Goal: Task Accomplishment & Management: Manage account settings

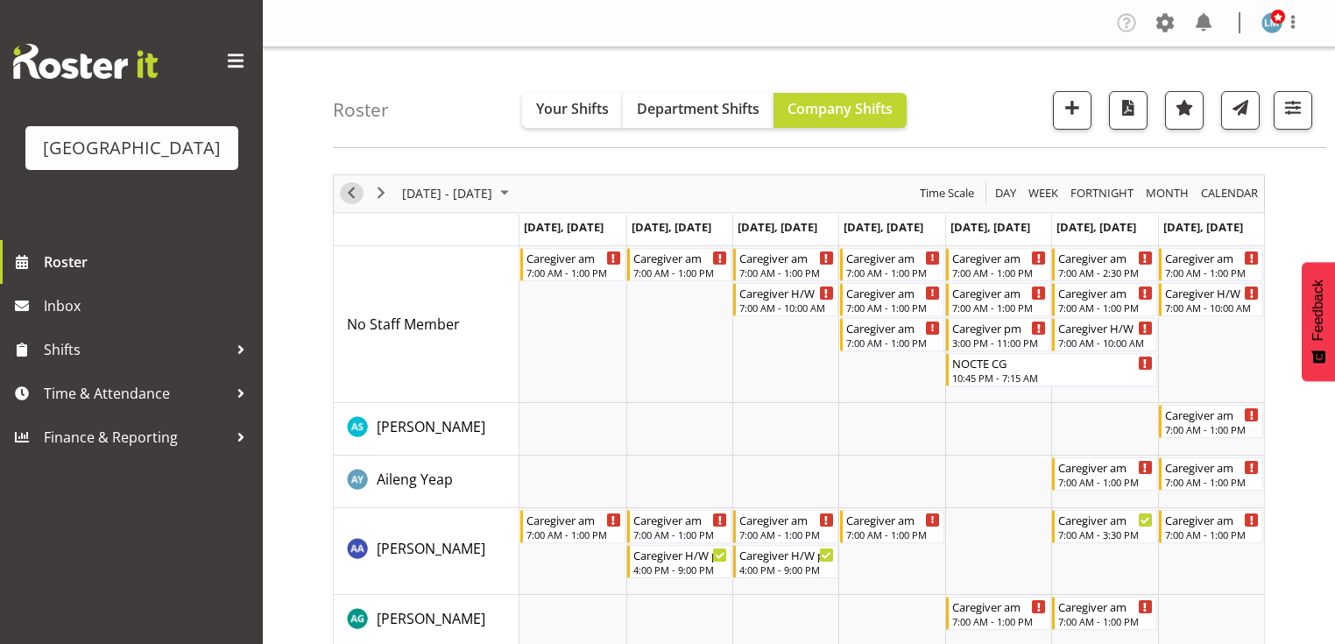
click at [350, 188] on span "Previous" at bounding box center [351, 193] width 21 height 22
click at [556, 262] on div "Caregiver am" at bounding box center [574, 257] width 95 height 18
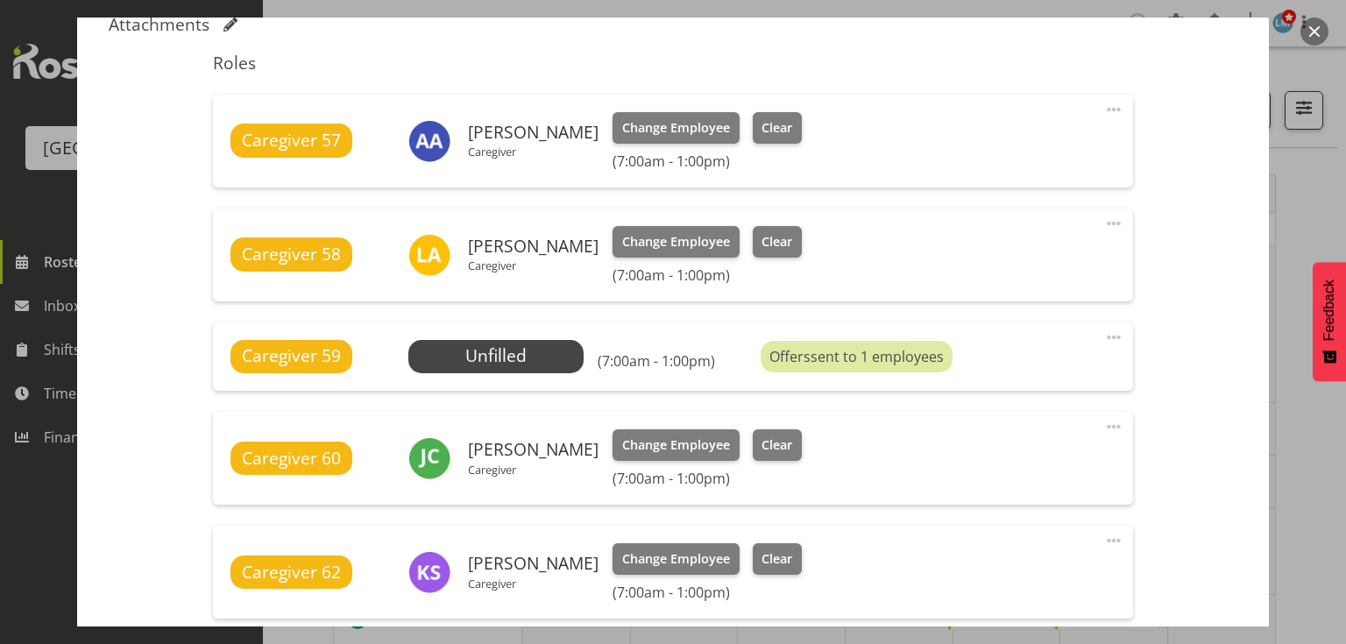
scroll to position [701, 0]
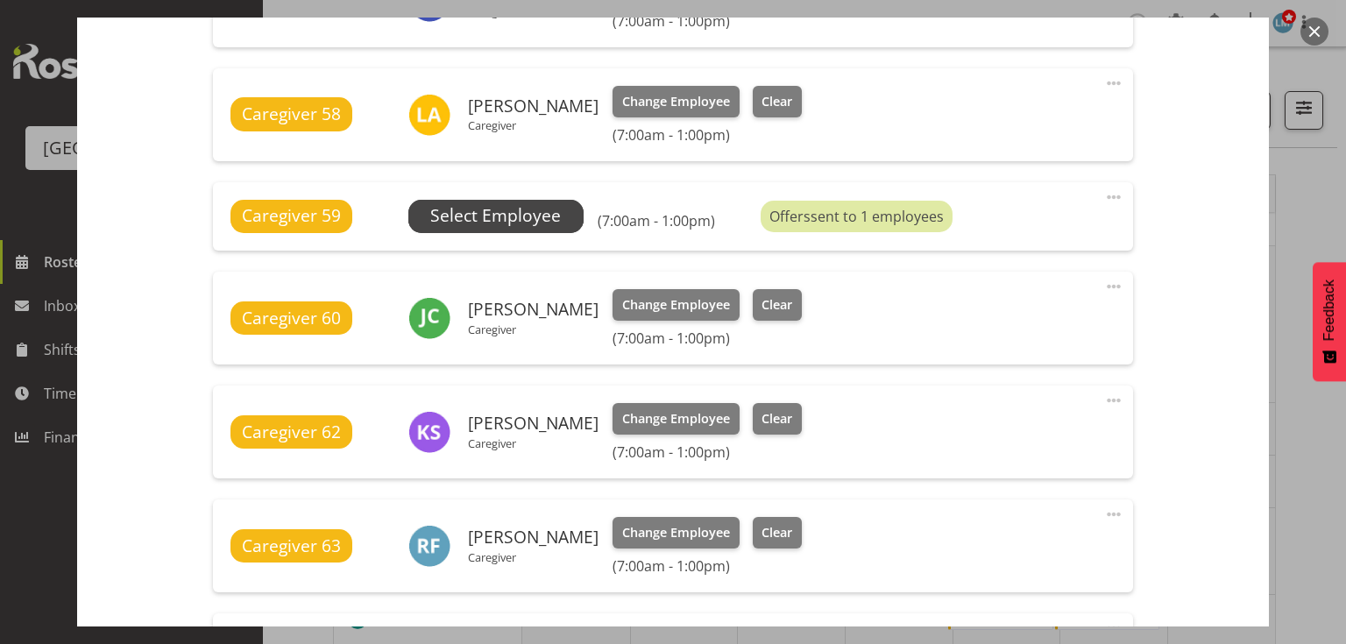
click at [472, 210] on span "Select Employee" at bounding box center [495, 215] width 131 height 25
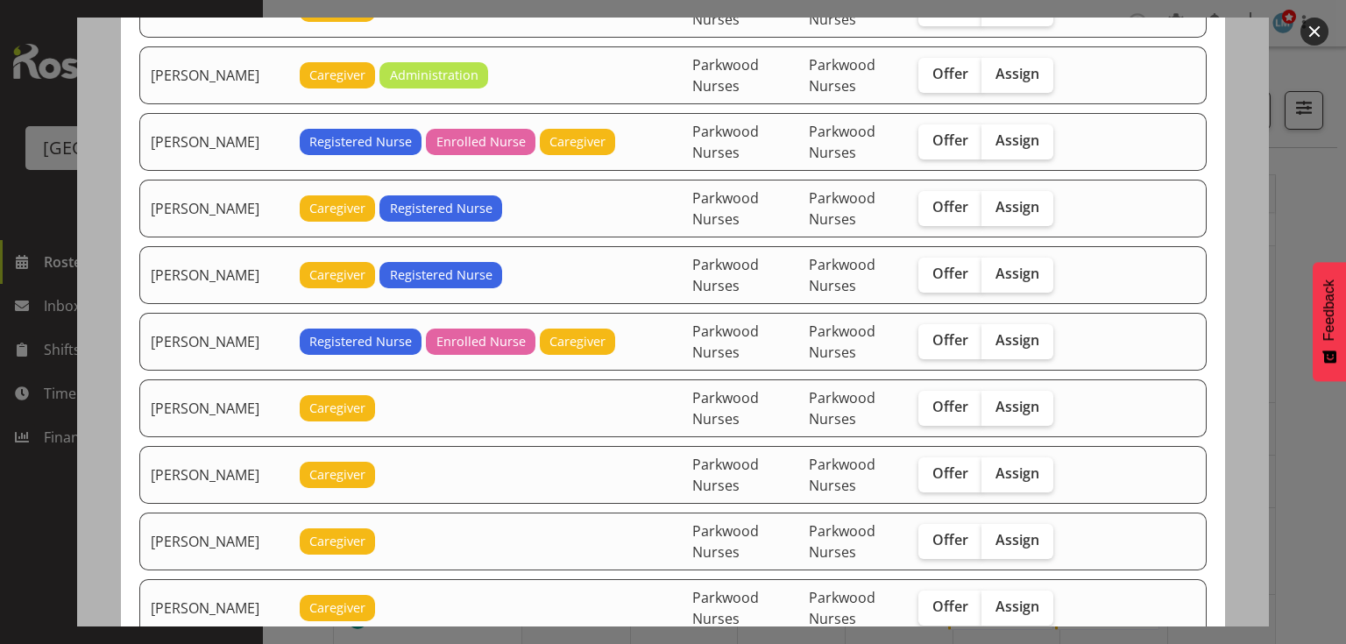
scroll to position [1893, 0]
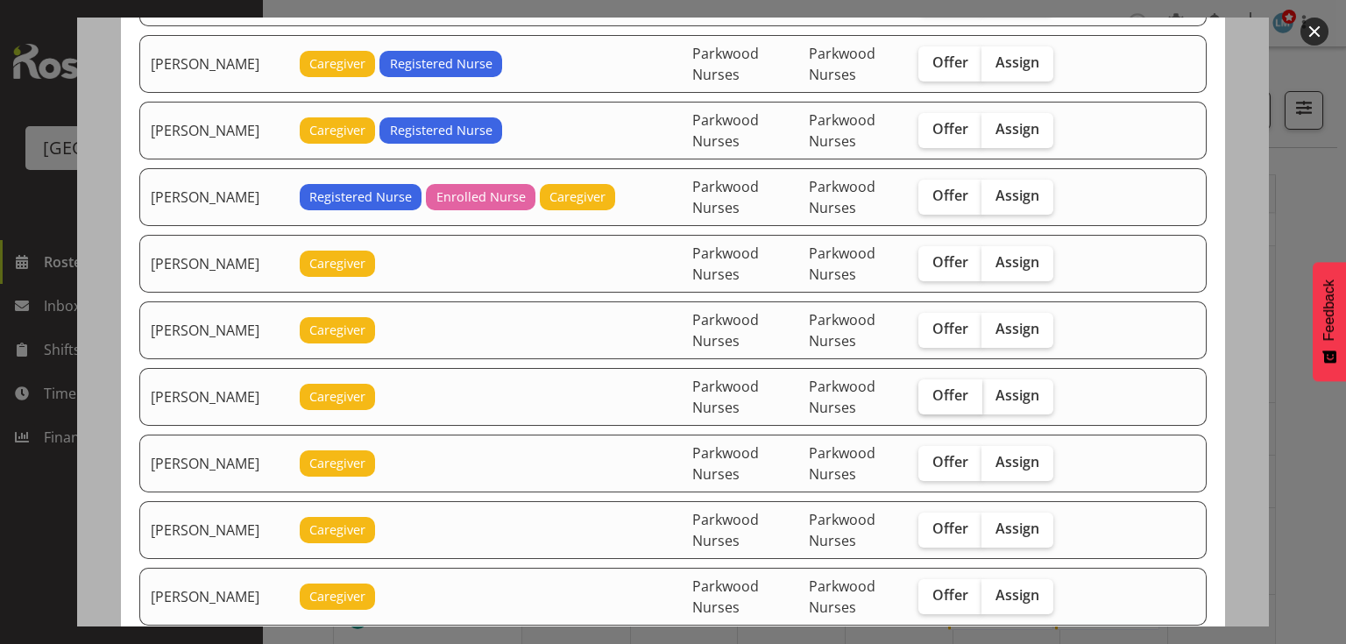
click at [943, 386] on span "Offer" at bounding box center [950, 395] width 36 height 18
click at [930, 390] on input "Offer" at bounding box center [923, 395] width 11 height 11
checkbox input "true"
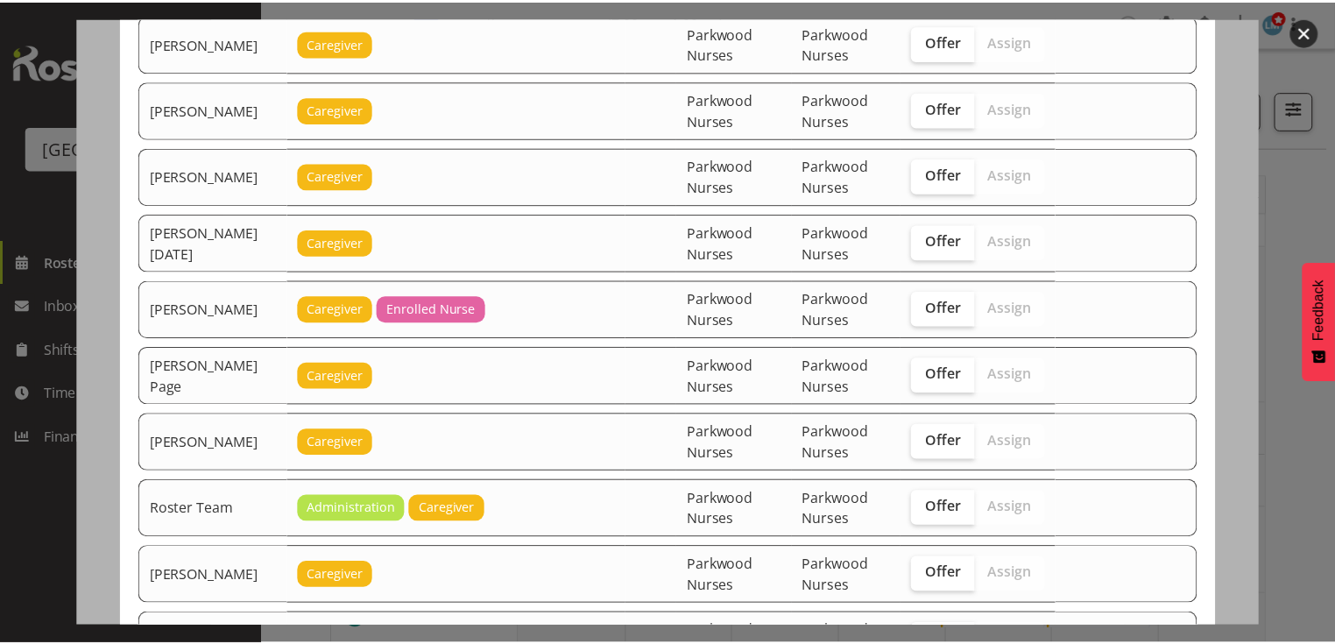
scroll to position [2502, 0]
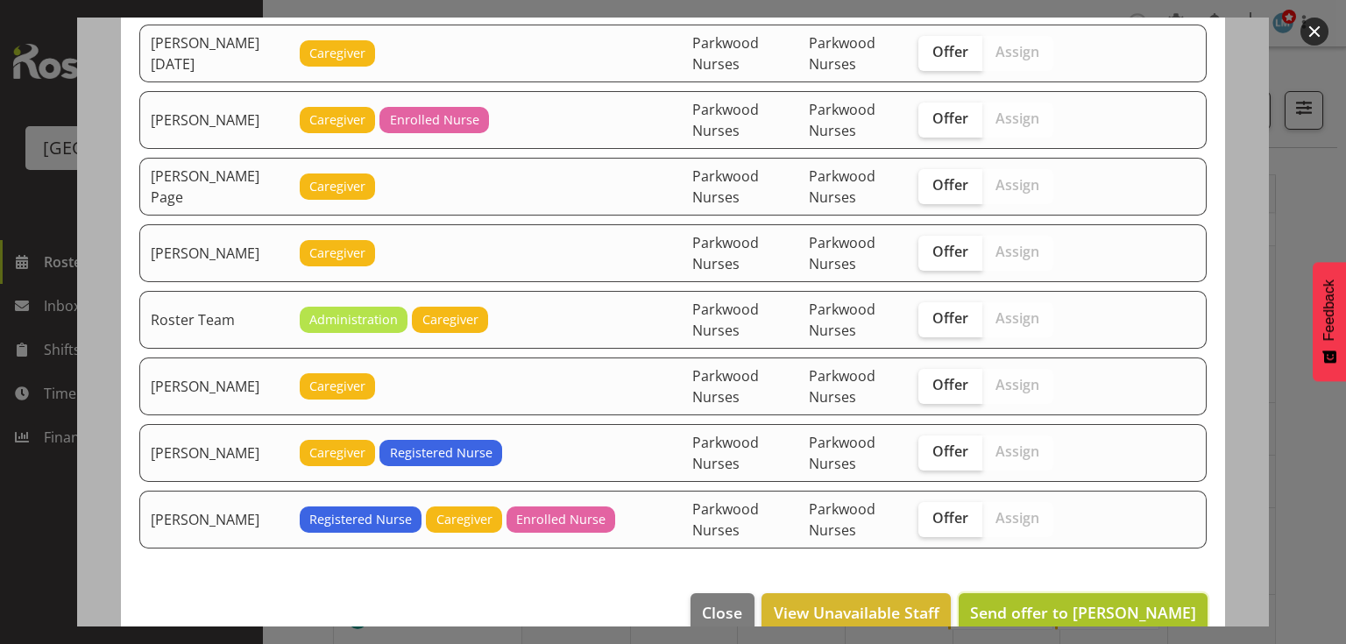
click at [1114, 602] on span "Send offer to Maria Kuraem" at bounding box center [1083, 612] width 226 height 21
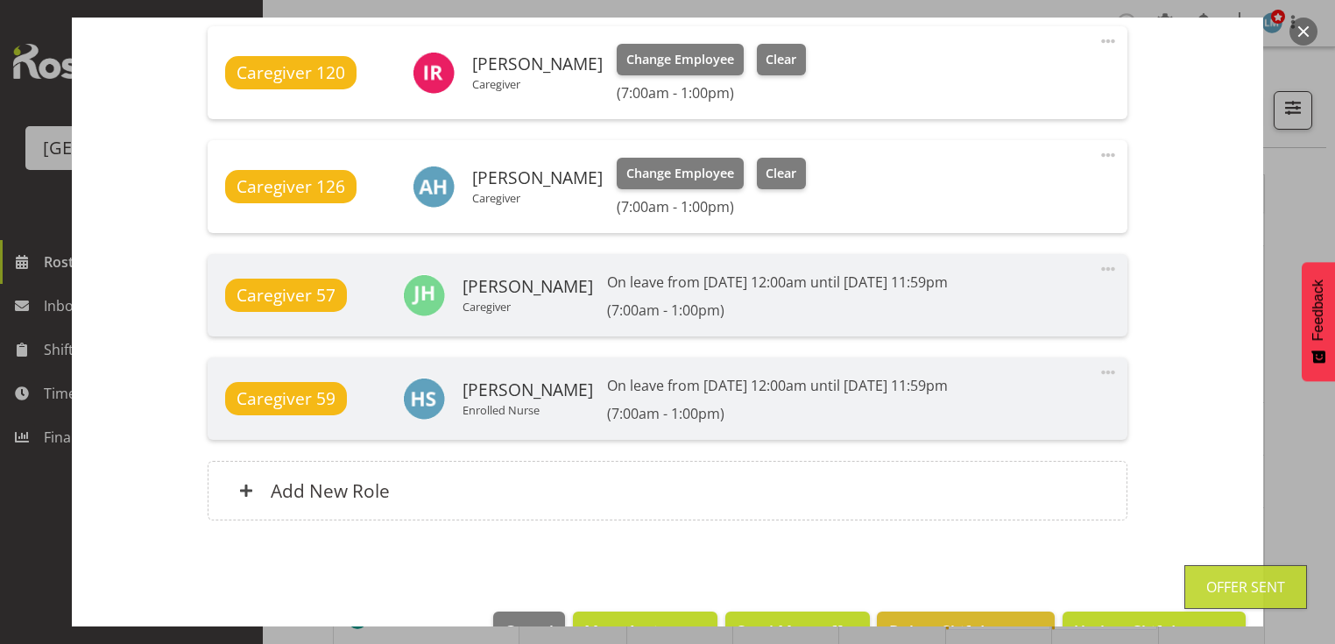
scroll to position [1451, 0]
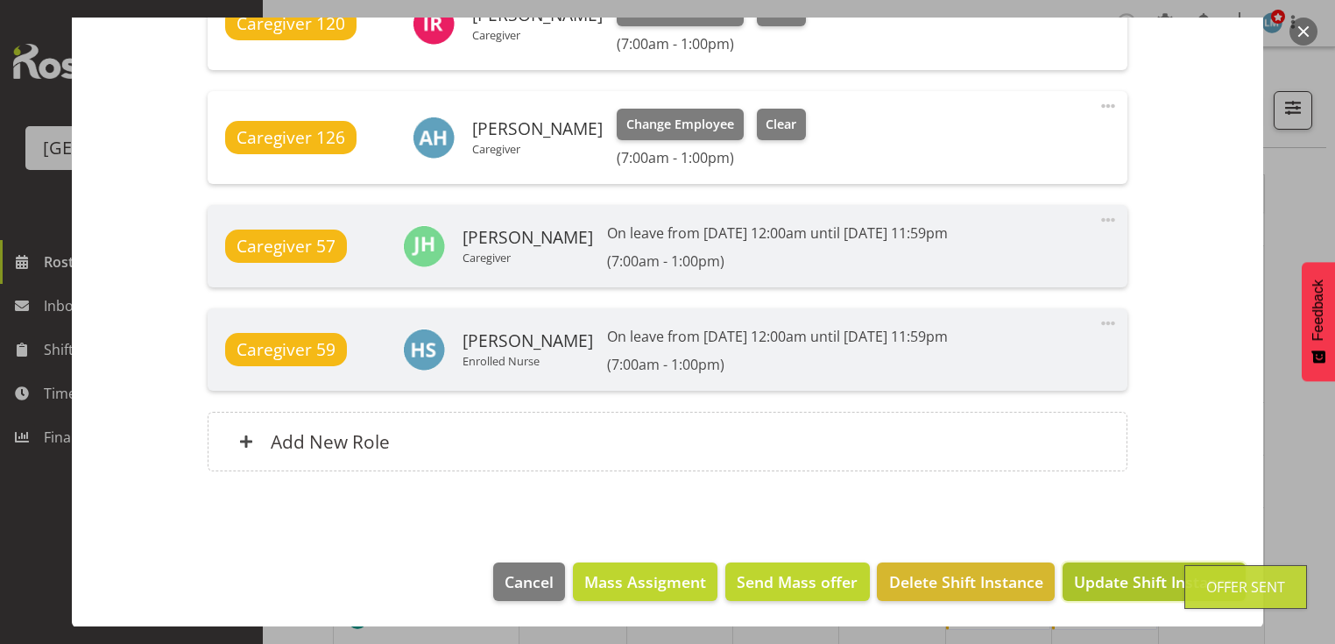
click at [1118, 587] on span "Update Shift Instance" at bounding box center [1154, 581] width 160 height 23
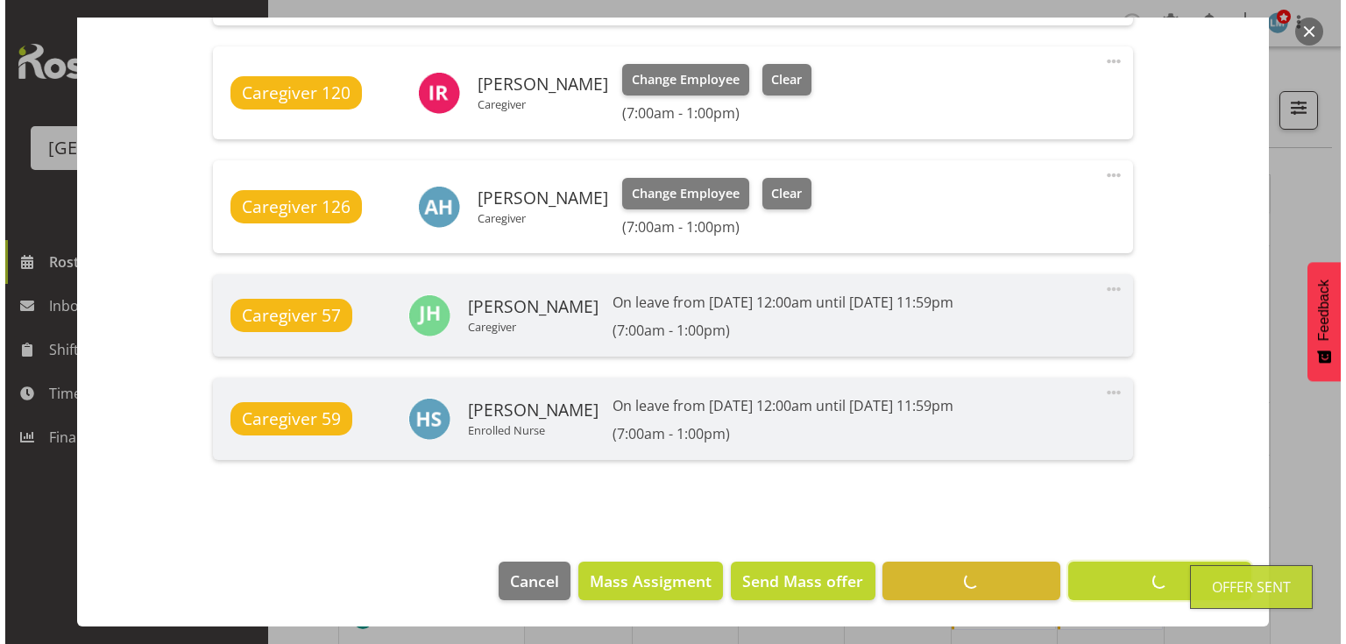
scroll to position [1381, 0]
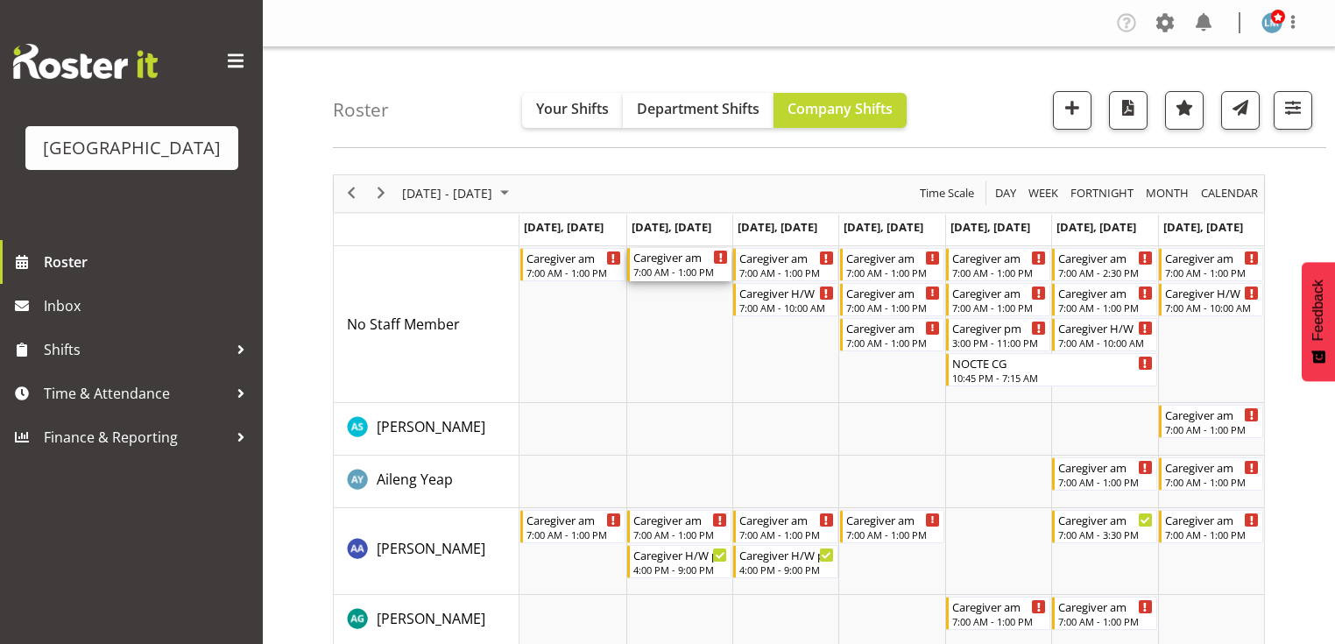
click at [666, 267] on div "7:00 AM - 1:00 PM" at bounding box center [680, 272] width 95 height 14
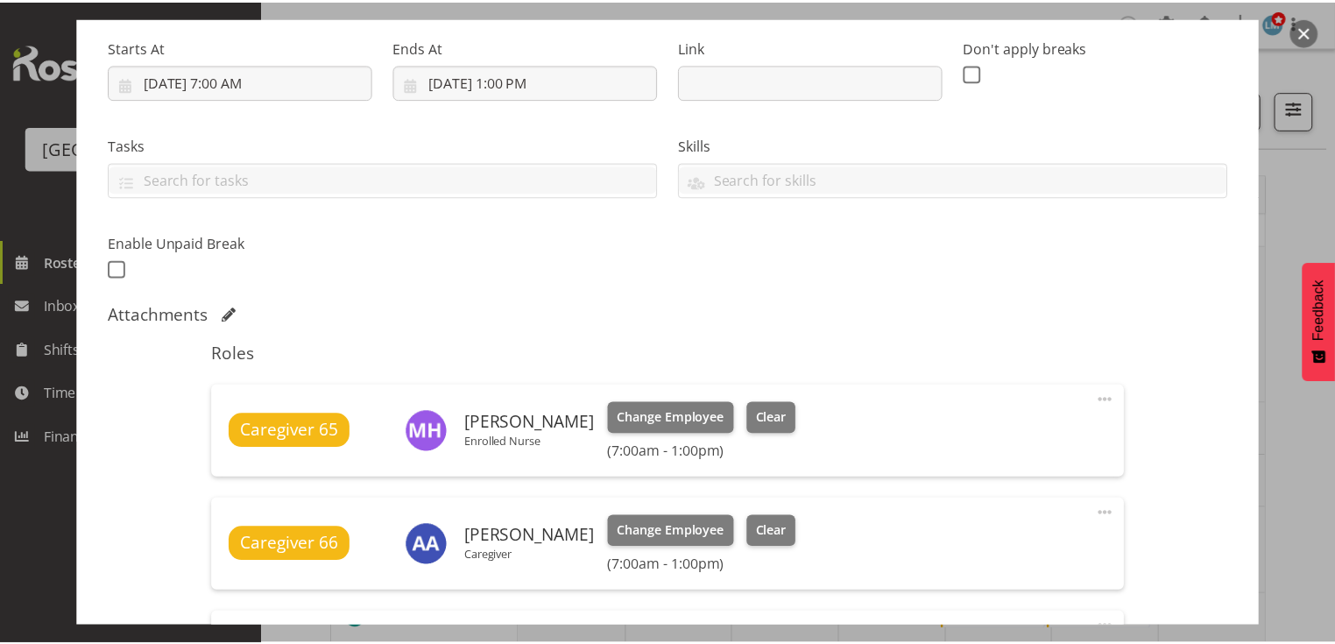
scroll to position [350, 0]
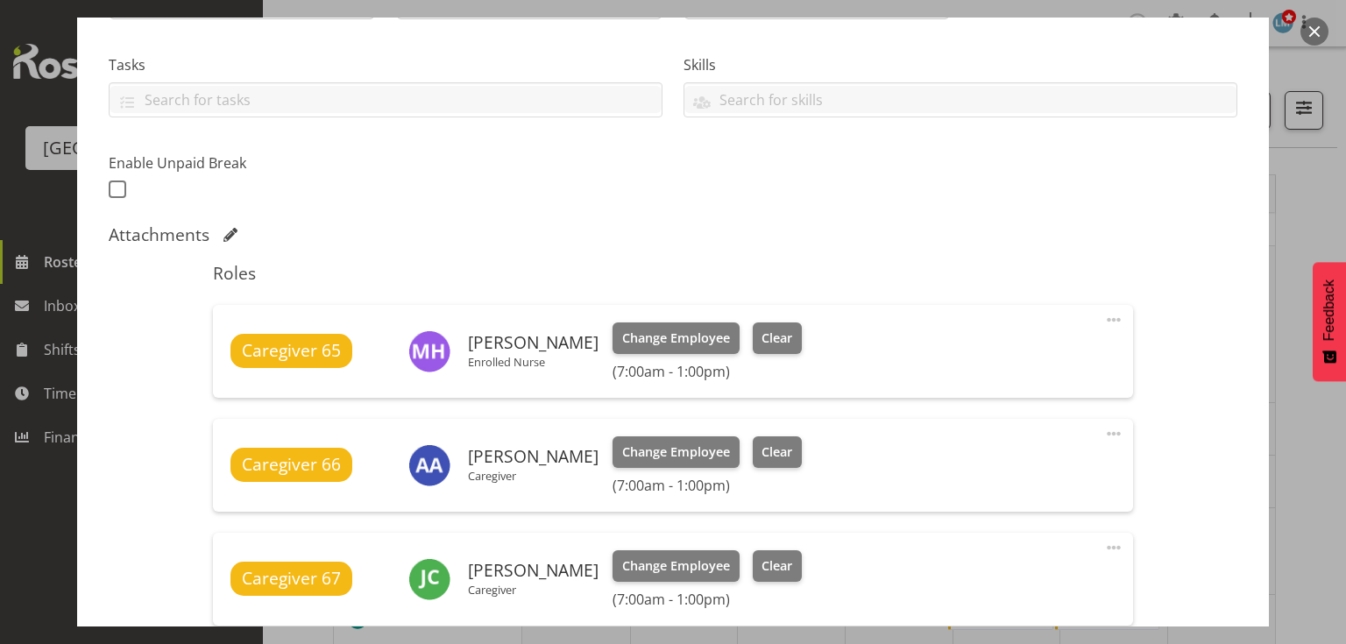
click at [1317, 26] on button "button" at bounding box center [1314, 32] width 28 height 28
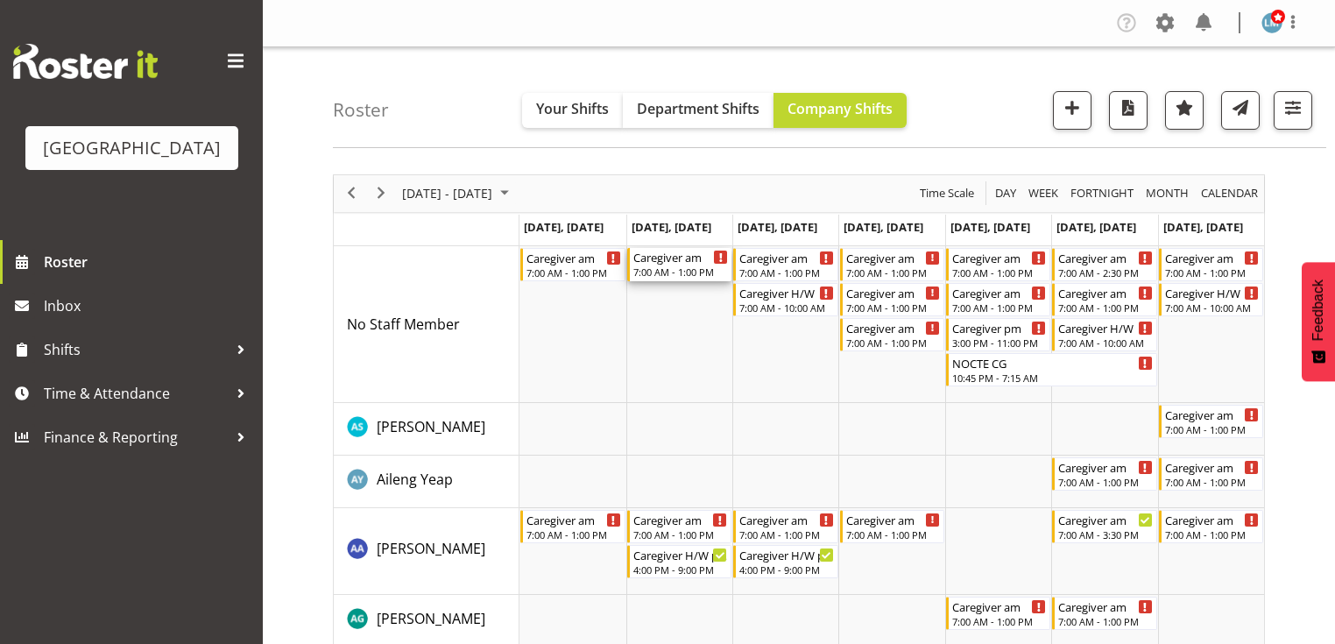
click at [663, 264] on div "Caregiver am" at bounding box center [680, 257] width 95 height 18
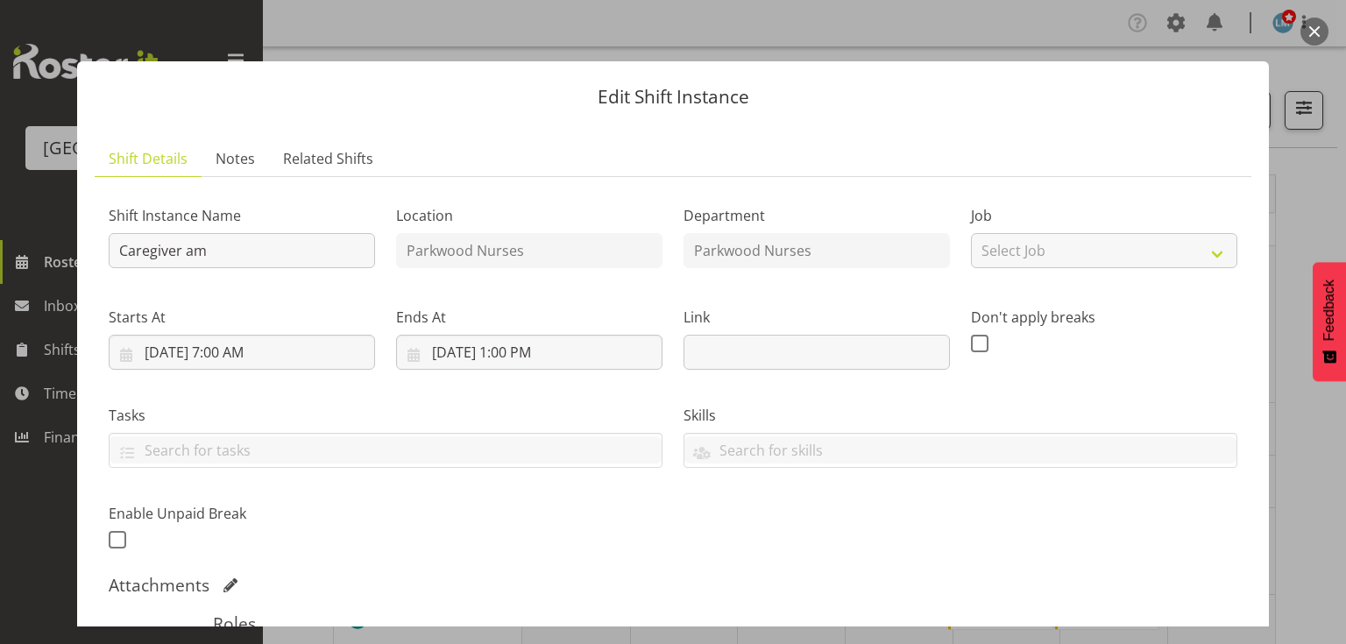
click at [1315, 24] on button "button" at bounding box center [1314, 32] width 28 height 28
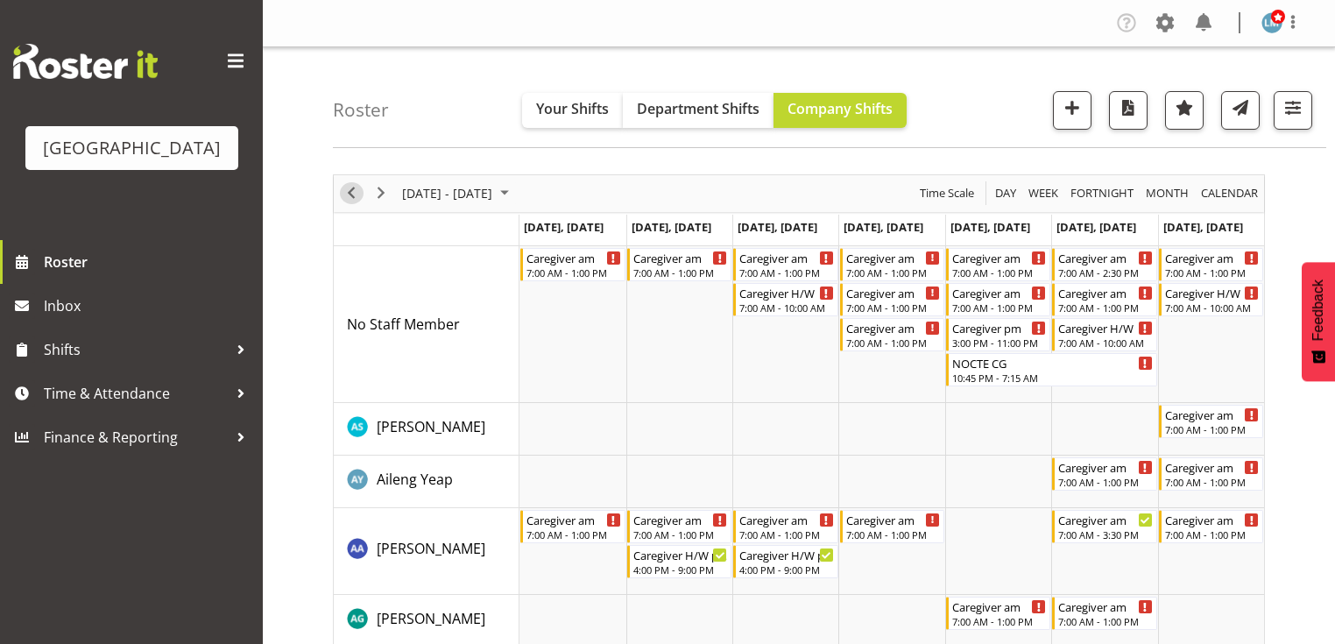
click at [346, 188] on span "Previous" at bounding box center [351, 193] width 21 height 22
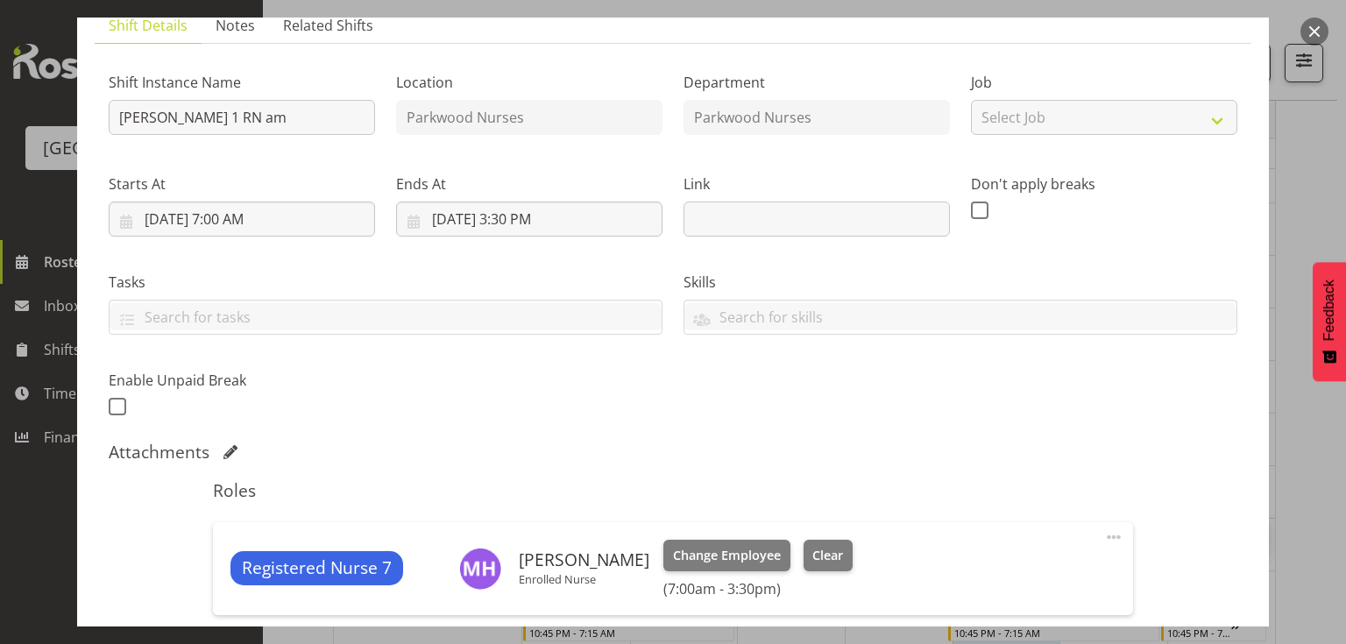
scroll to position [280, 0]
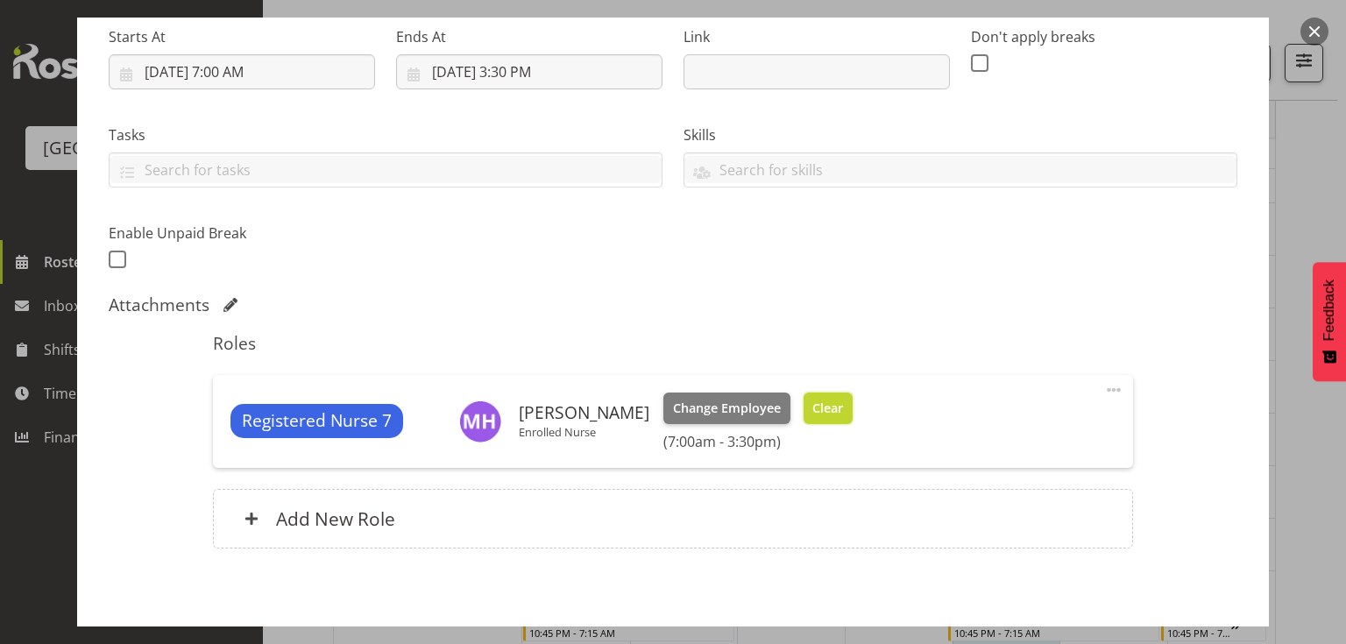
click at [817, 401] on span "Clear" at bounding box center [827, 408] width 31 height 19
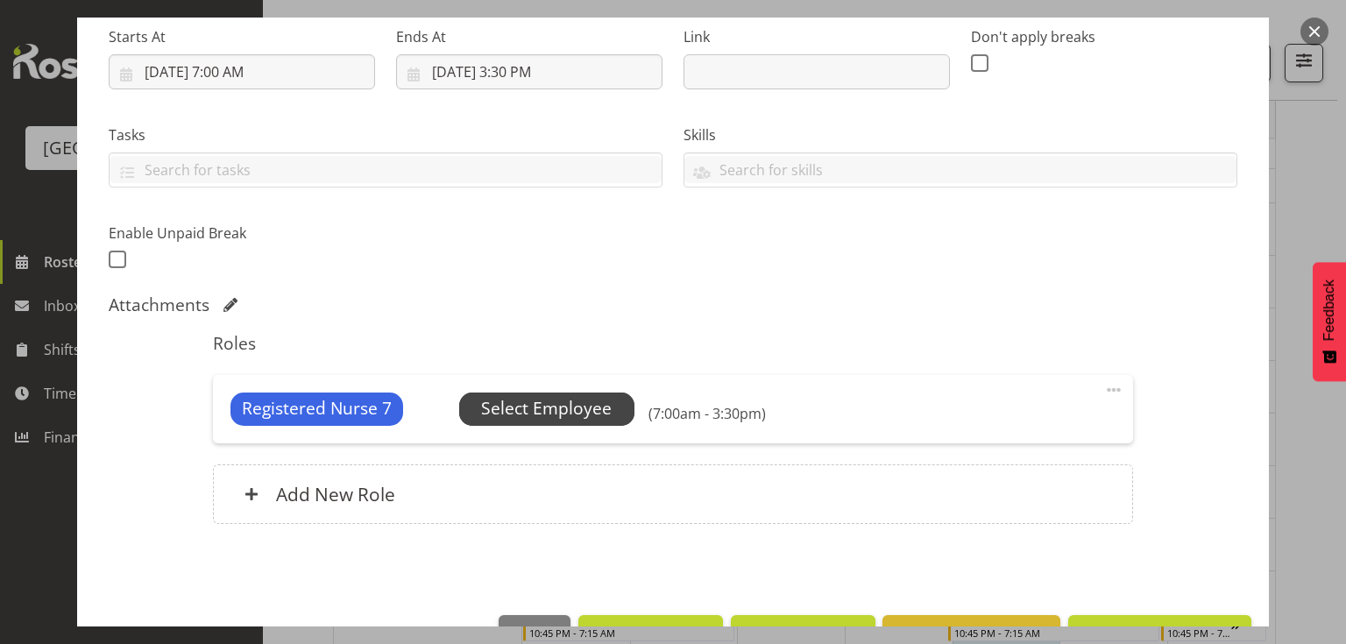
click at [554, 410] on span "Select Employee" at bounding box center [546, 408] width 131 height 25
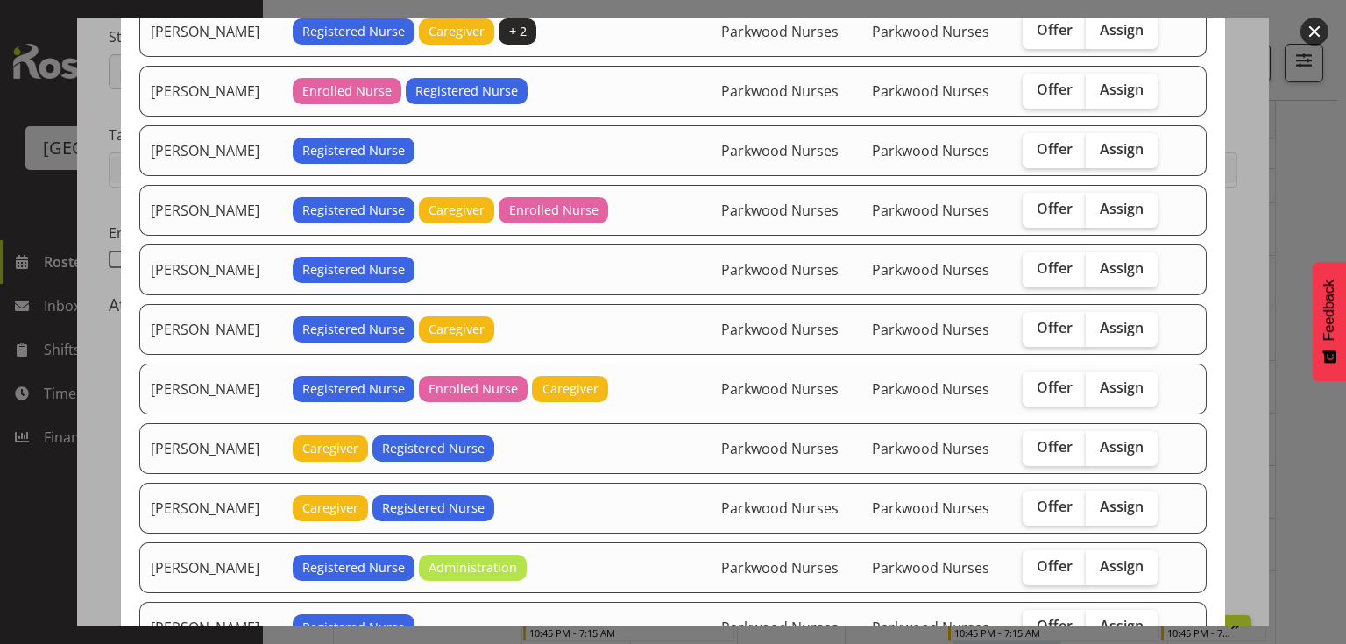
scroll to position [421, 0]
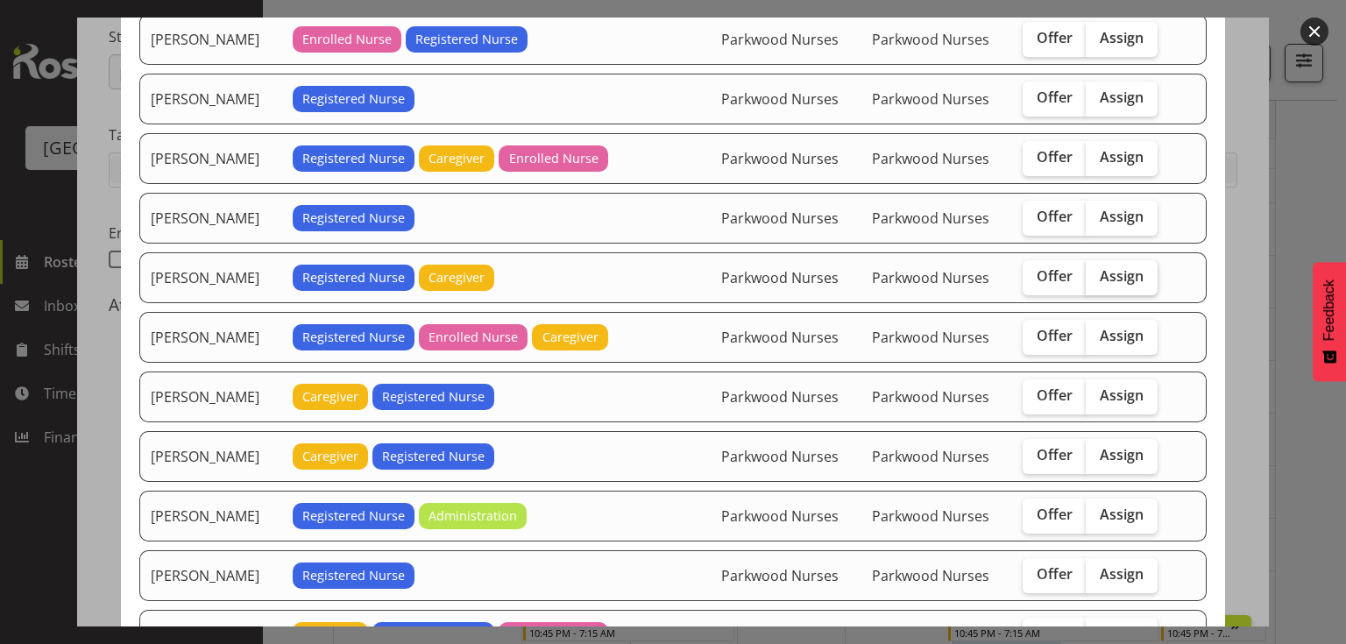
click at [1117, 267] on span "Assign" at bounding box center [1122, 276] width 44 height 18
click at [1097, 271] on input "Assign" at bounding box center [1091, 276] width 11 height 11
checkbox input "true"
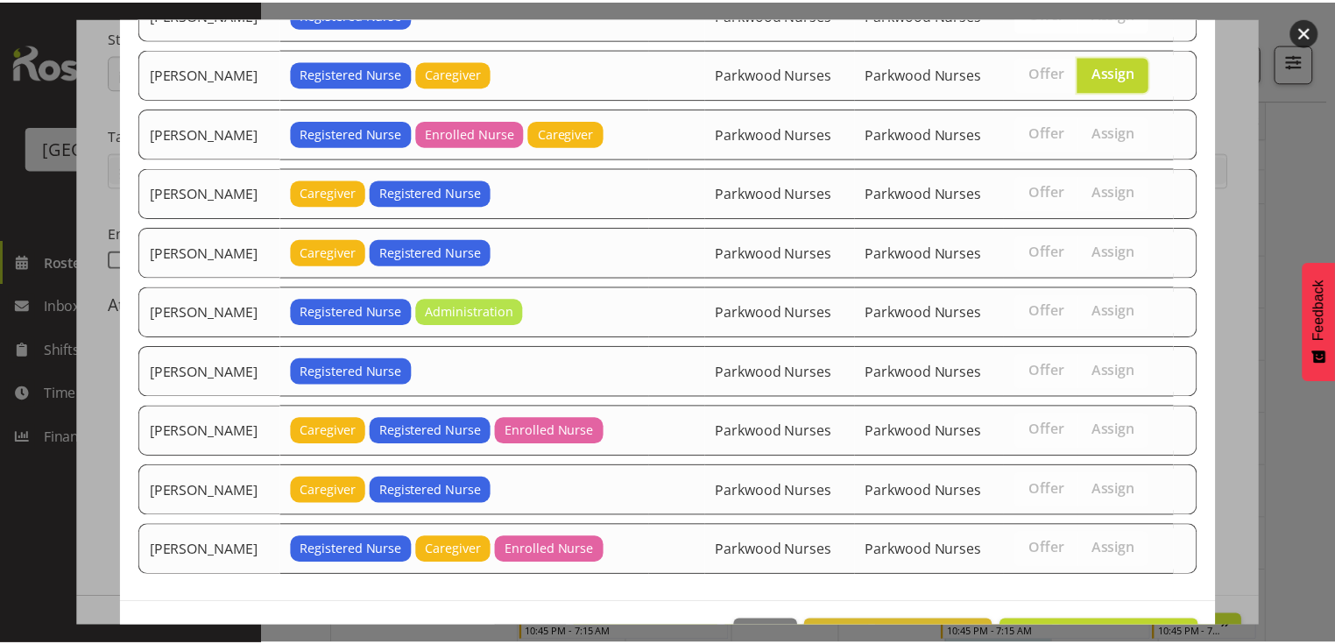
scroll to position [669, 0]
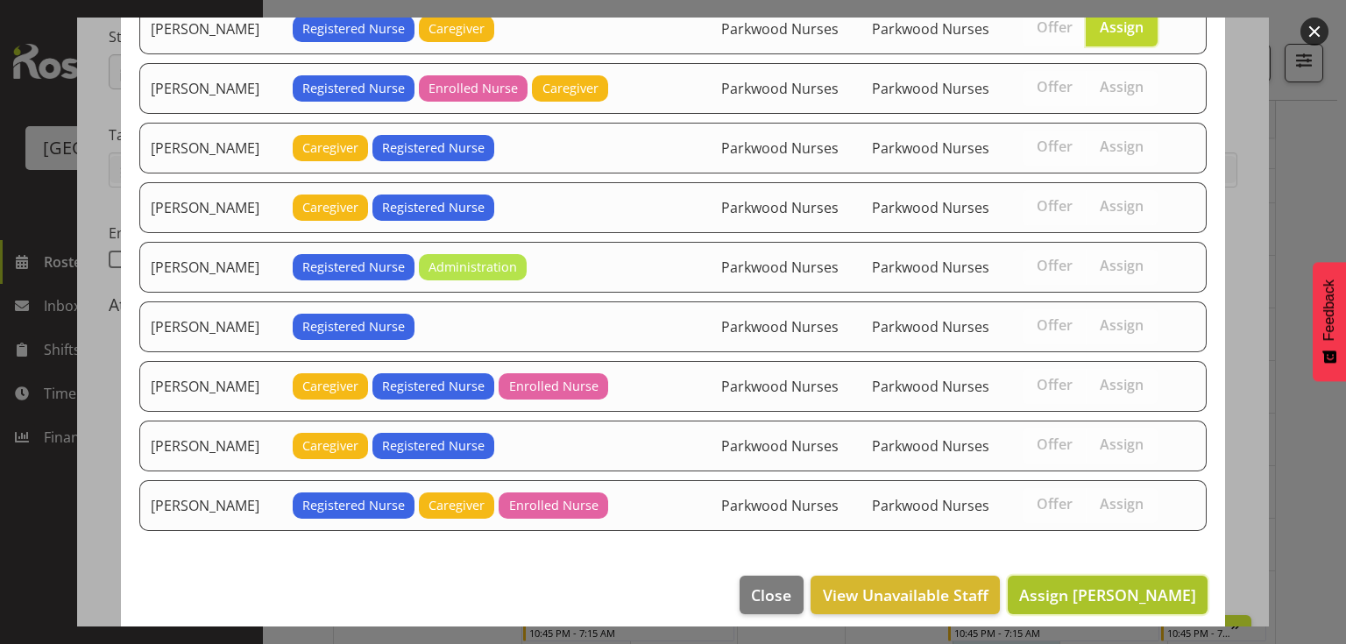
click at [1107, 584] on span "Assign Jessica Ransfield" at bounding box center [1107, 594] width 177 height 21
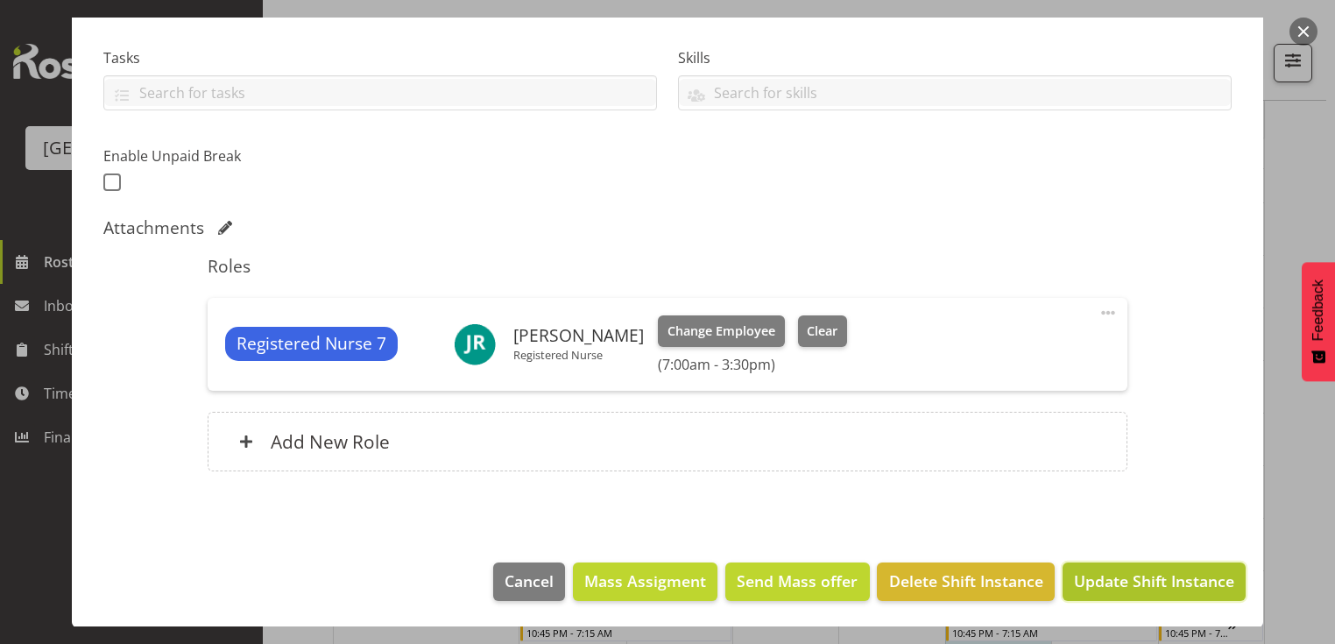
click at [1106, 582] on span "Update Shift Instance" at bounding box center [1154, 581] width 160 height 23
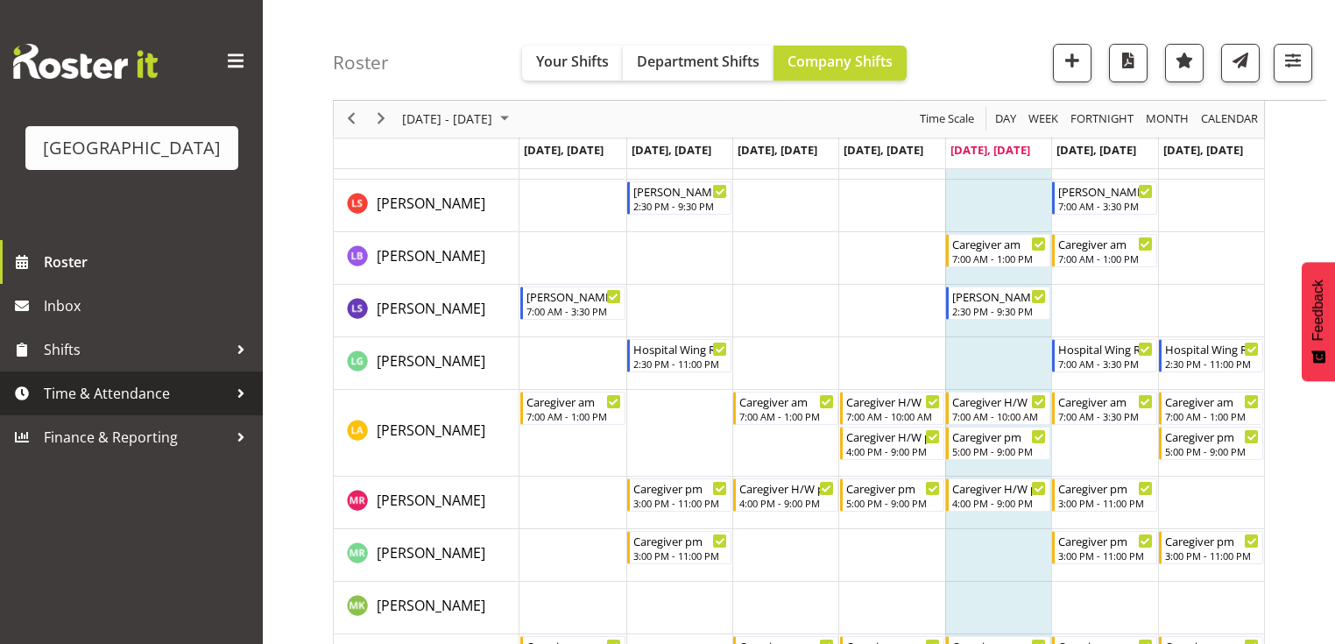
scroll to position [3925, 0]
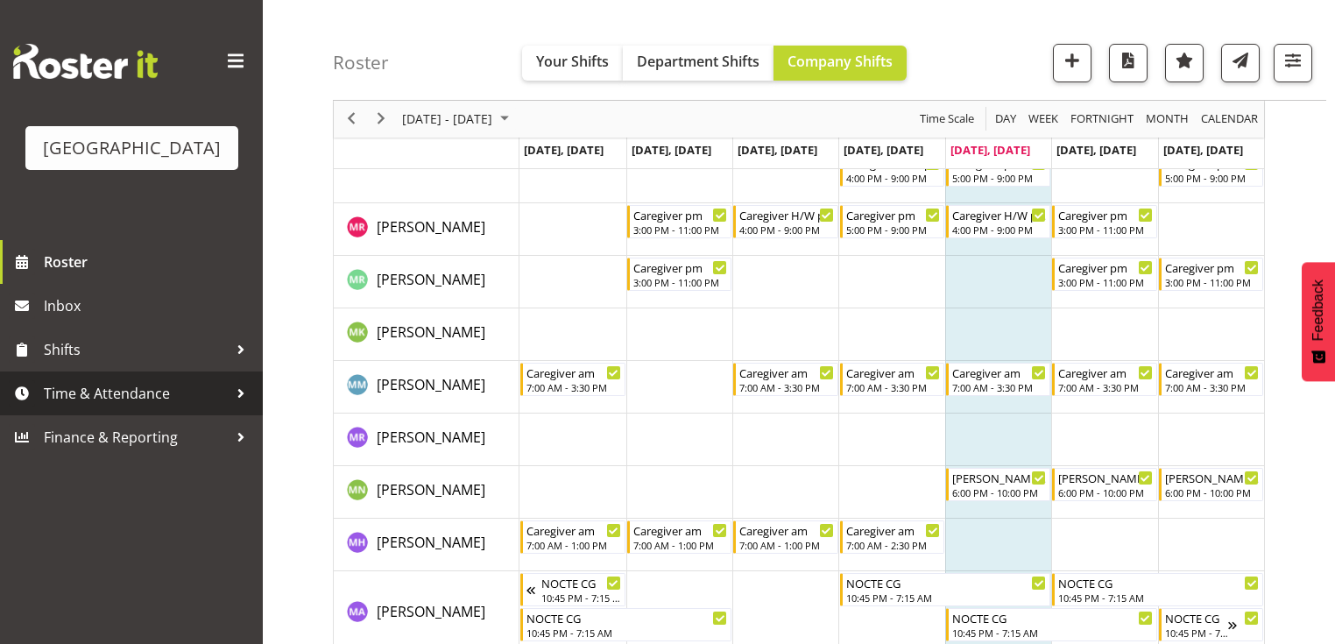
click at [242, 407] on div at bounding box center [241, 393] width 26 height 26
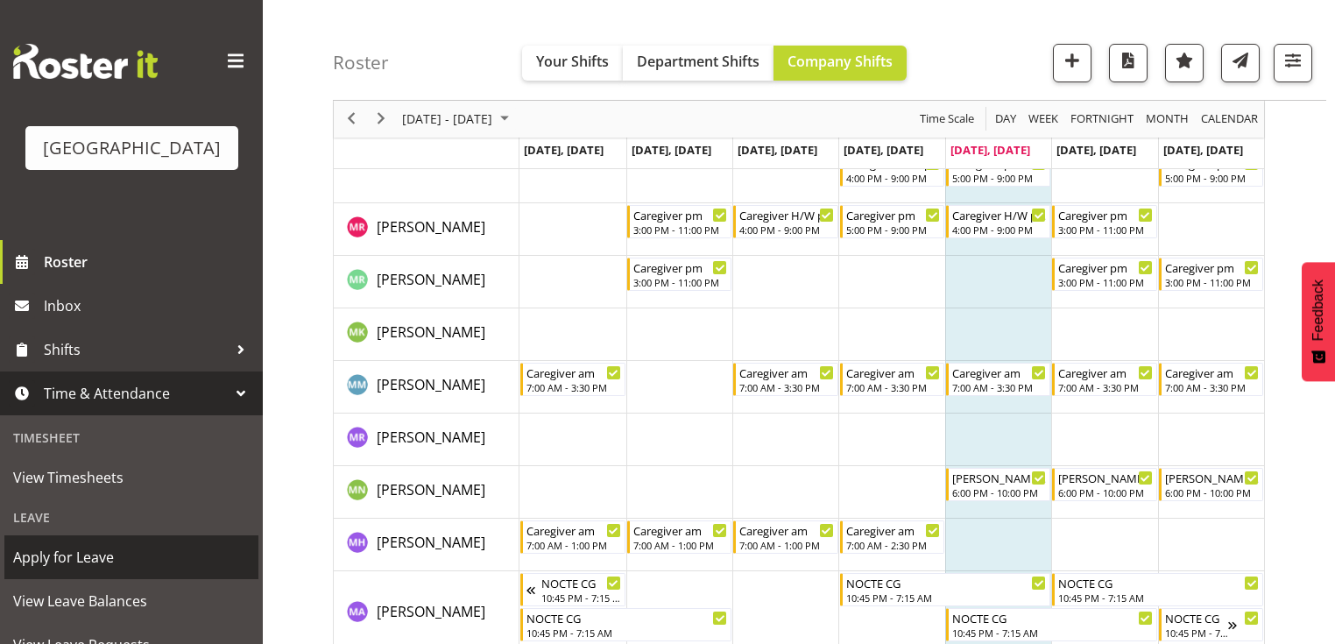
click at [143, 570] on span "Apply for Leave" at bounding box center [131, 557] width 237 height 26
click at [88, 570] on span "Apply for Leave" at bounding box center [131, 557] width 237 height 26
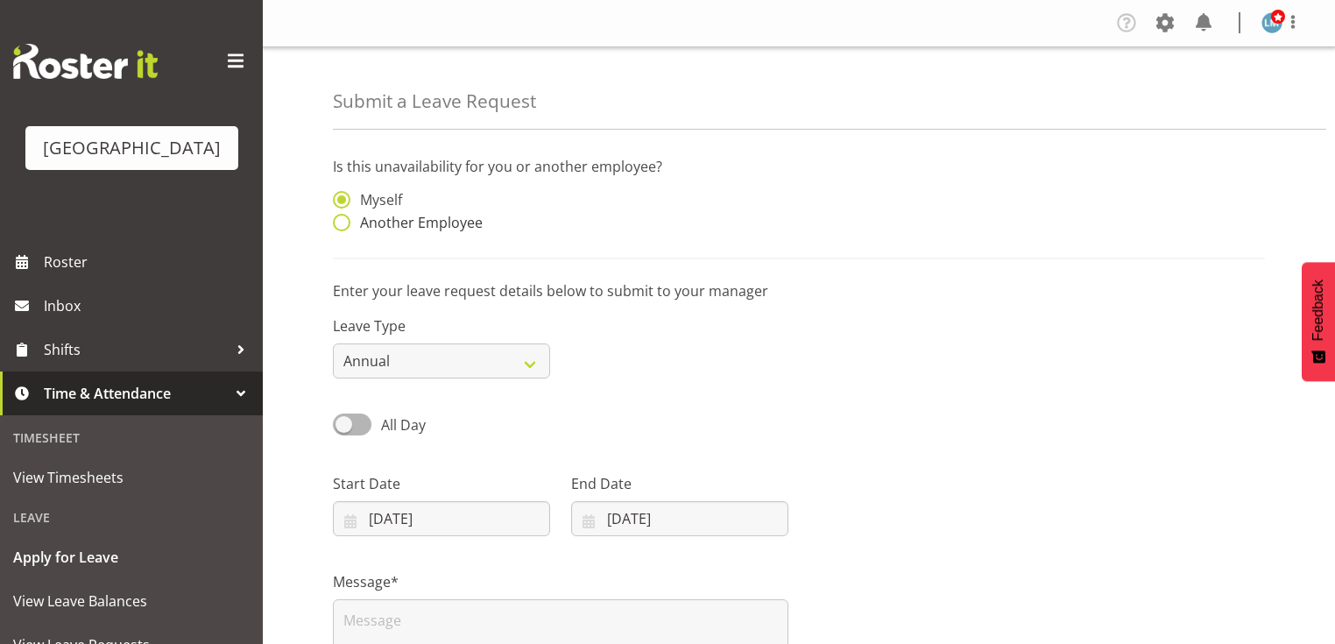
click at [343, 219] on span at bounding box center [342, 223] width 18 height 18
click at [343, 219] on input "Another Employee" at bounding box center [338, 222] width 11 height 11
radio input "true"
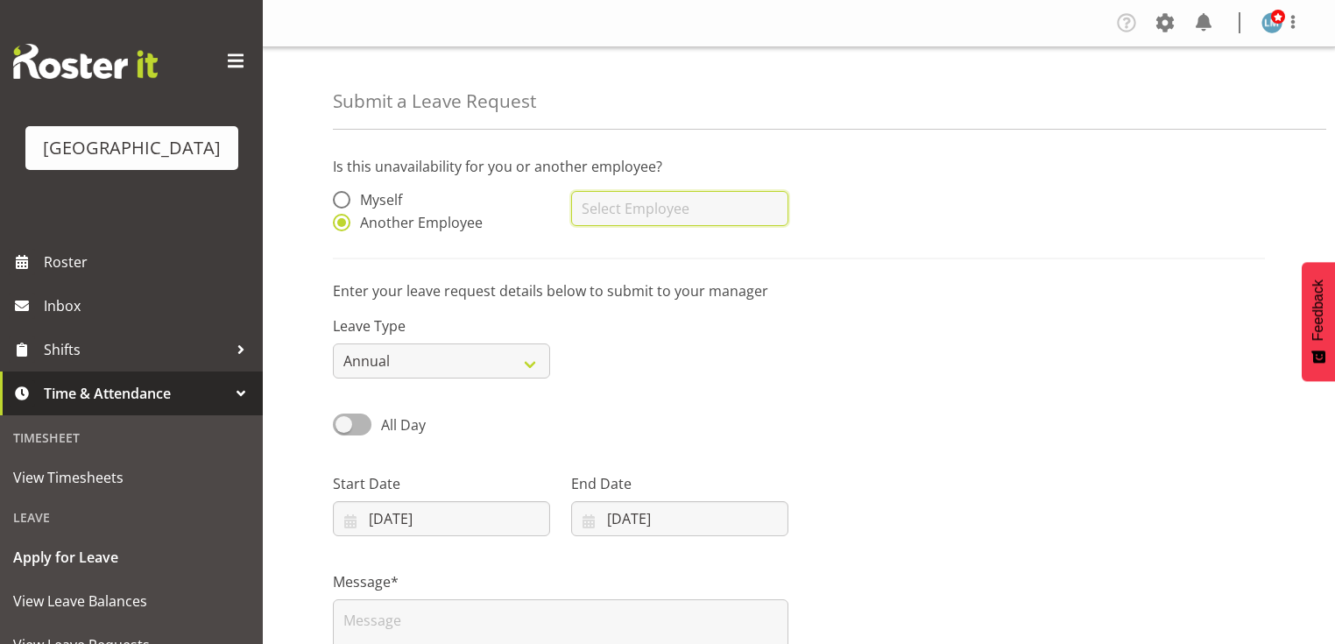
click at [712, 202] on input "text" at bounding box center [679, 208] width 217 height 35
click at [653, 252] on span "[PERSON_NAME]" at bounding box center [639, 252] width 109 height 19
type input "[PERSON_NAME]"
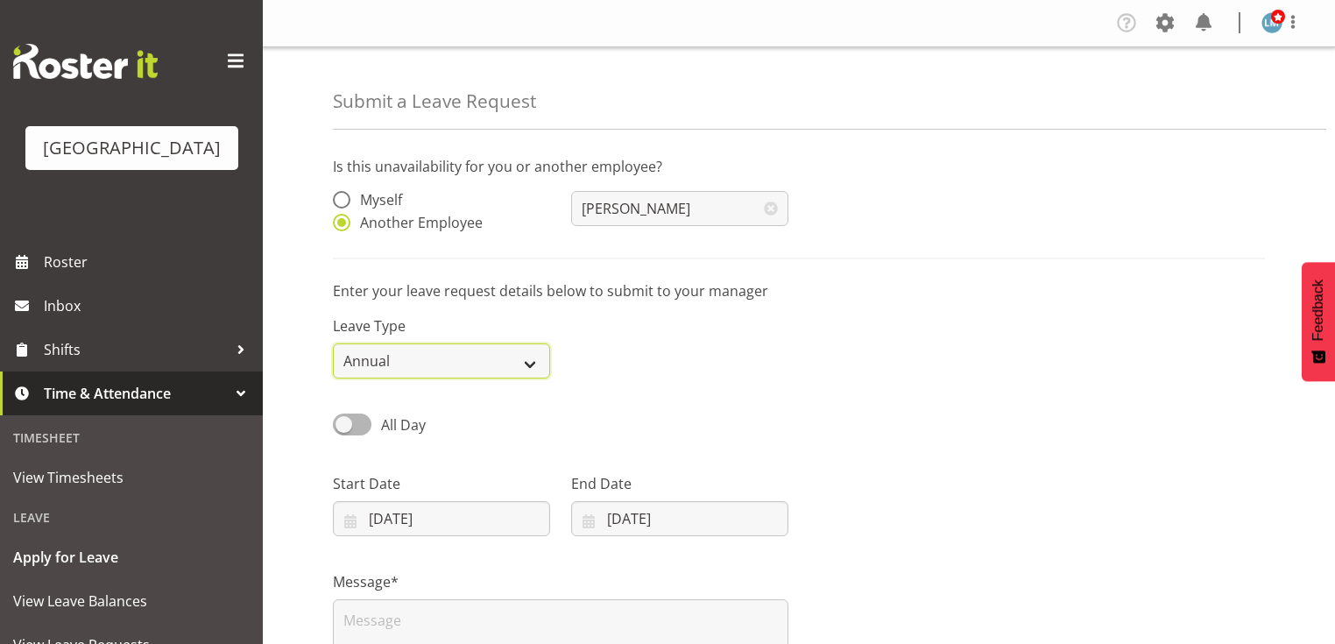
click at [543, 357] on select "Annual Sick Leave Without Pay Bereavement Domestic Violence Parental Jury Servi…" at bounding box center [441, 360] width 217 height 35
select select "Sick"
click at [333, 343] on select "Annual Sick Leave Without Pay Bereavement Domestic Violence Parental Jury Servi…" at bounding box center [441, 360] width 217 height 35
click at [353, 519] on input "22/08/2025" at bounding box center [441, 518] width 217 height 35
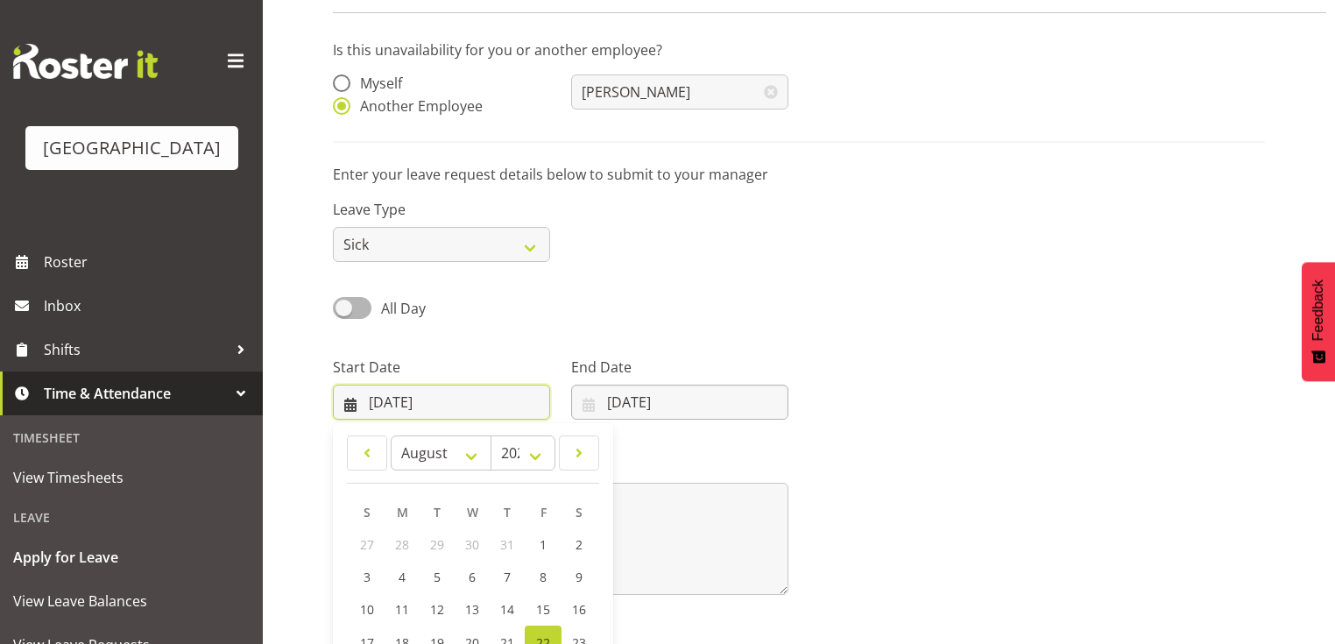
scroll to position [252, 0]
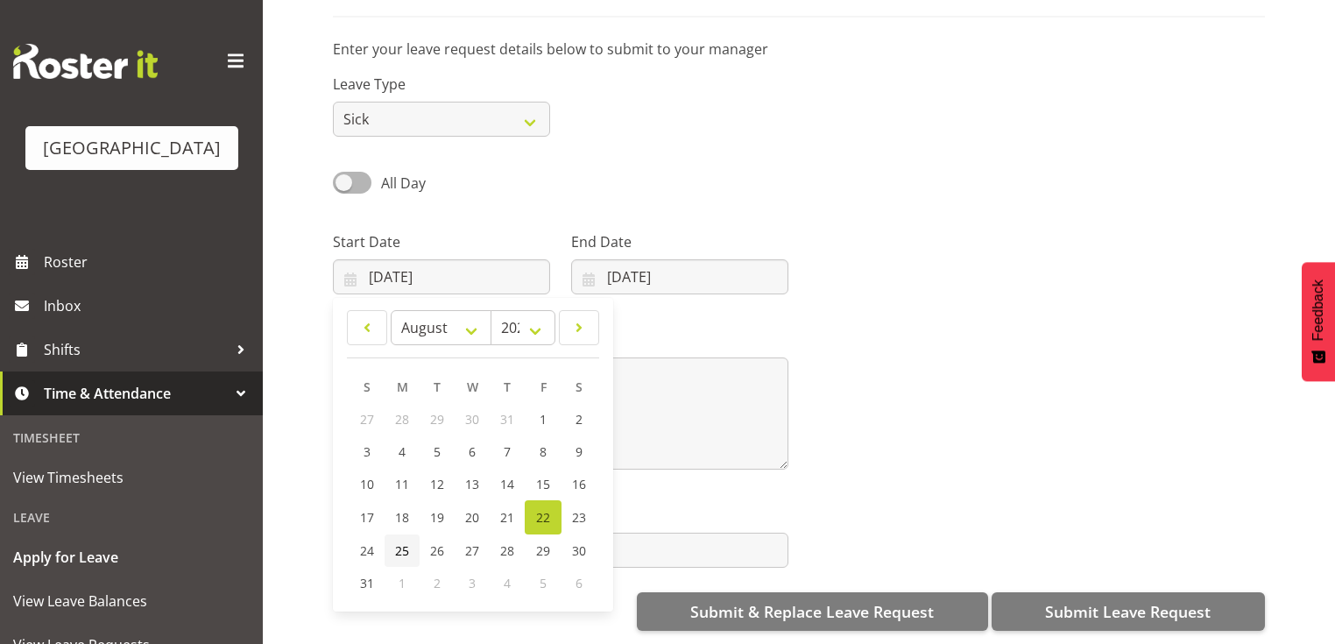
click at [402, 542] on span "25" at bounding box center [402, 550] width 14 height 17
type input "25/08/2025"
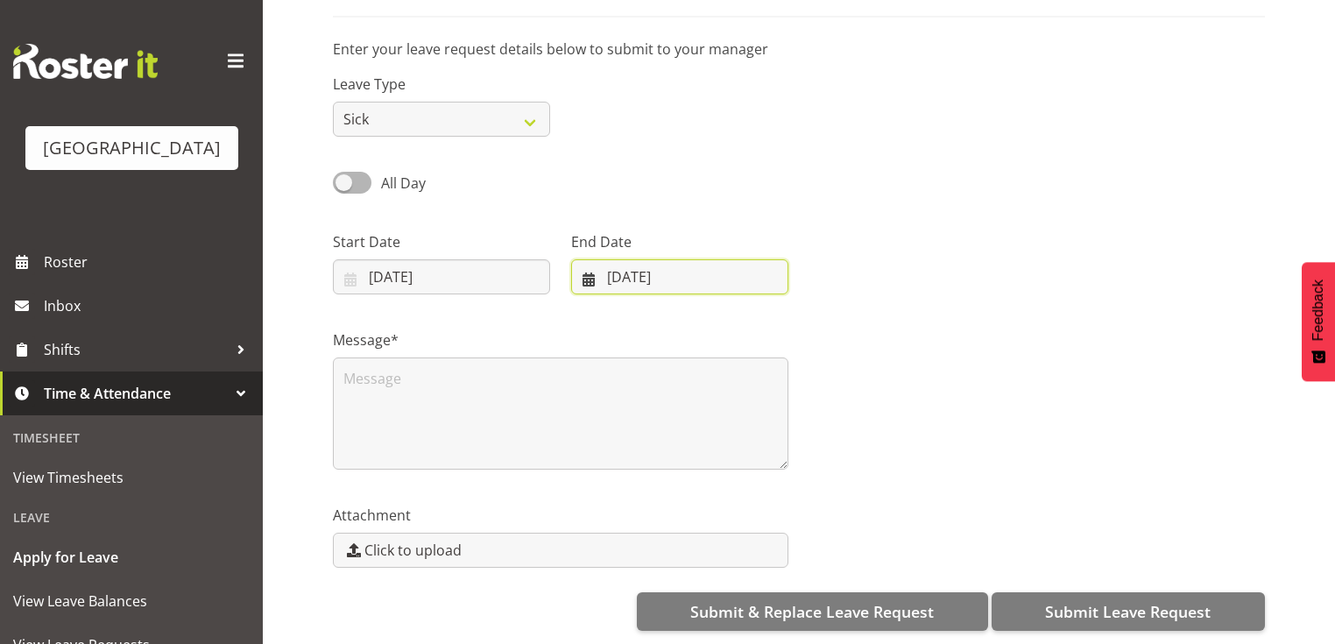
click at [580, 268] on input "22/08/2025" at bounding box center [679, 276] width 217 height 35
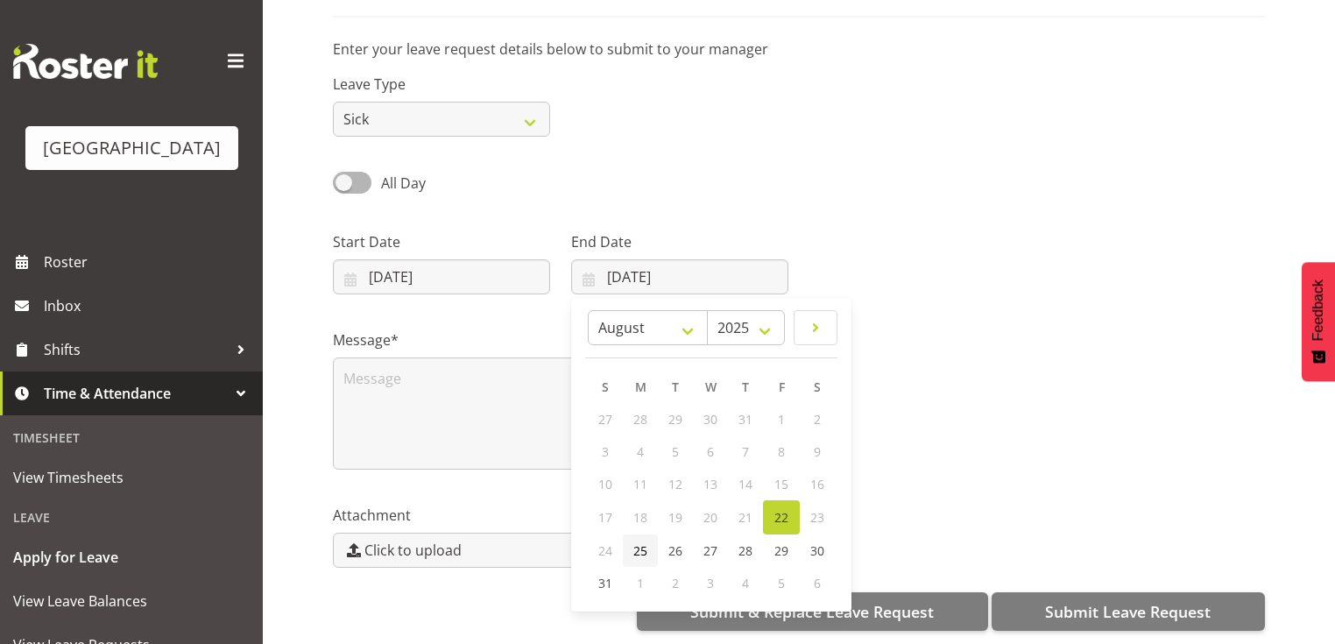
click at [641, 542] on span "25" at bounding box center [640, 550] width 14 height 17
type input "25/08/2025"
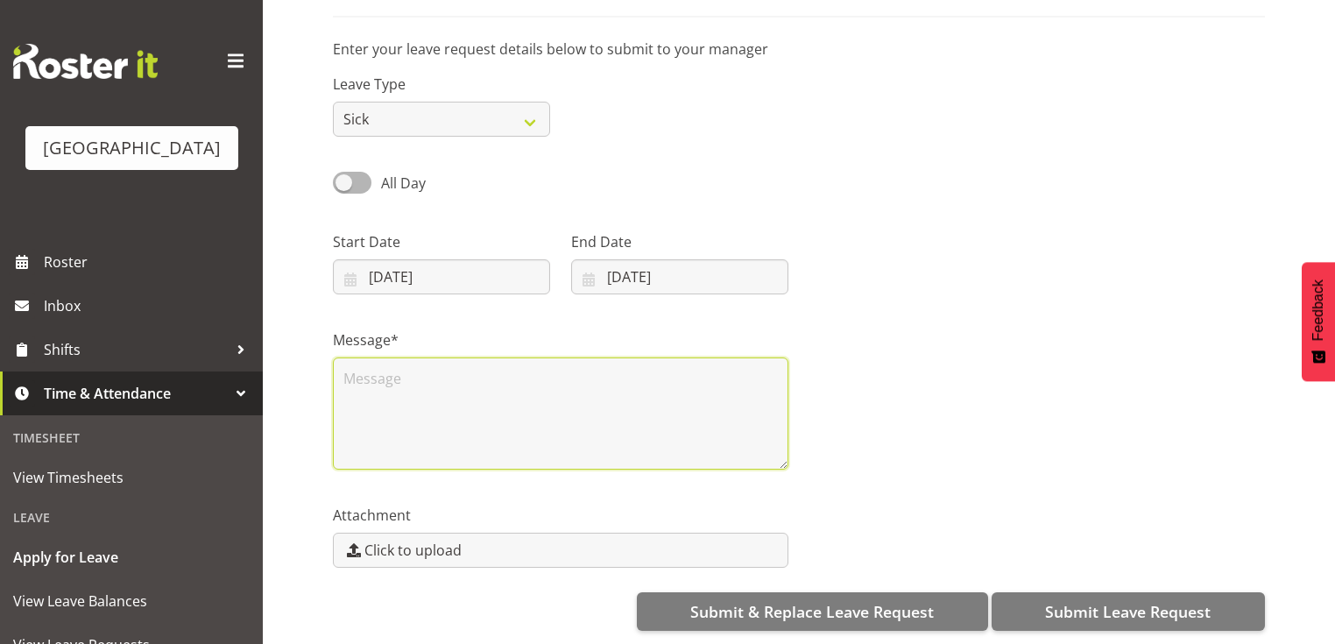
click at [489, 437] on textarea at bounding box center [561, 413] width 456 height 112
type textarea "s"
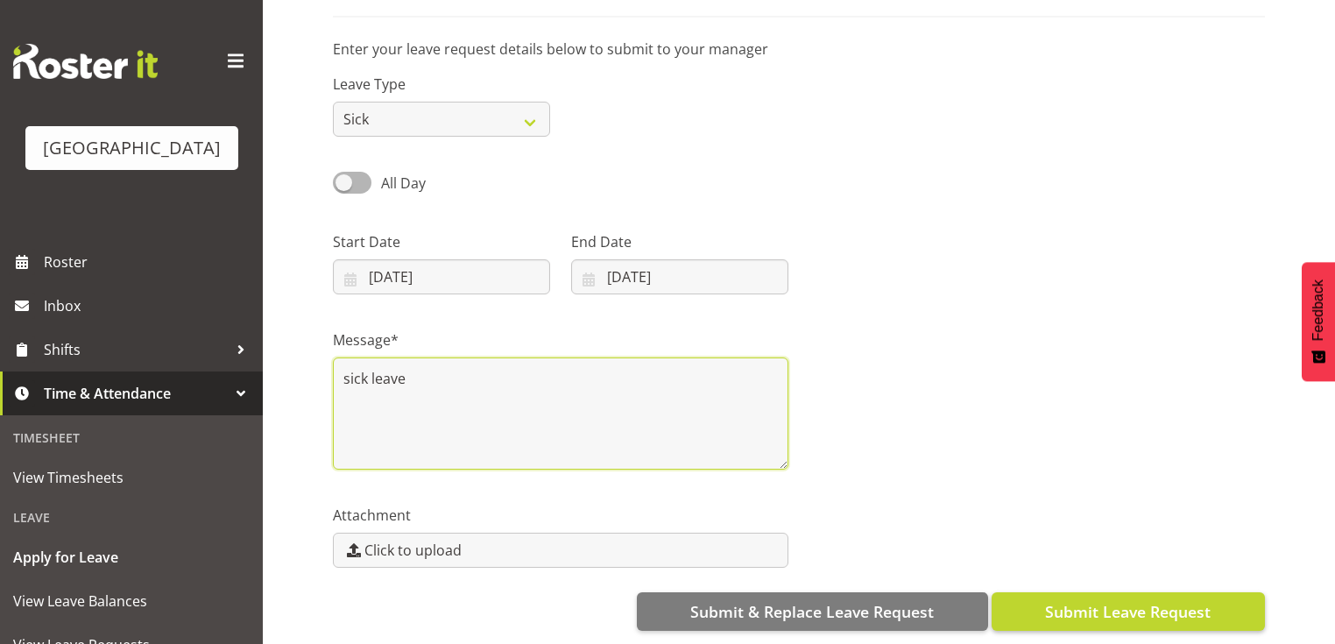
type textarea "sick leave"
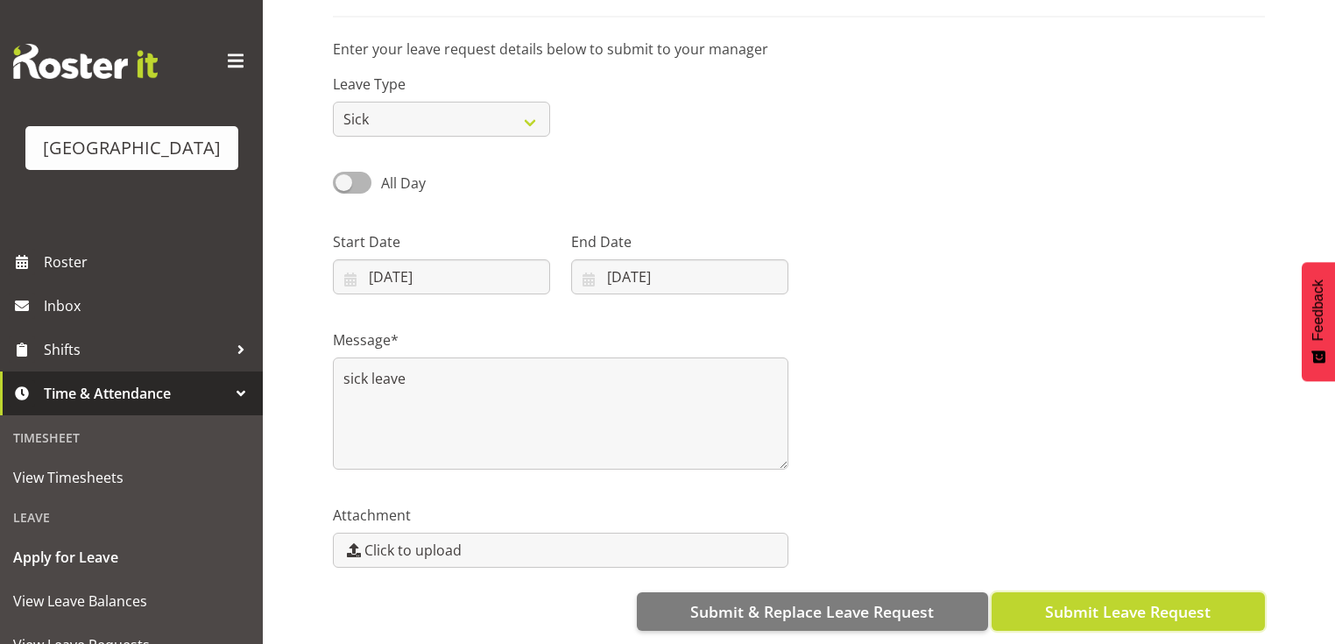
click at [1145, 600] on span "Submit Leave Request" at bounding box center [1128, 611] width 166 height 23
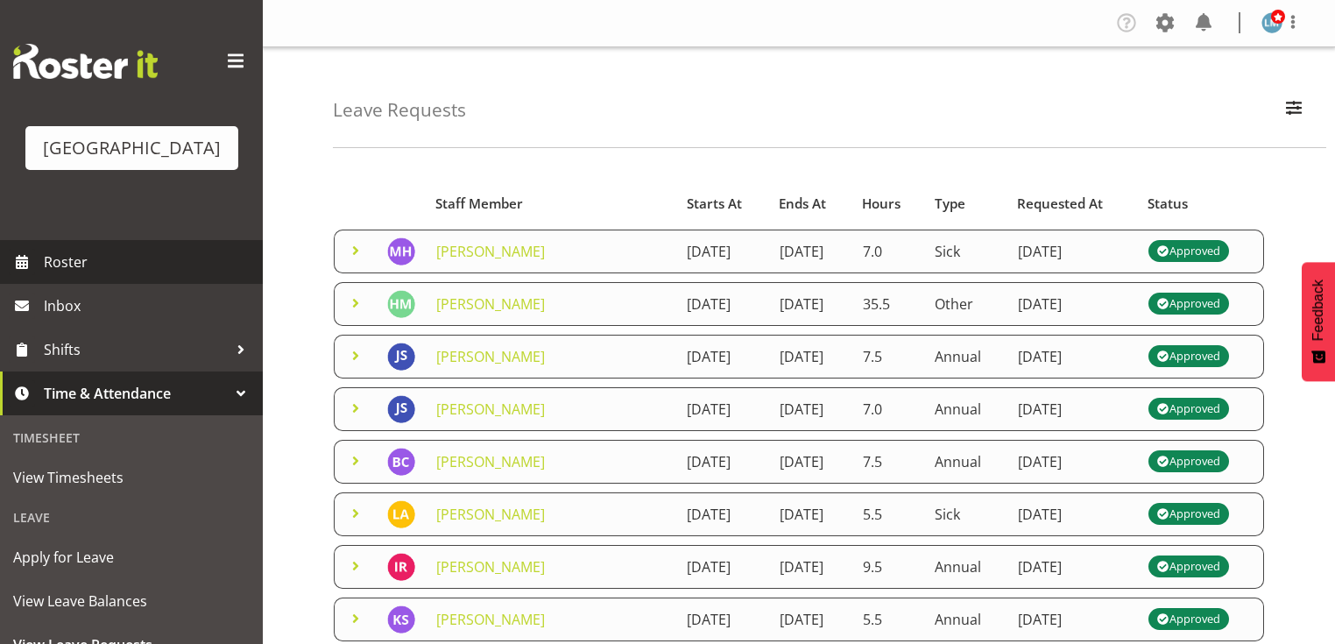
click at [60, 275] on span "Roster" at bounding box center [149, 262] width 210 height 26
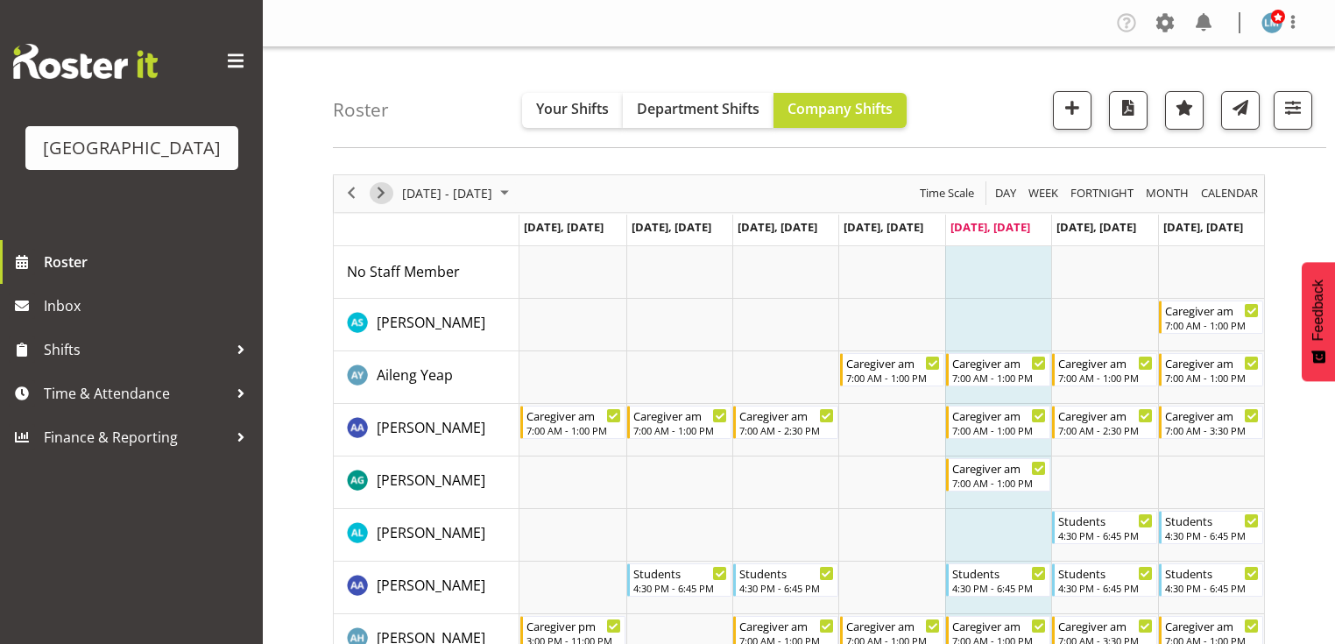
click at [384, 192] on span "Next" at bounding box center [381, 193] width 21 height 22
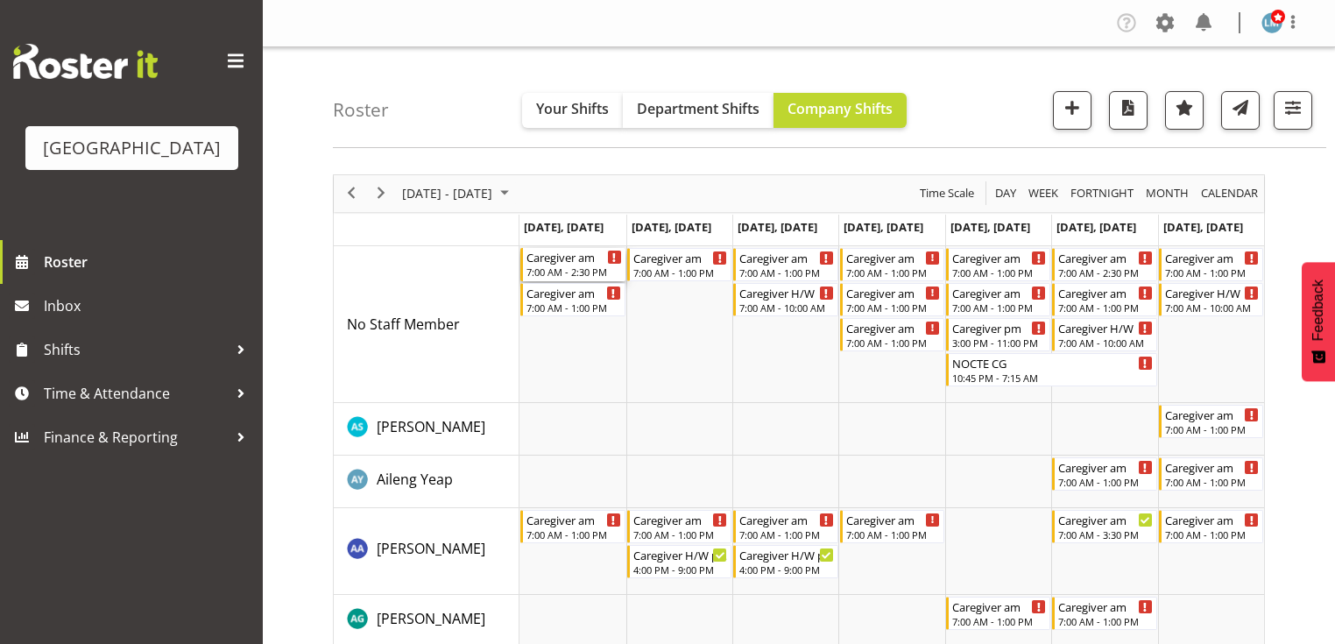
click at [564, 264] on div "Caregiver am" at bounding box center [574, 257] width 95 height 18
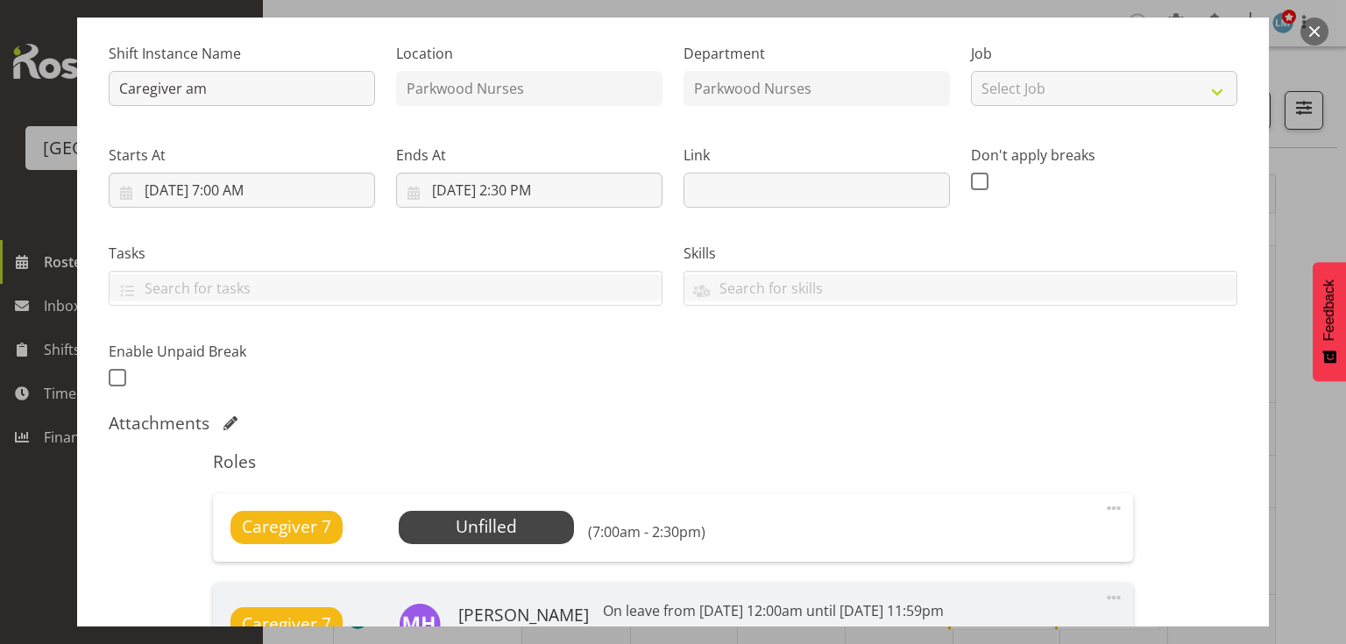
scroll to position [280, 0]
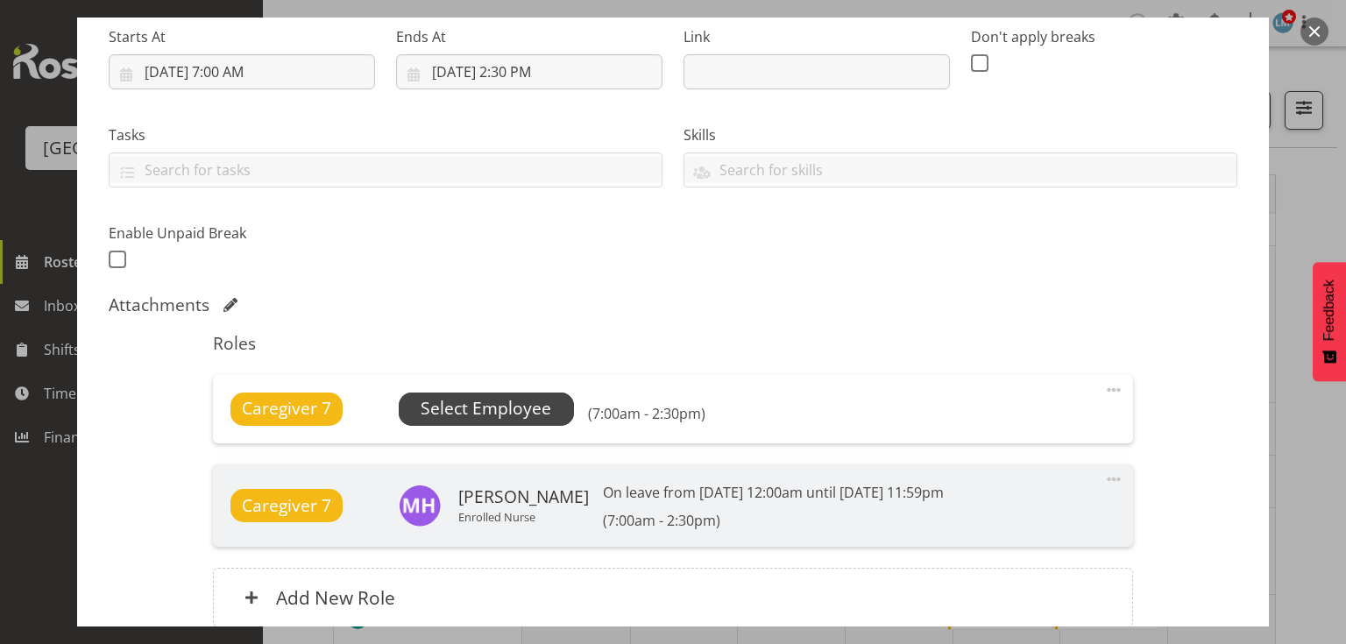
click at [508, 401] on span "Select Employee" at bounding box center [486, 408] width 131 height 25
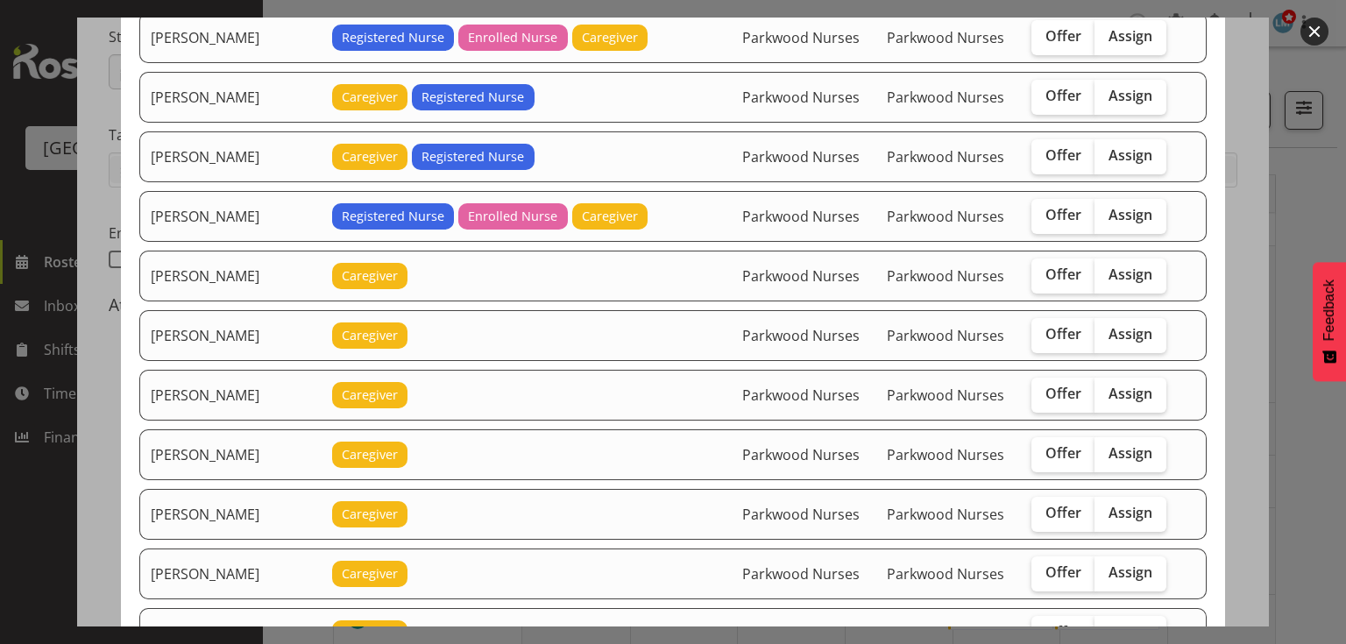
scroll to position [1640, 0]
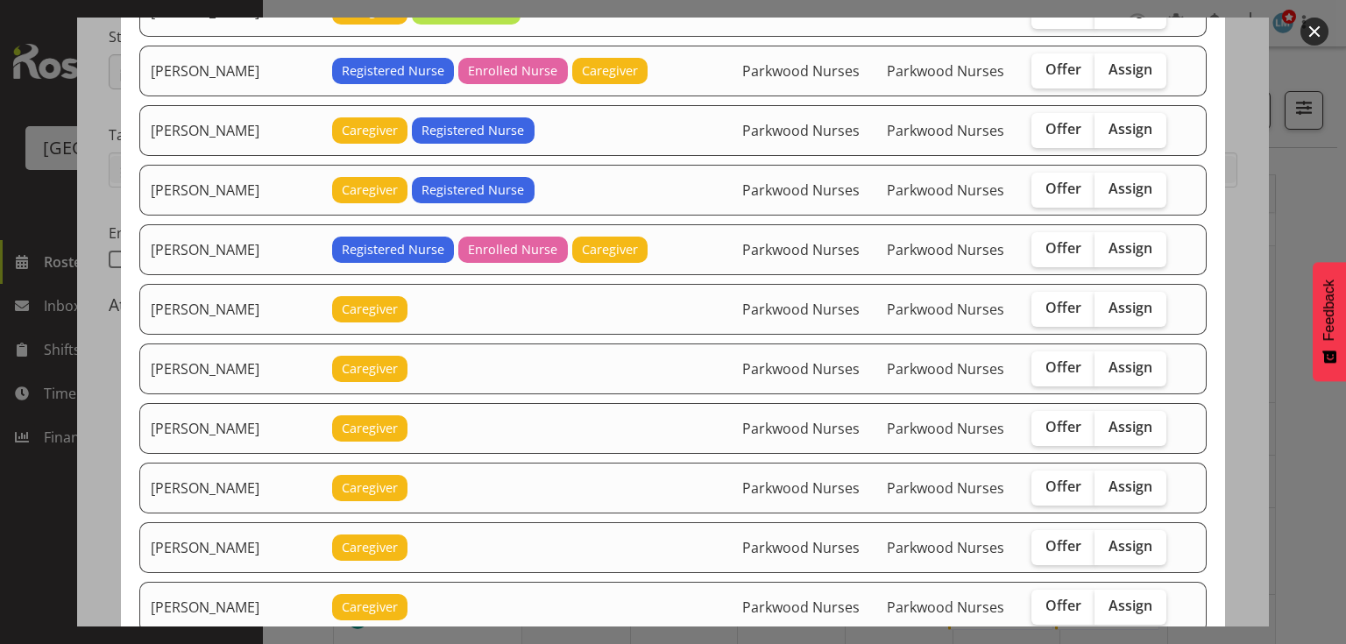
click at [1312, 32] on button "button" at bounding box center [1314, 32] width 28 height 28
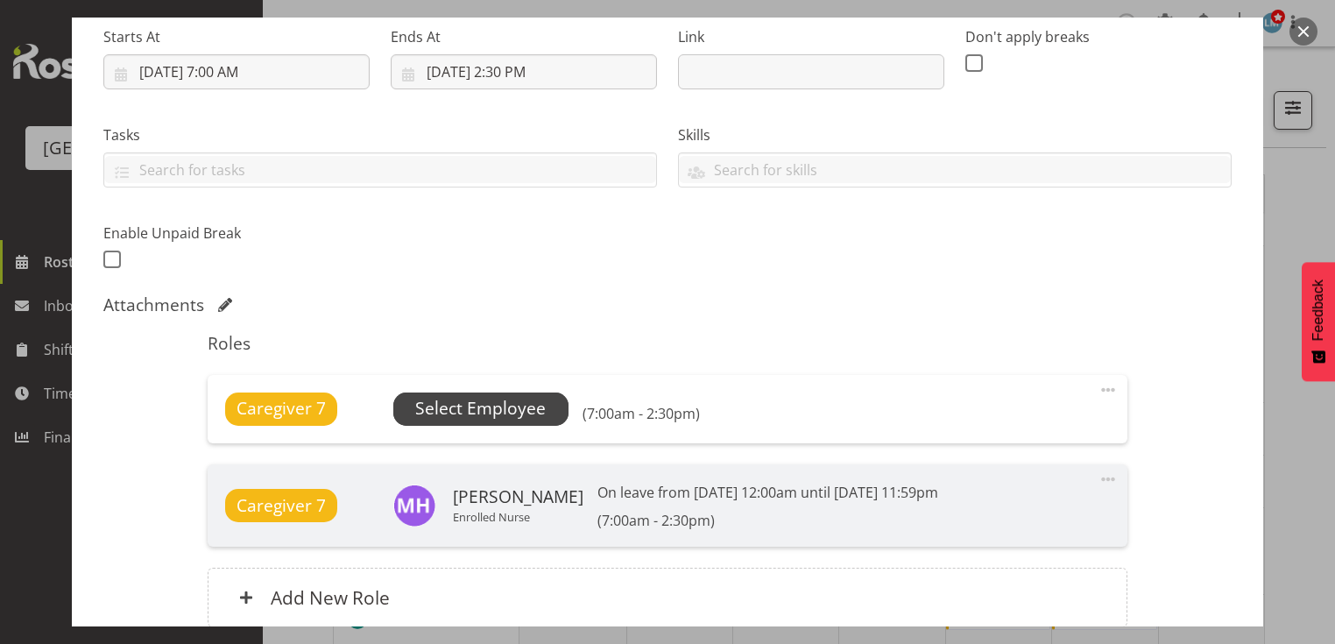
click at [474, 404] on span "Select Employee" at bounding box center [480, 408] width 131 height 25
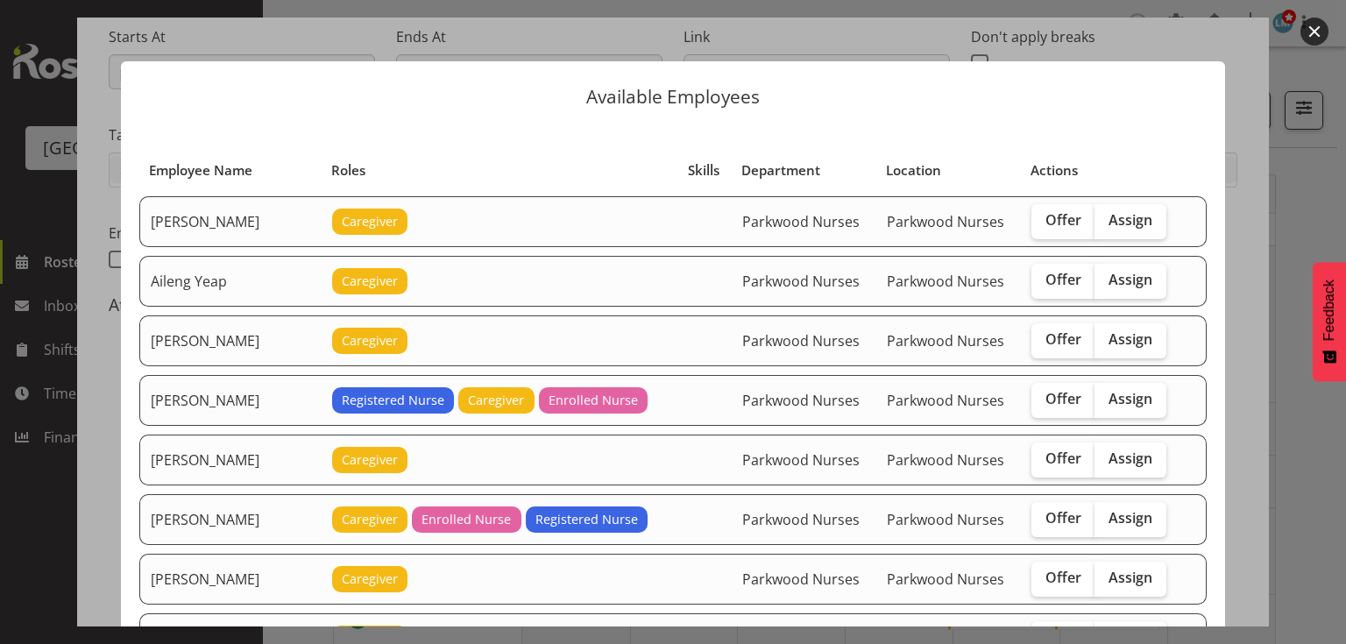
click at [1309, 21] on button "button" at bounding box center [1314, 32] width 28 height 28
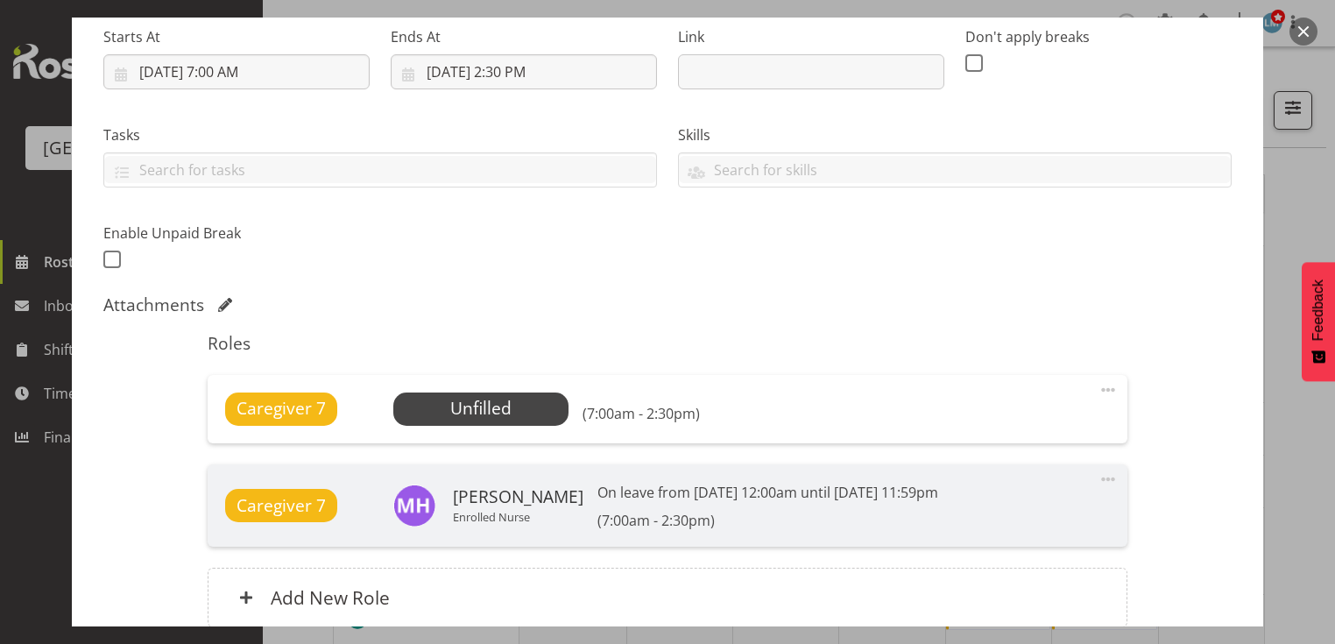
click at [1311, 24] on button "button" at bounding box center [1304, 32] width 28 height 28
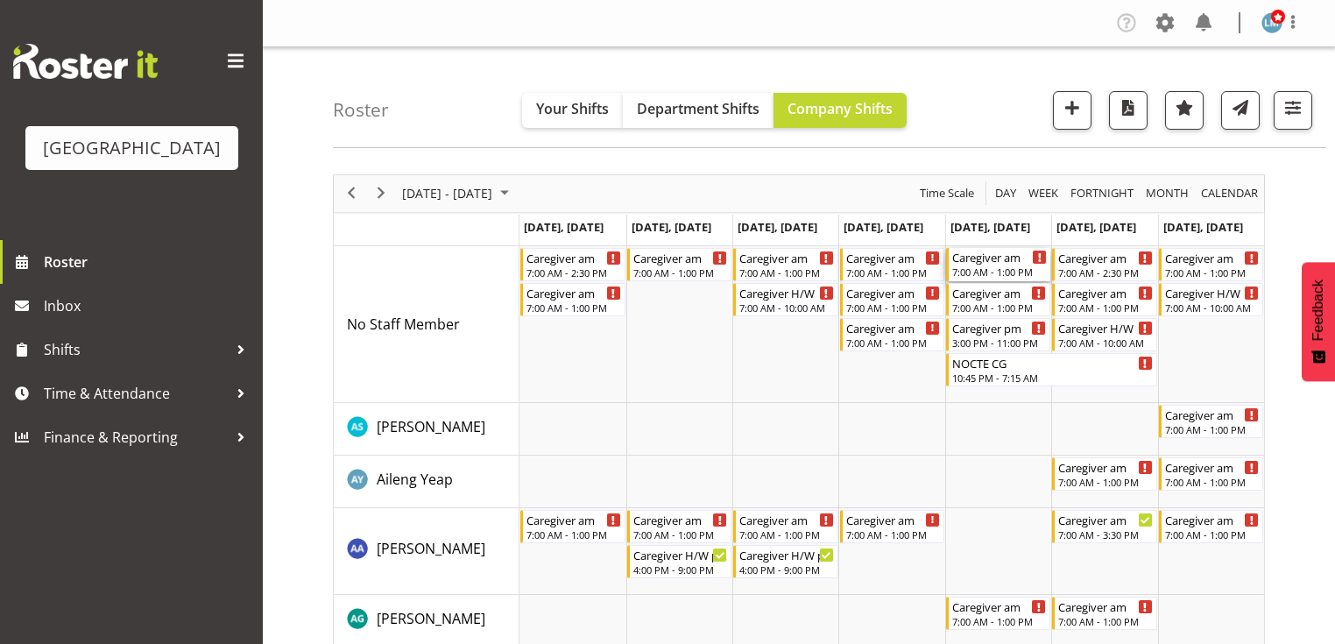
click at [992, 267] on div "7:00 AM - 1:00 PM" at bounding box center [999, 272] width 95 height 14
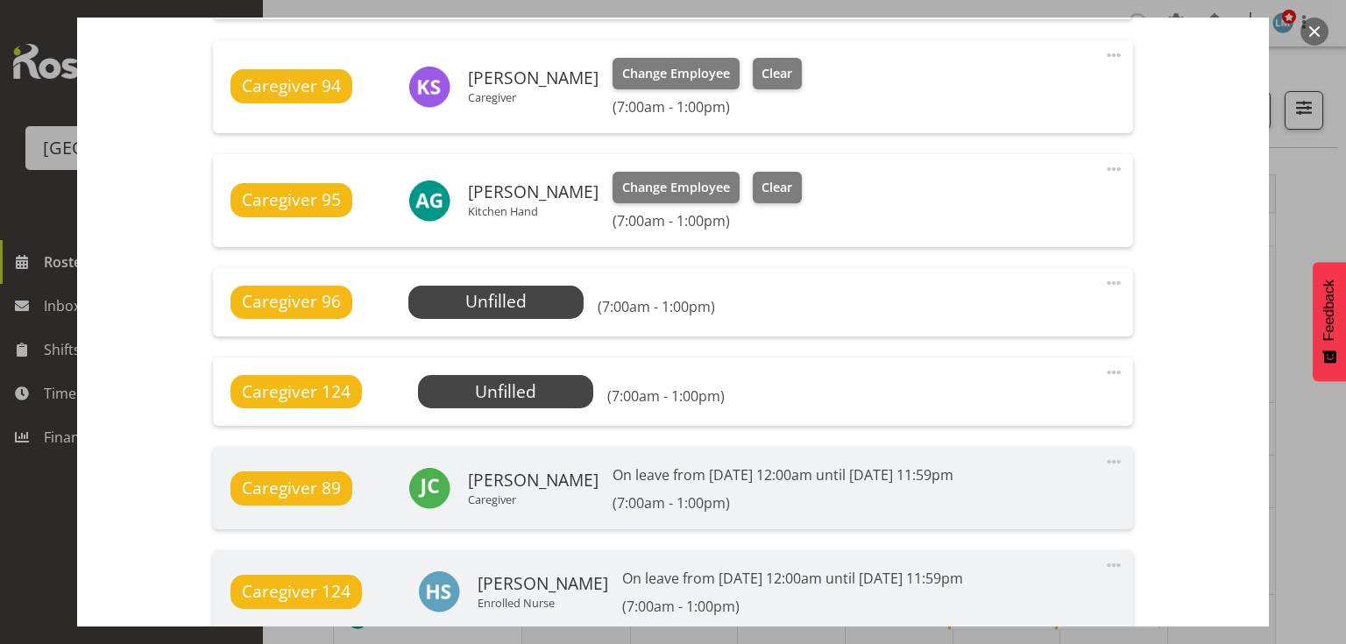
scroll to position [1262, 0]
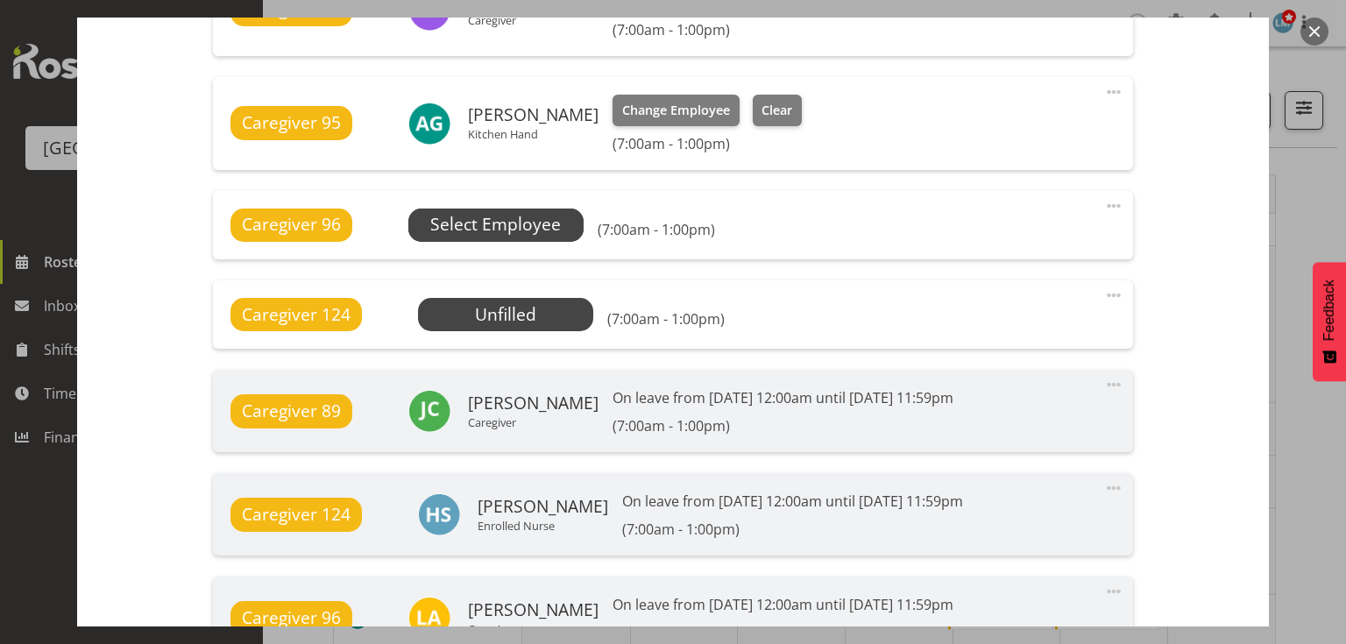
click at [522, 219] on span "Select Employee" at bounding box center [495, 224] width 131 height 25
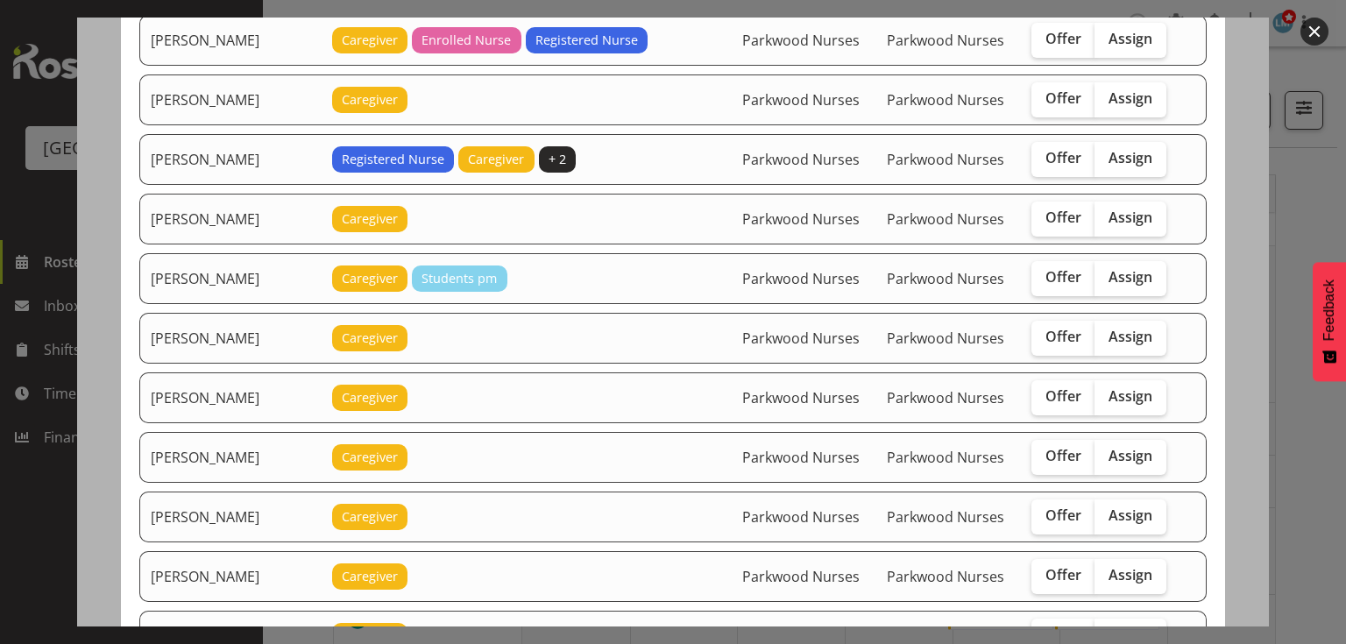
scroll to position [421, 0]
click at [1045, 267] on span "Offer" at bounding box center [1063, 276] width 36 height 18
click at [1037, 271] on input "Offer" at bounding box center [1036, 276] width 11 height 11
checkbox input "true"
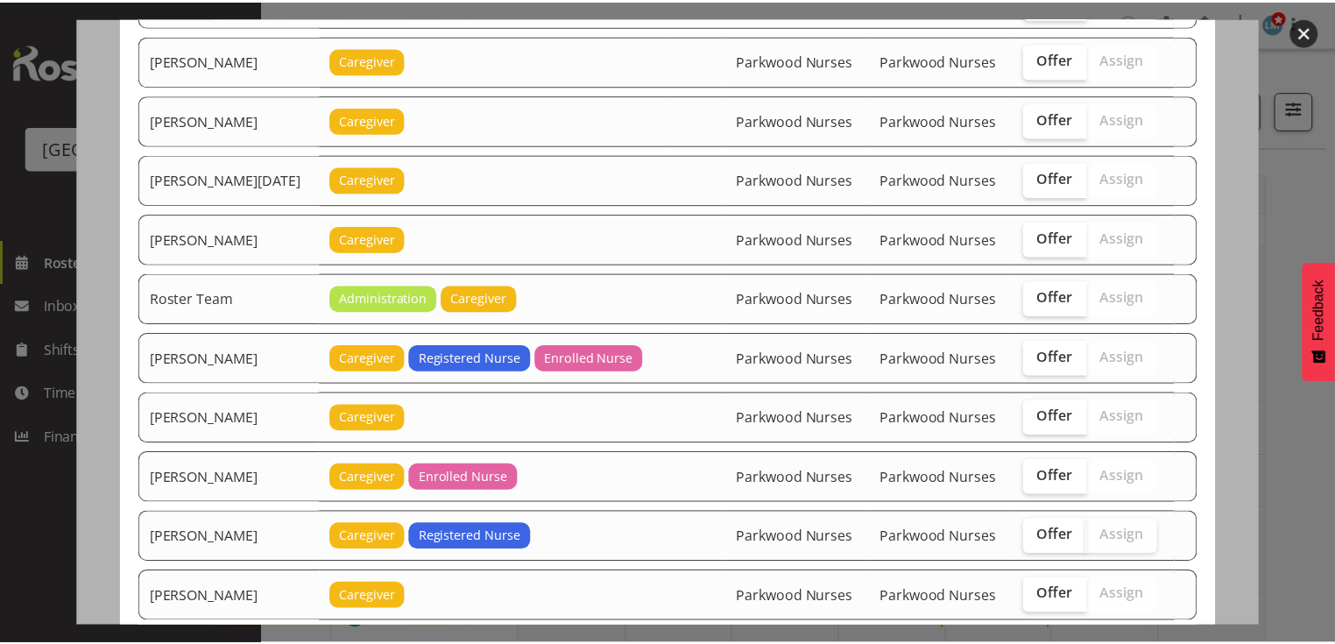
scroll to position [1907, 0]
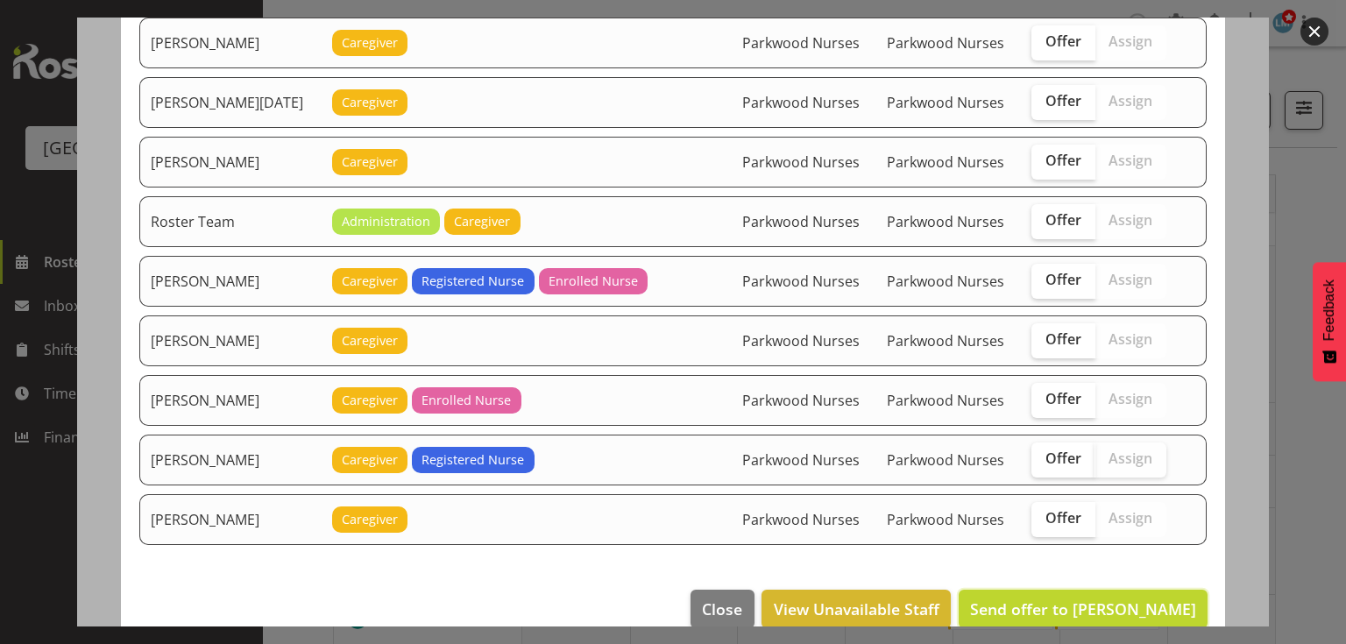
click at [1087, 598] on span "Send offer to Chrislyn-ann Saquilayan" at bounding box center [1083, 608] width 226 height 21
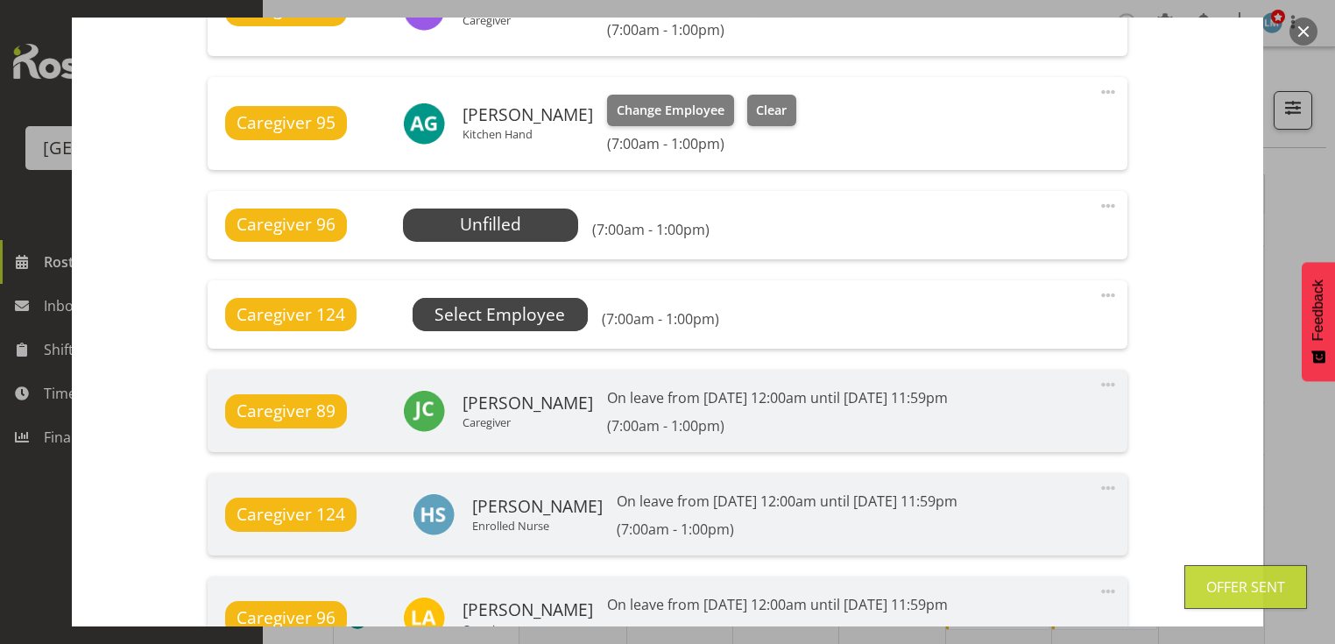
click at [0, 0] on span "Select Employee" at bounding box center [0, 0] width 0 height 0
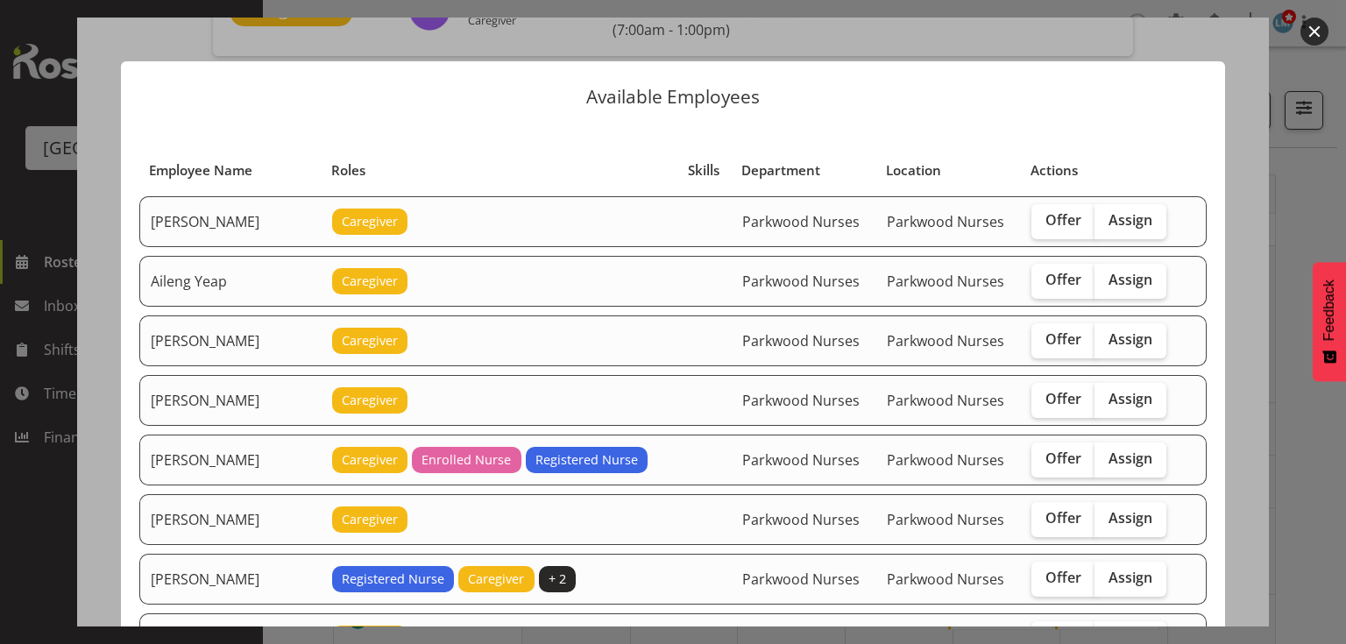
click at [1317, 21] on button "button" at bounding box center [1314, 32] width 28 height 28
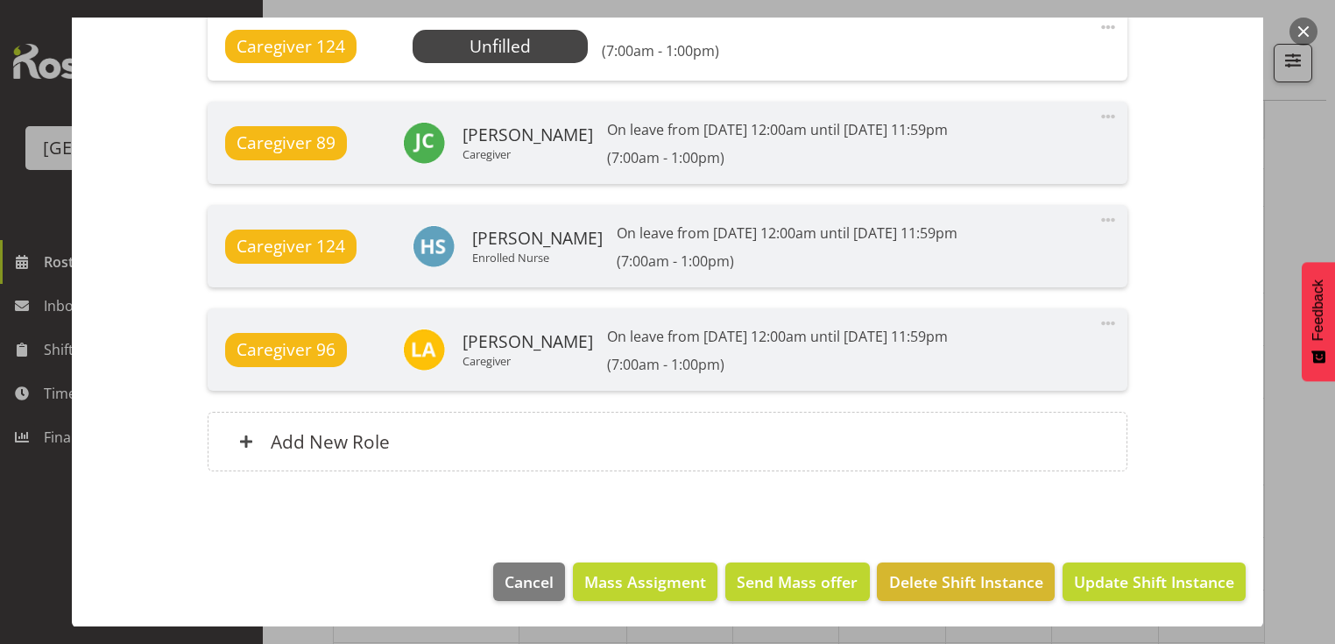
scroll to position [350, 0]
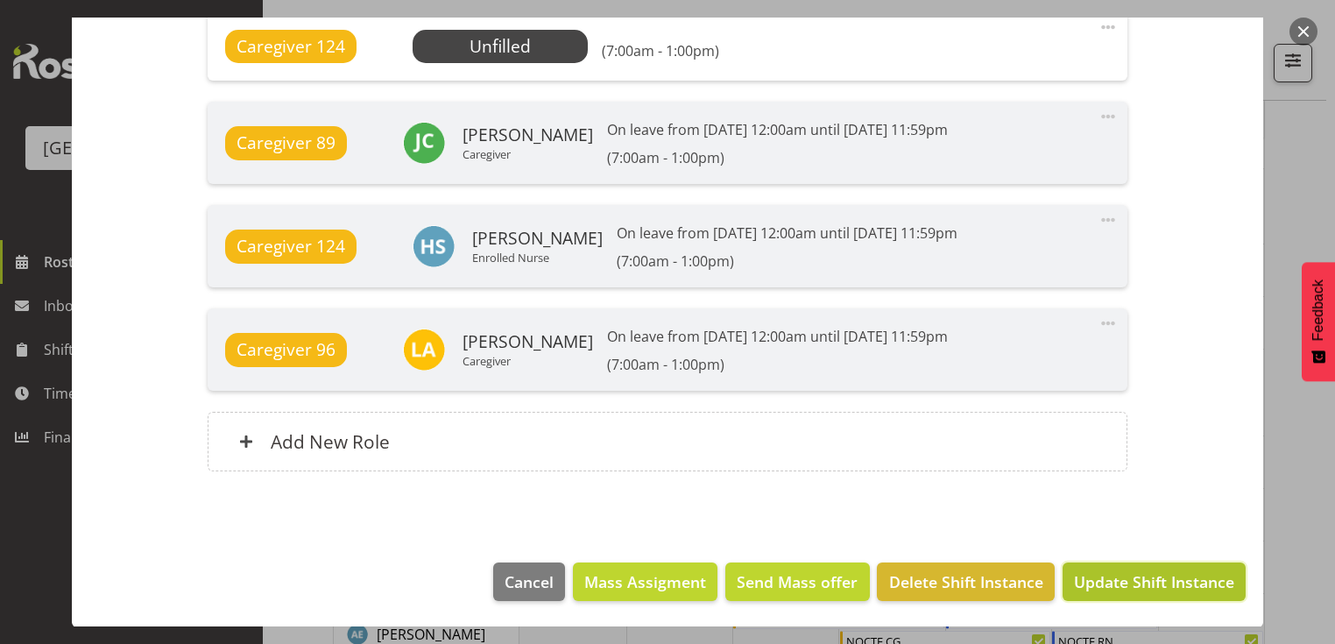
click at [1133, 577] on span "Update Shift Instance" at bounding box center [1154, 581] width 160 height 23
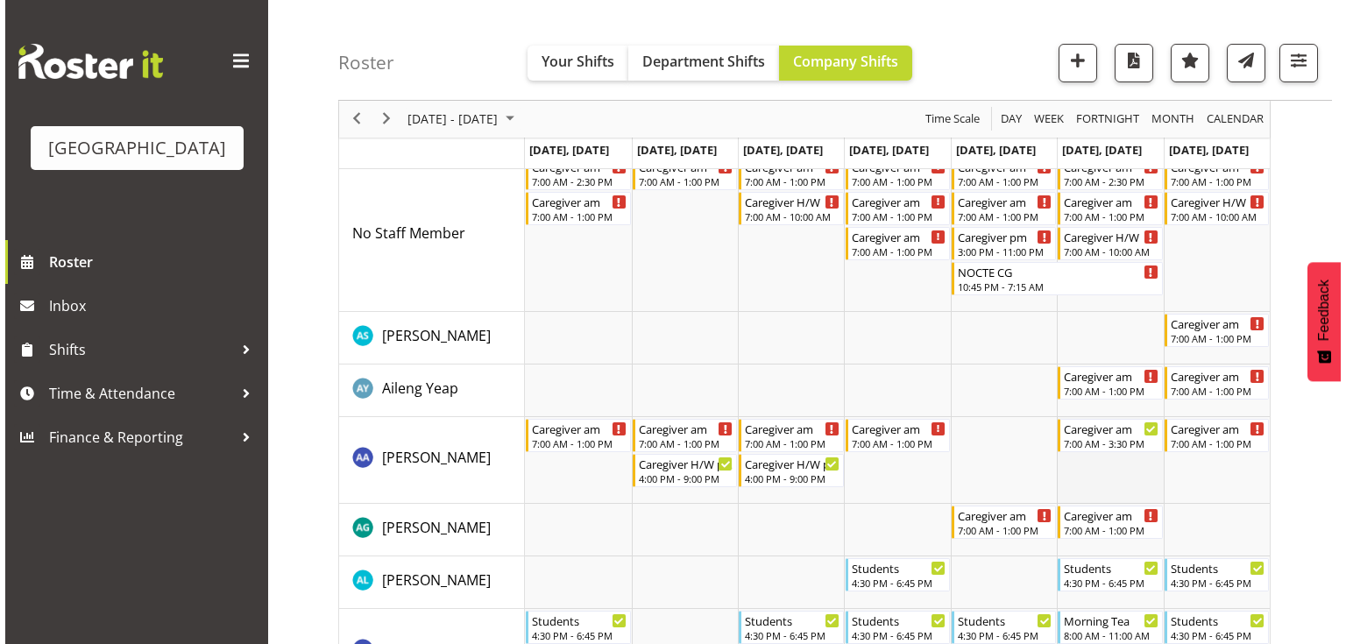
scroll to position [0, 0]
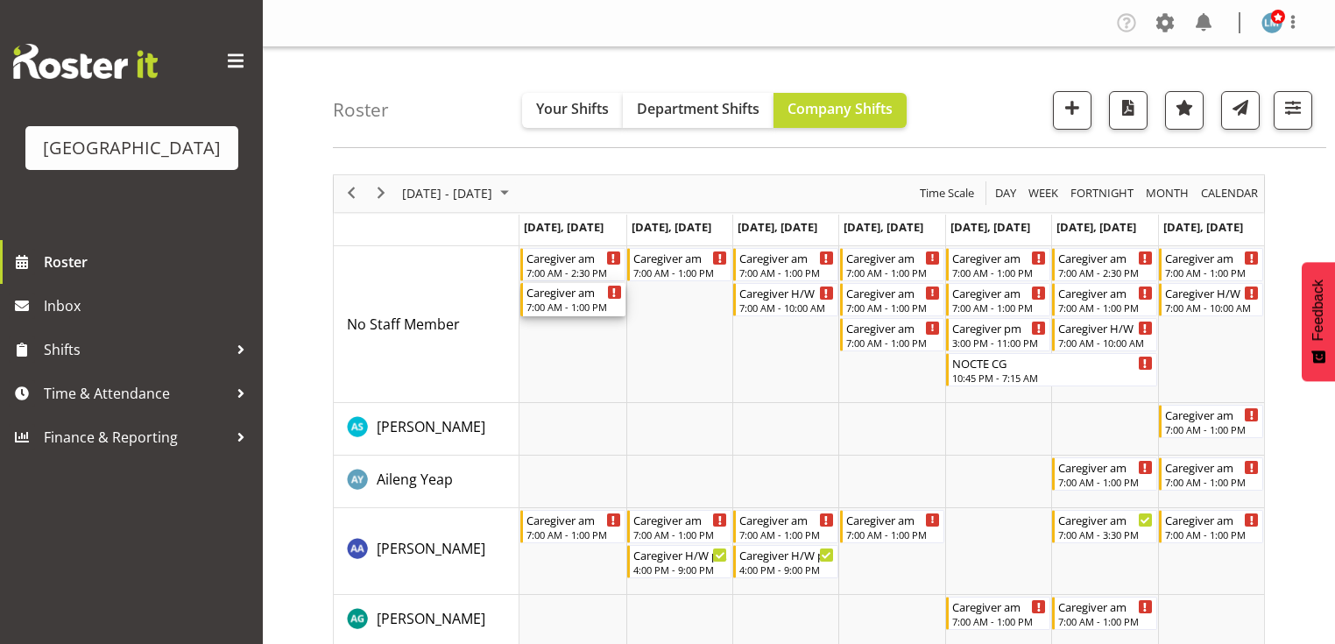
click at [563, 304] on div "7:00 AM - 1:00 PM" at bounding box center [574, 307] width 95 height 14
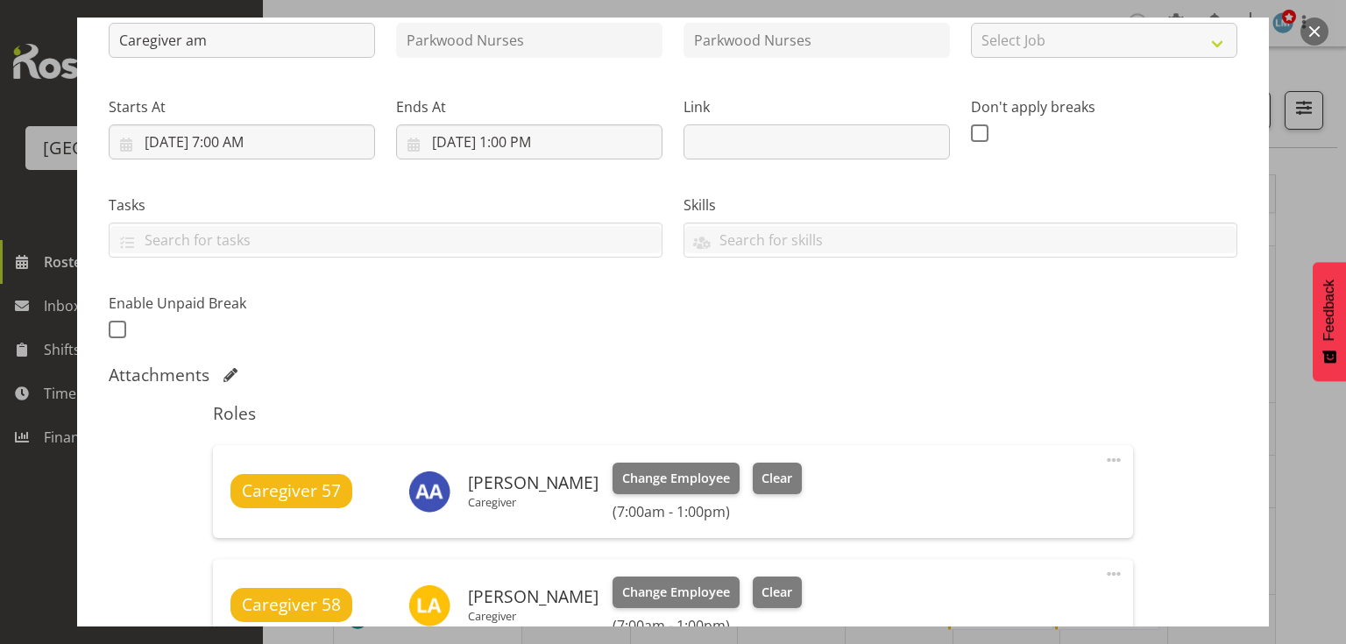
scroll to position [561, 0]
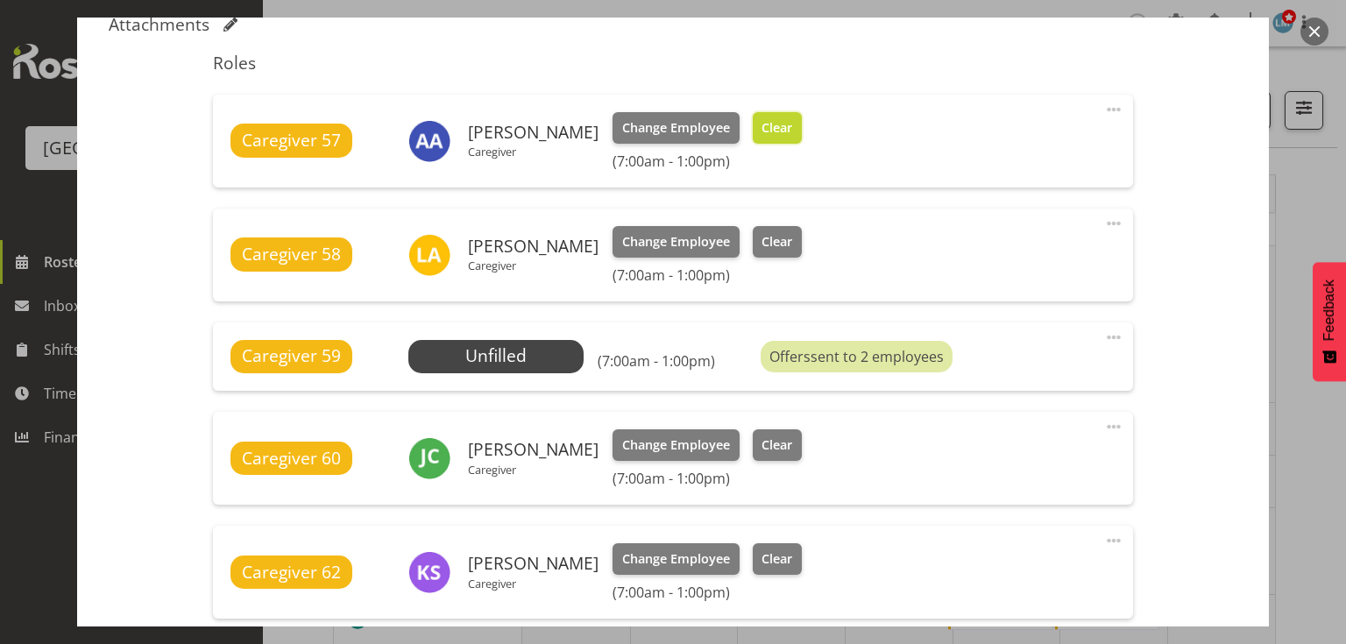
click at [761, 123] on span "Clear" at bounding box center [776, 127] width 31 height 19
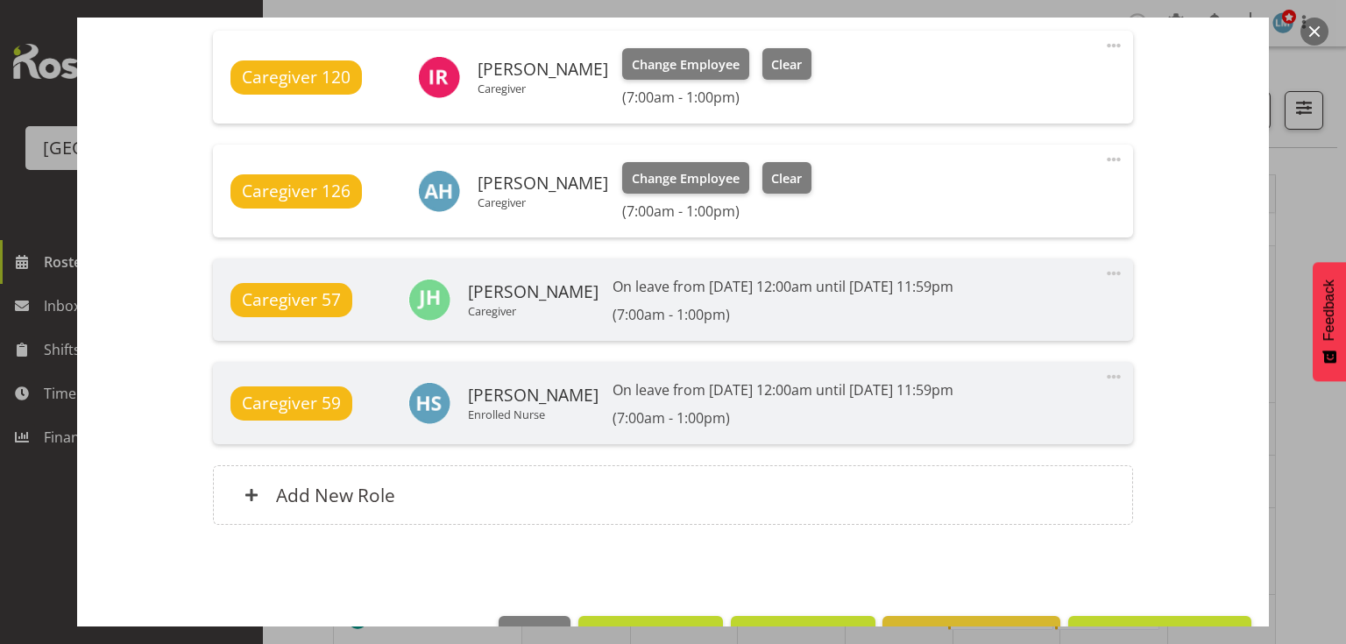
scroll to position [1426, 0]
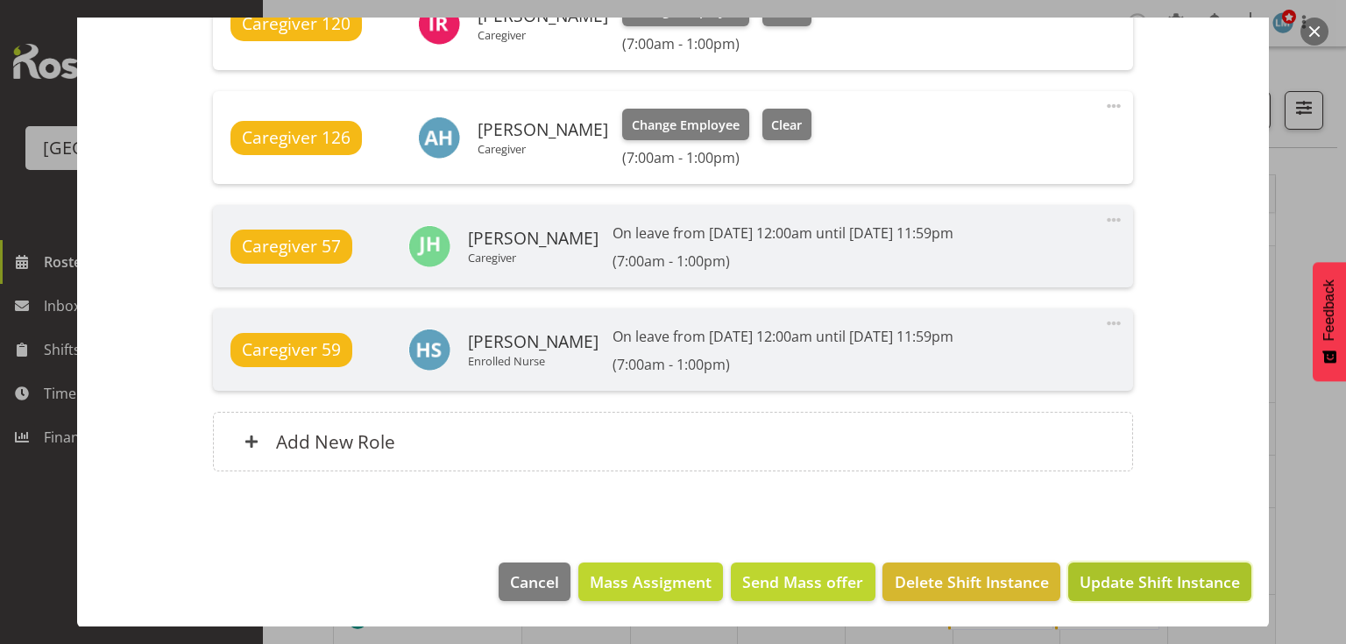
click at [1149, 585] on span "Update Shift Instance" at bounding box center [1159, 581] width 160 height 23
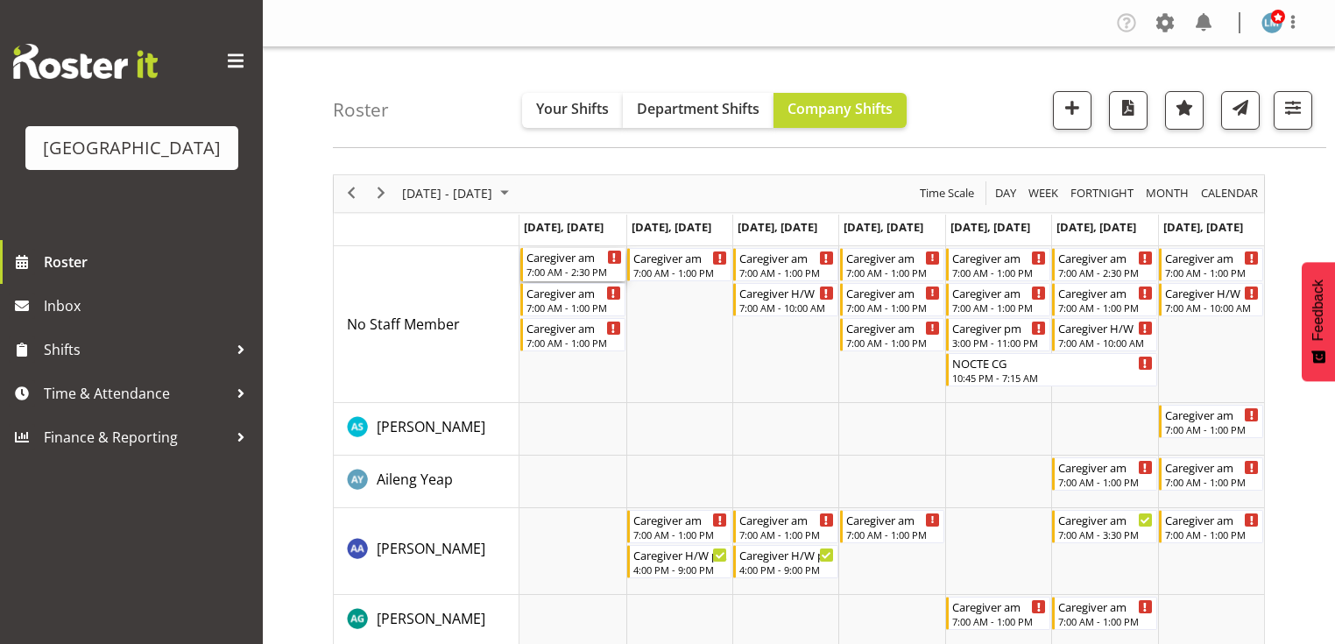
click at [561, 259] on div "Caregiver am" at bounding box center [574, 257] width 95 height 18
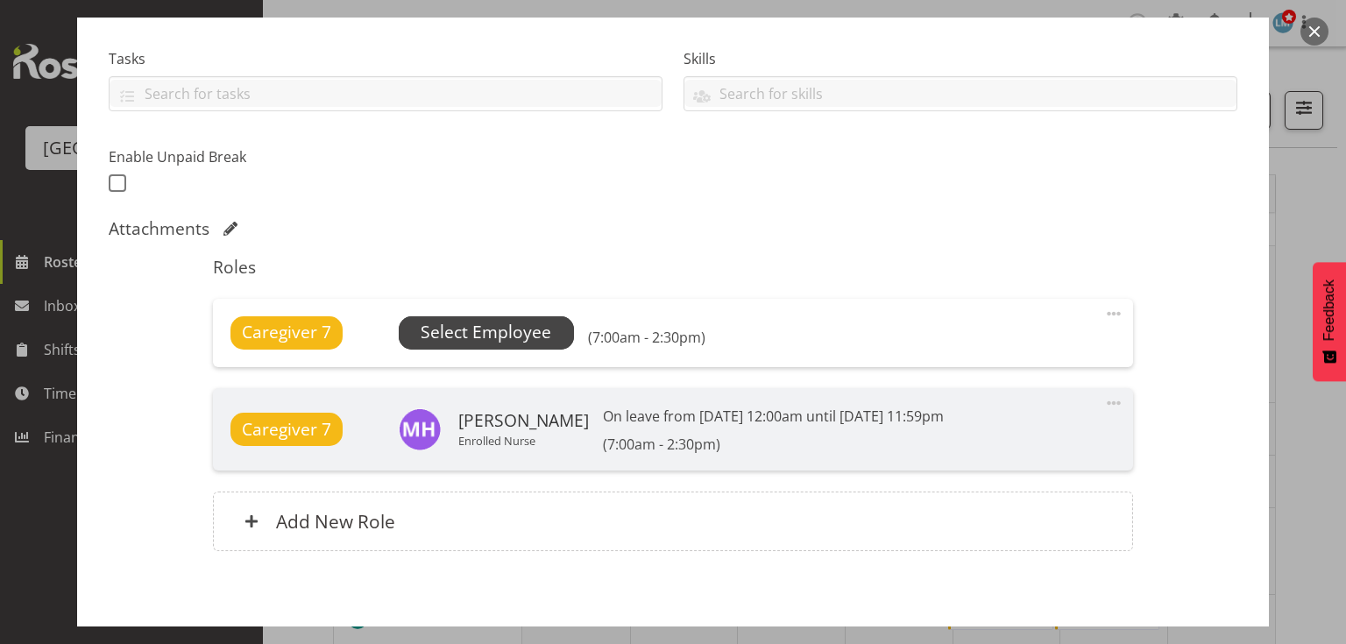
scroll to position [421, 0]
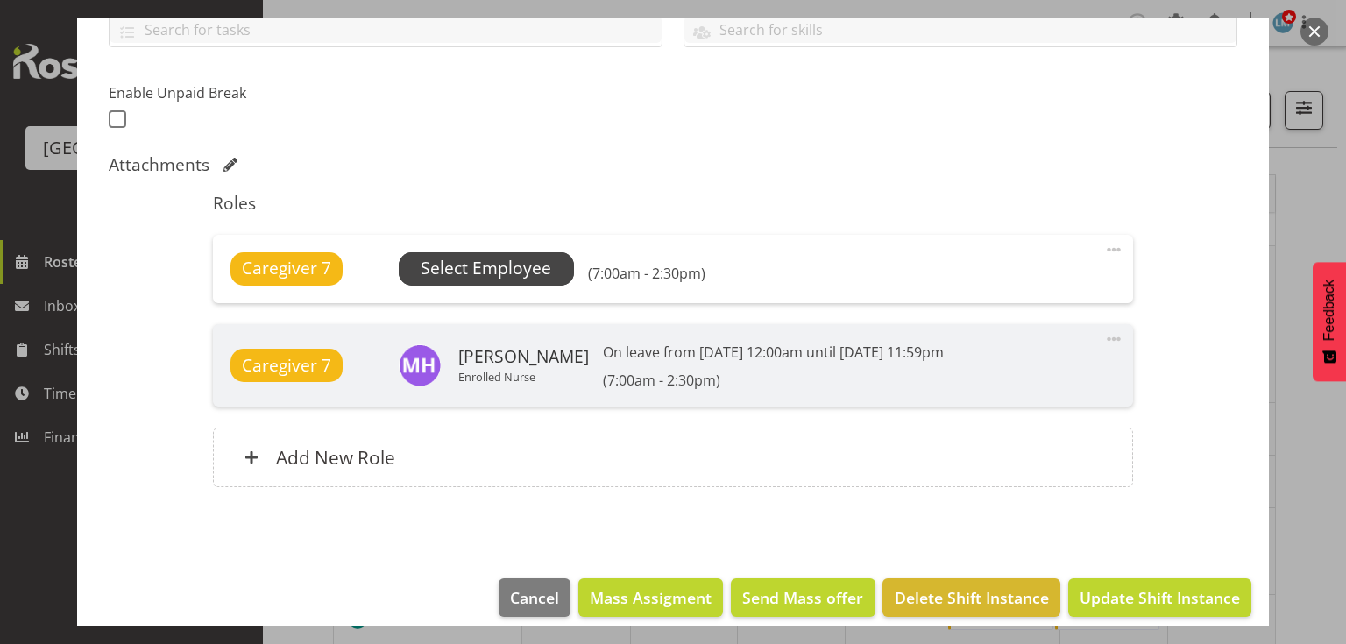
click at [488, 255] on span "Select Employee" at bounding box center [486, 268] width 175 height 33
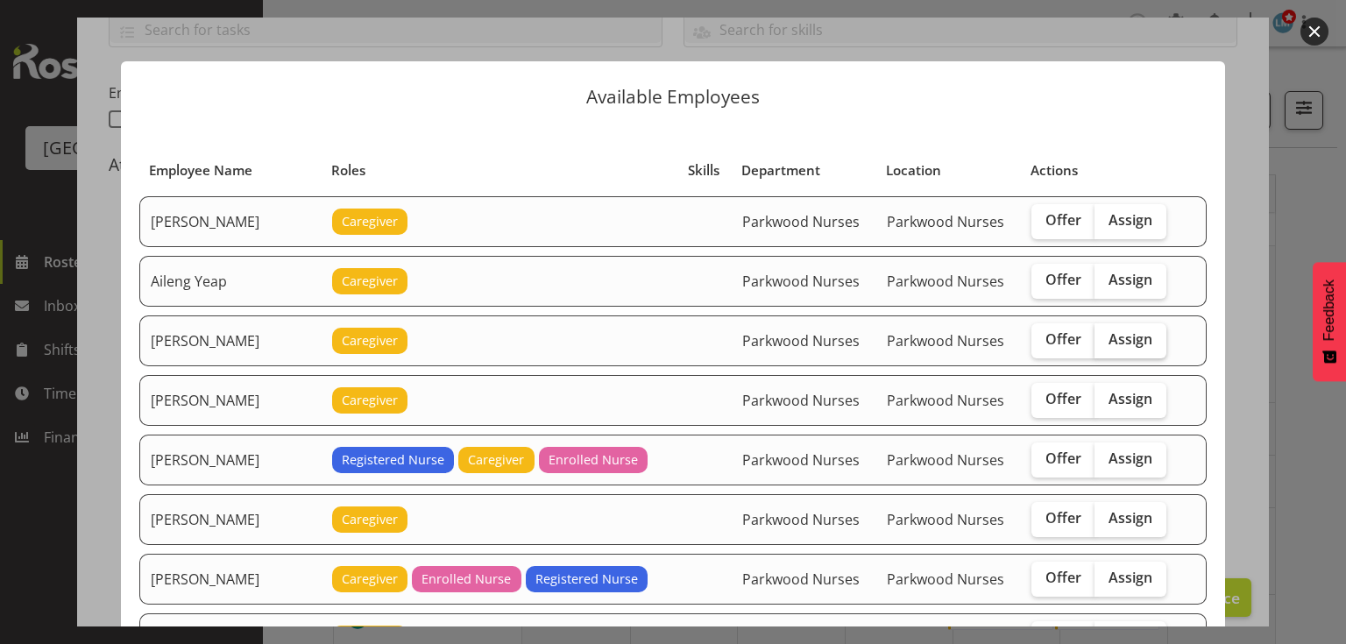
click at [1098, 337] on label "Assign" at bounding box center [1130, 340] width 72 height 35
click at [1098, 337] on input "Assign" at bounding box center [1099, 339] width 11 height 11
checkbox input "true"
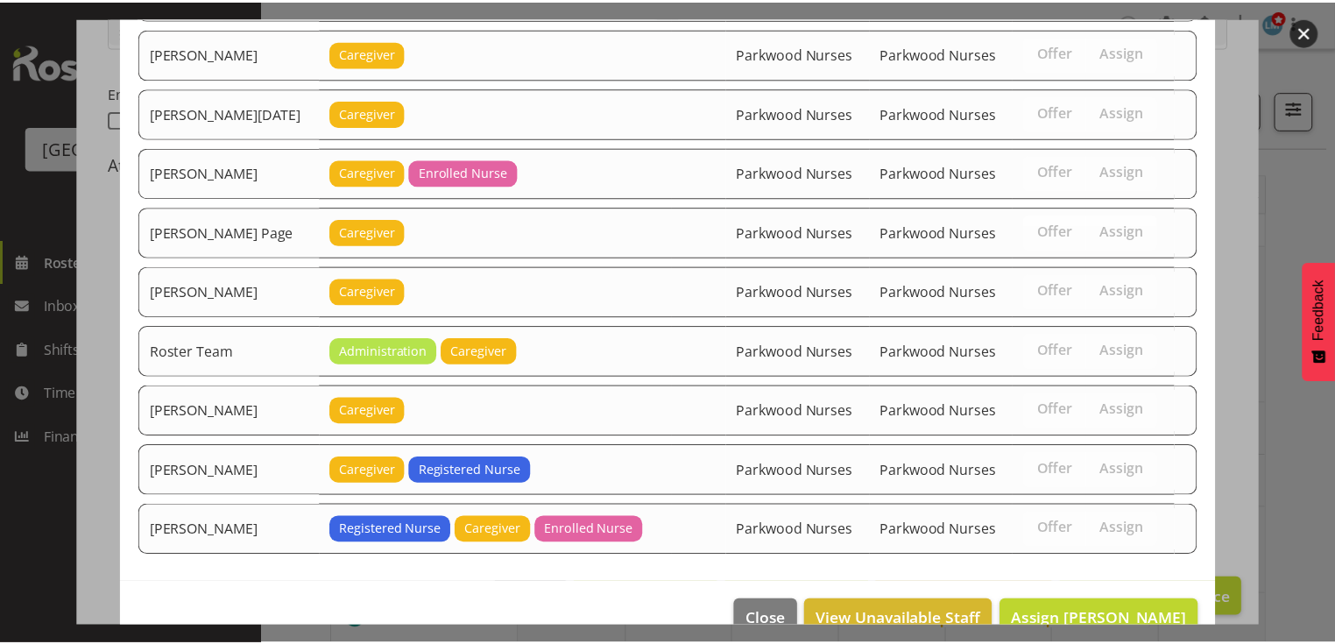
scroll to position [2260, 0]
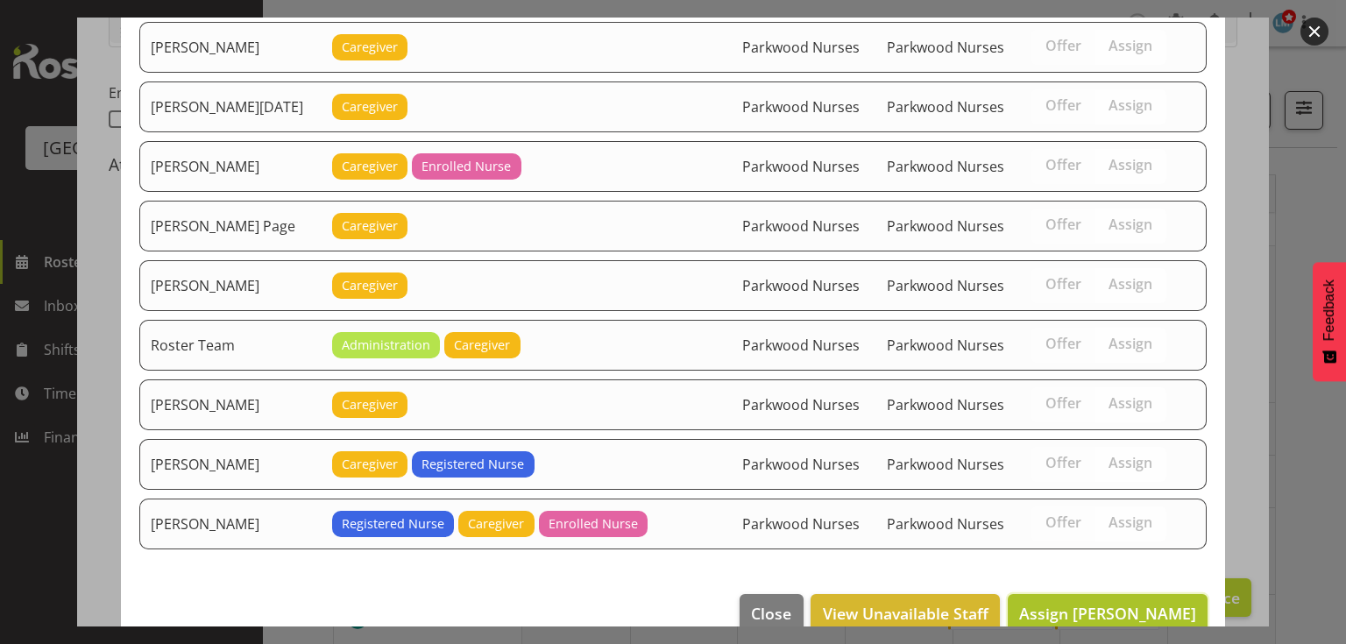
click at [1116, 603] on span "Assign Alem Abreha" at bounding box center [1107, 613] width 177 height 21
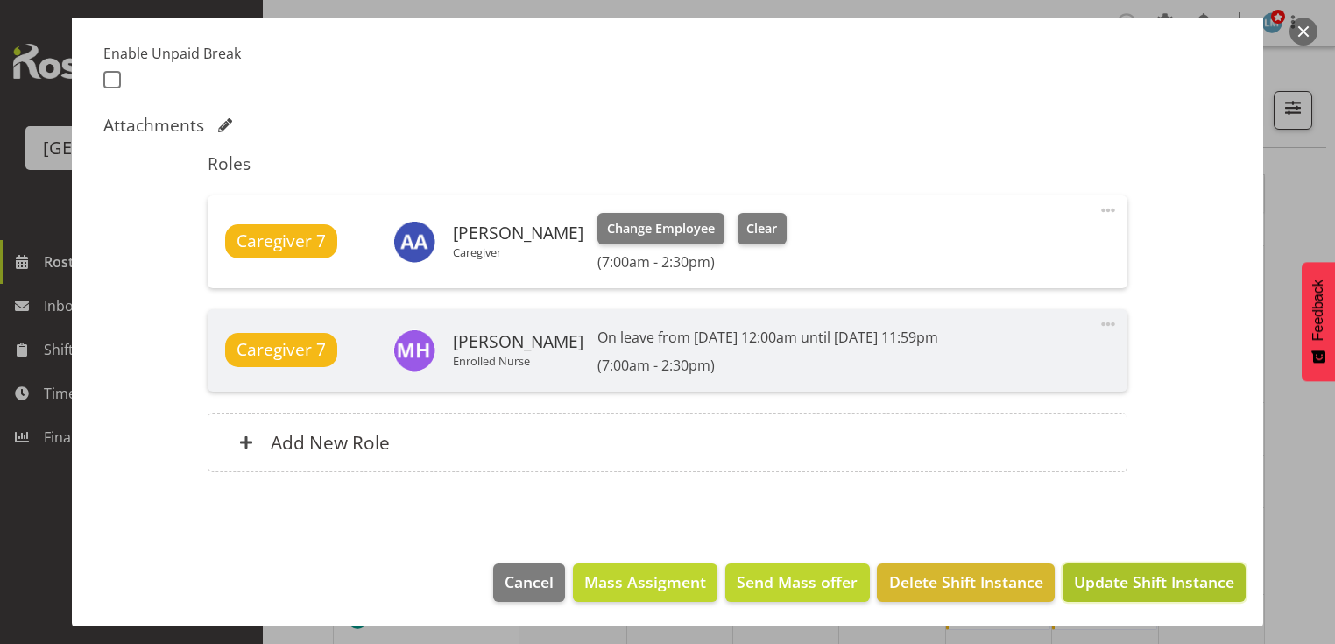
click at [1116, 587] on span "Update Shift Instance" at bounding box center [1154, 581] width 160 height 23
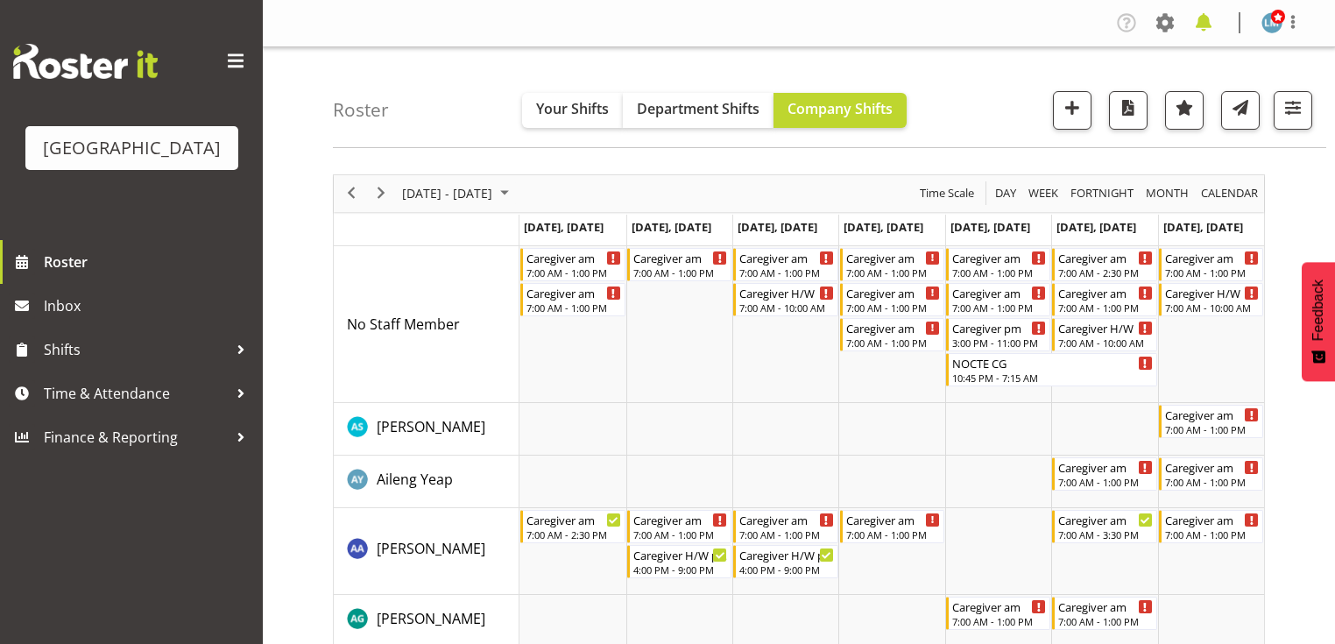
click at [1206, 18] on span at bounding box center [1204, 23] width 28 height 28
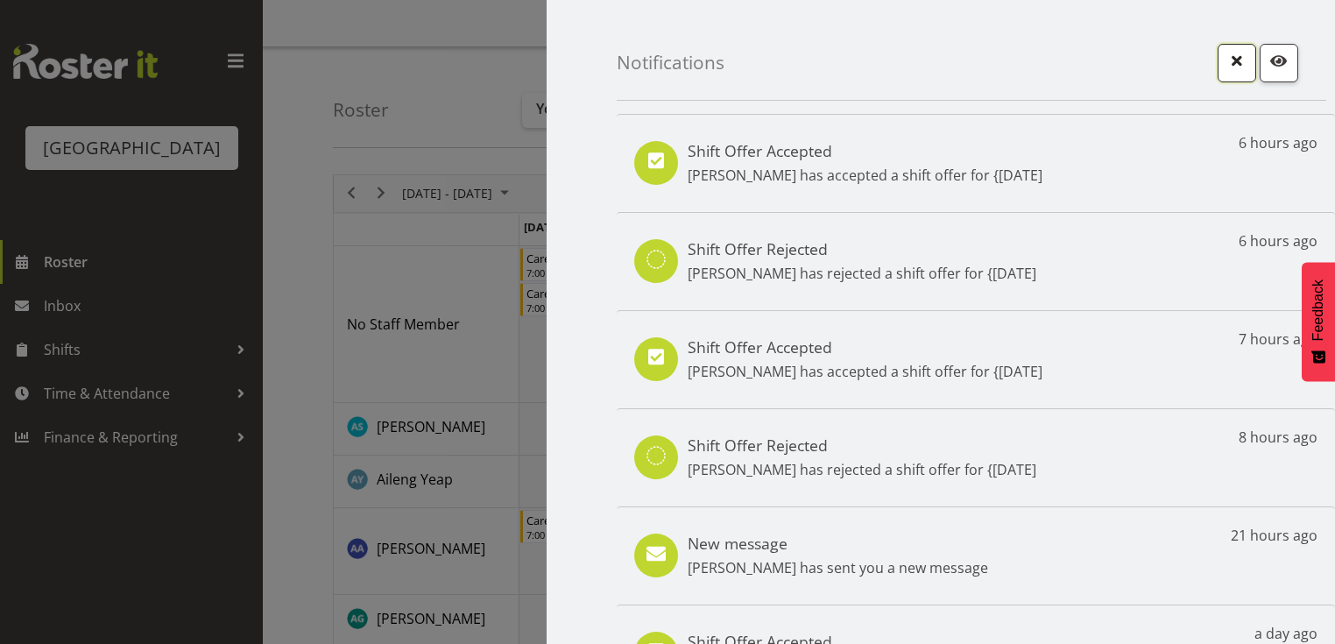
click at [1230, 63] on span "button" at bounding box center [1237, 60] width 23 height 23
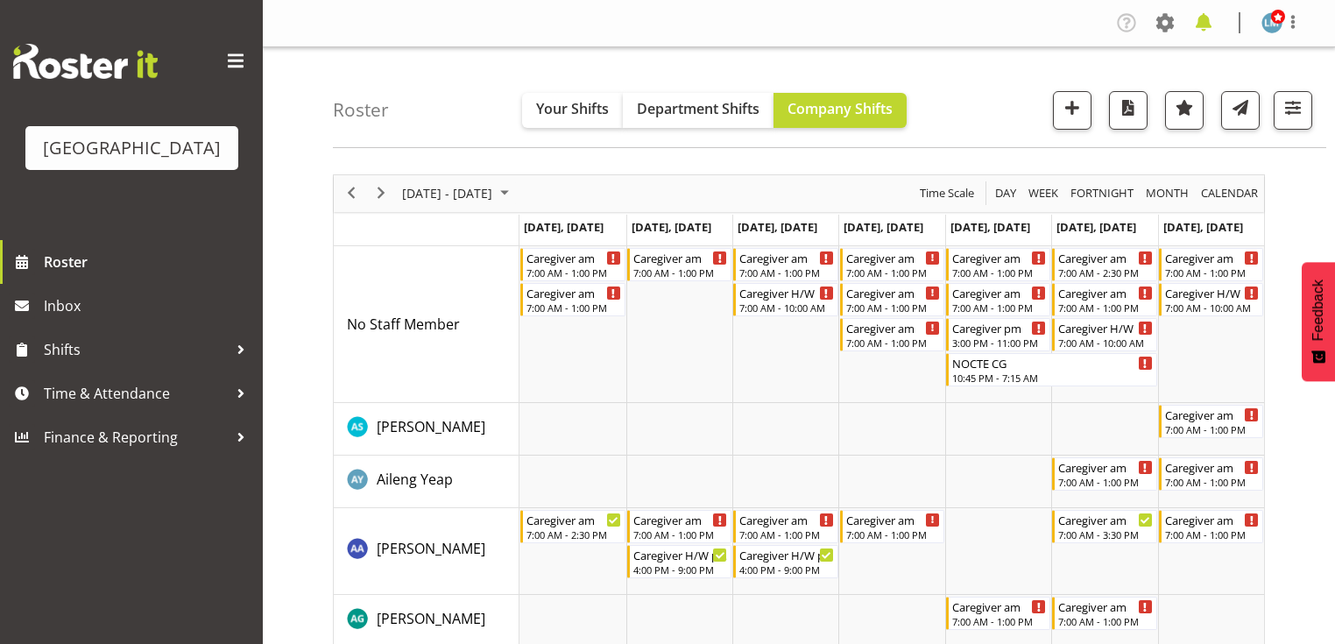
click at [1202, 22] on span at bounding box center [1204, 23] width 28 height 28
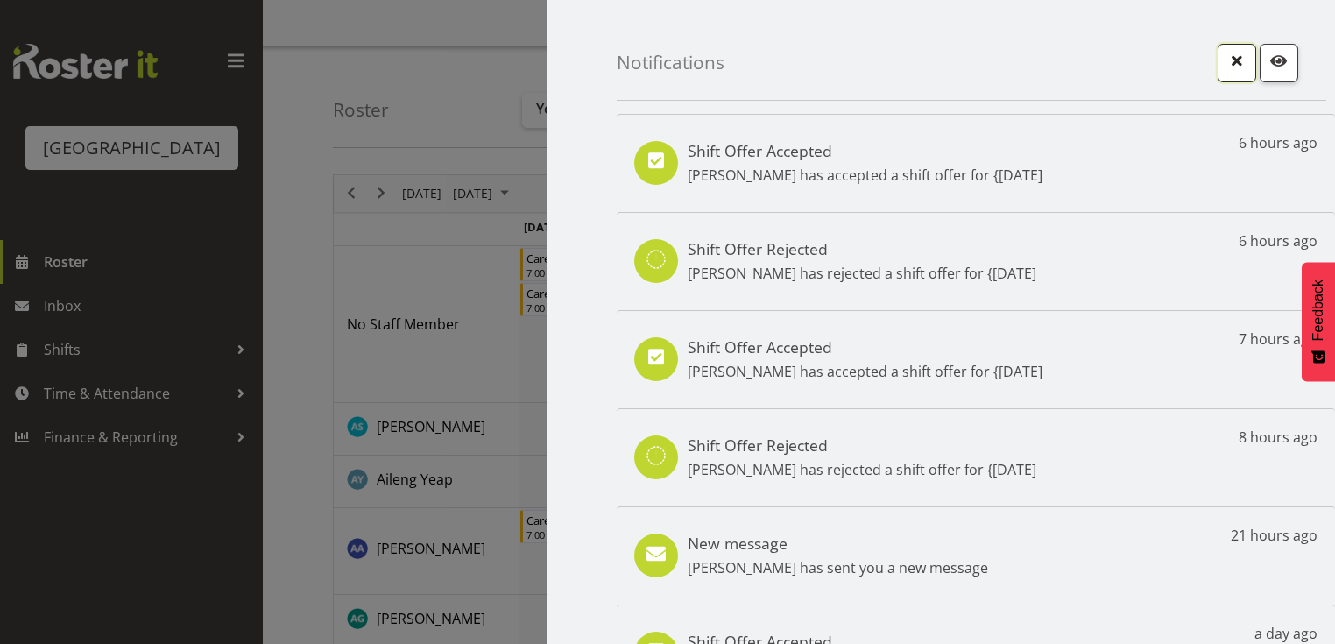
click at [1226, 66] on span "button" at bounding box center [1237, 60] width 23 height 23
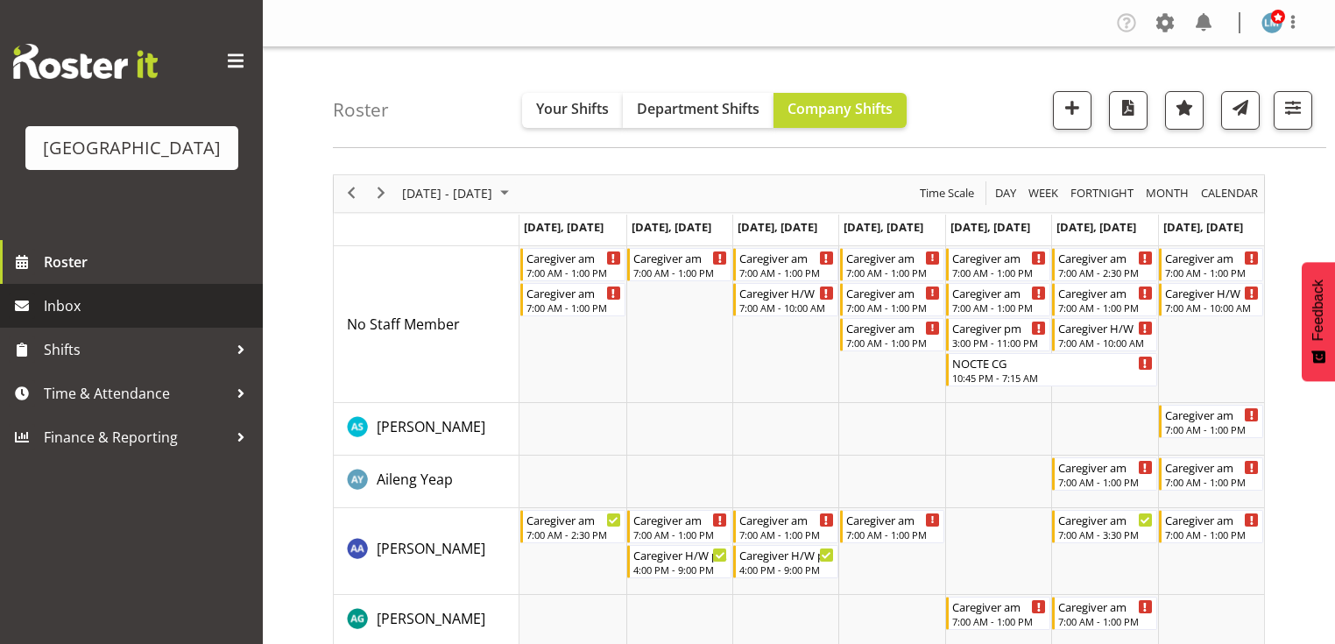
click at [93, 319] on span "Inbox" at bounding box center [149, 306] width 210 height 26
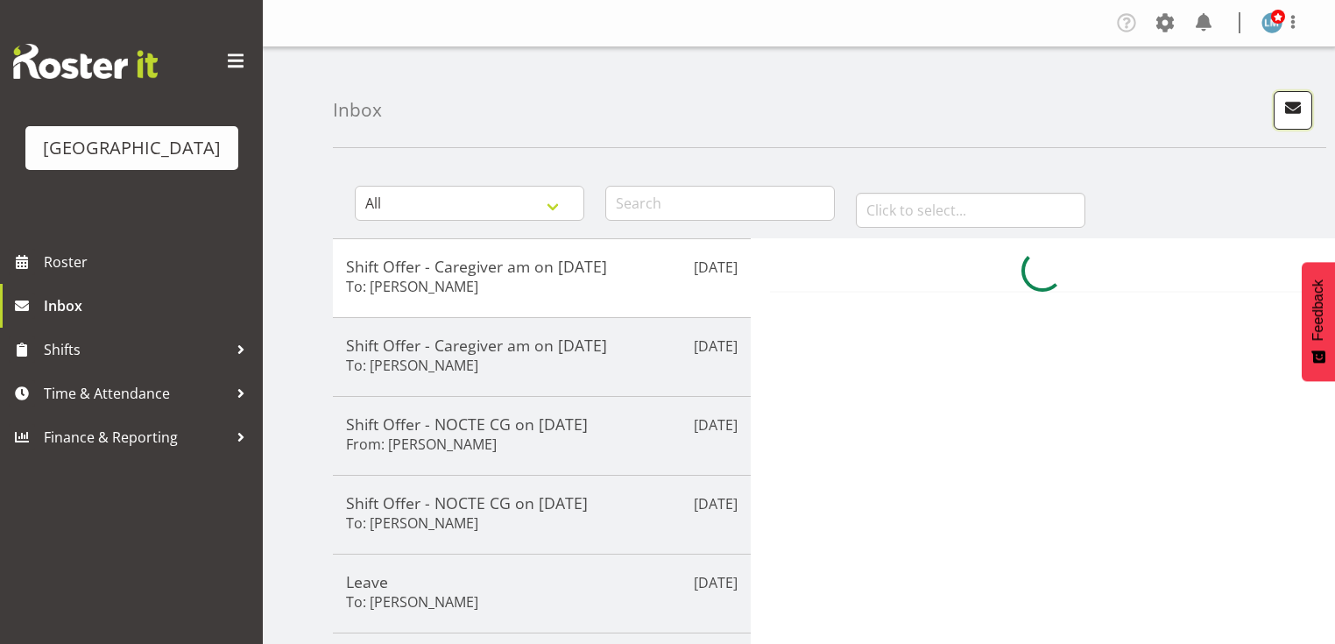
click at [1304, 97] on span "button" at bounding box center [1293, 107] width 23 height 23
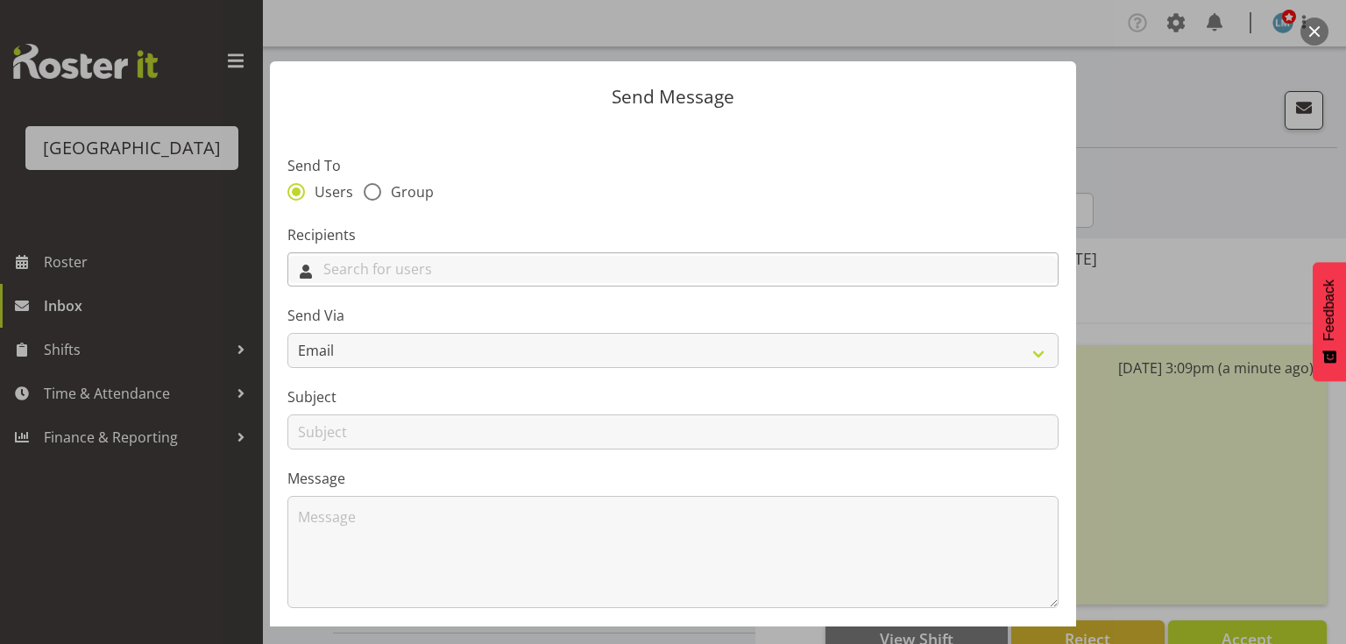
click at [690, 259] on input "text" at bounding box center [672, 269] width 769 height 27
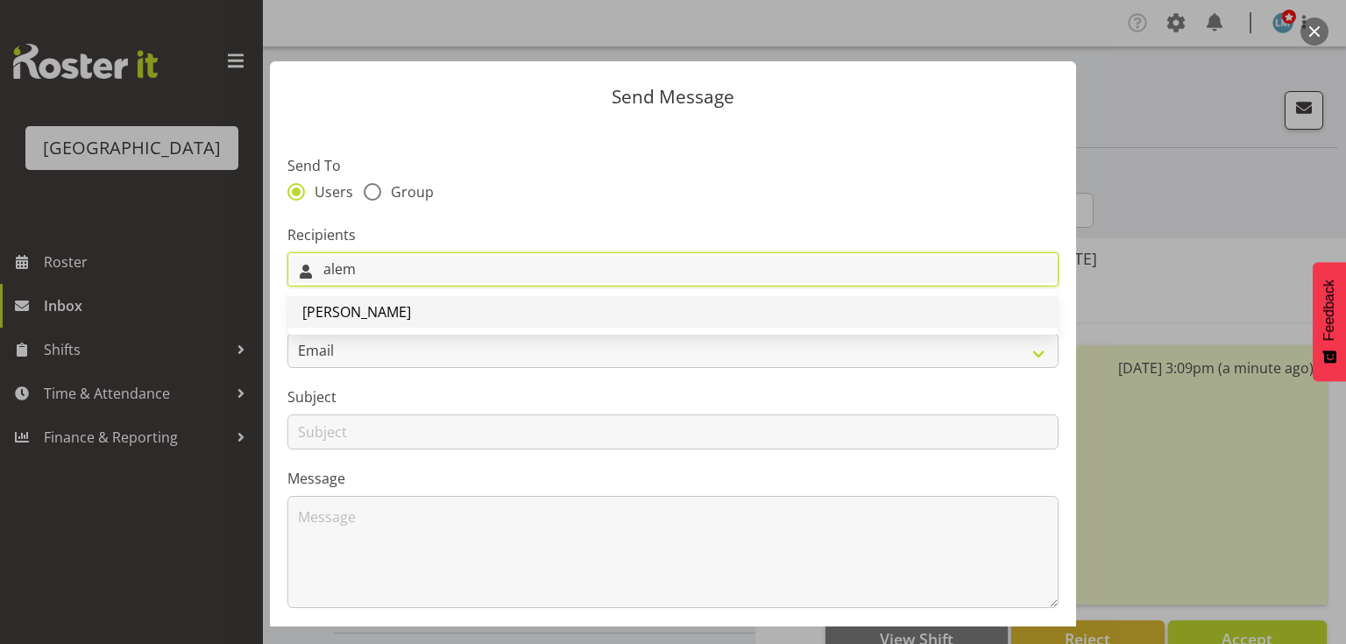
type input "alem"
click at [365, 299] on link "[PERSON_NAME]" at bounding box center [672, 312] width 769 height 32
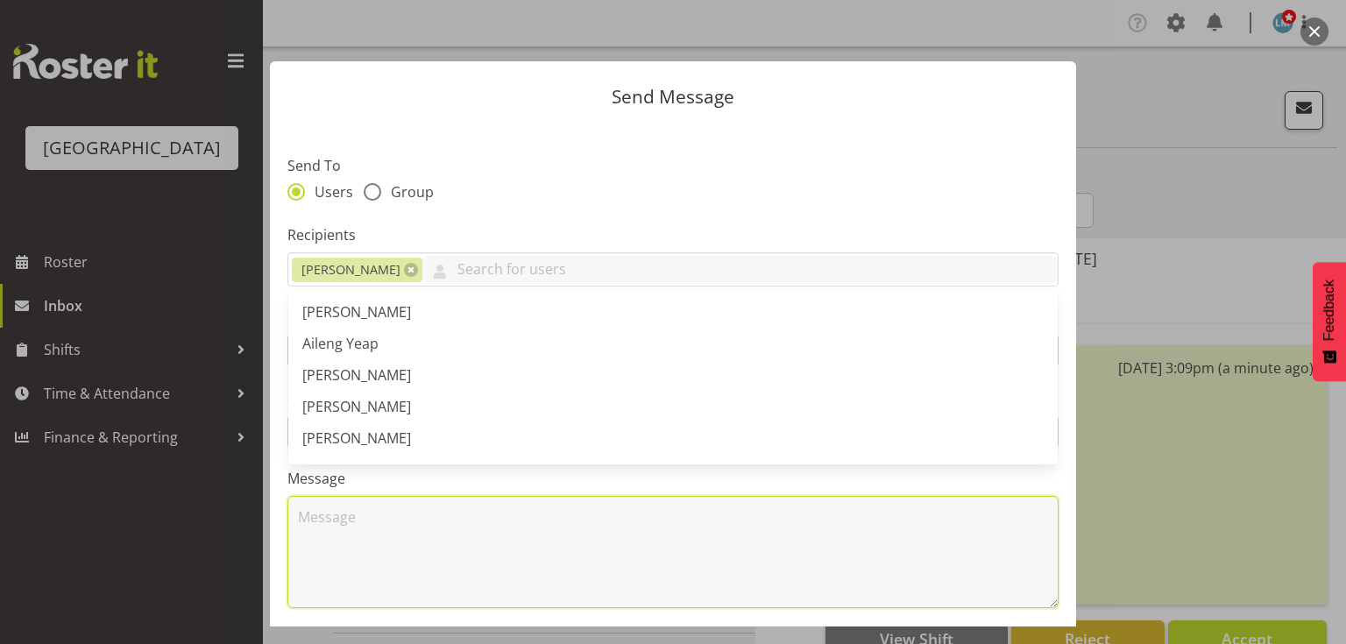
click at [350, 516] on textarea at bounding box center [672, 552] width 771 height 112
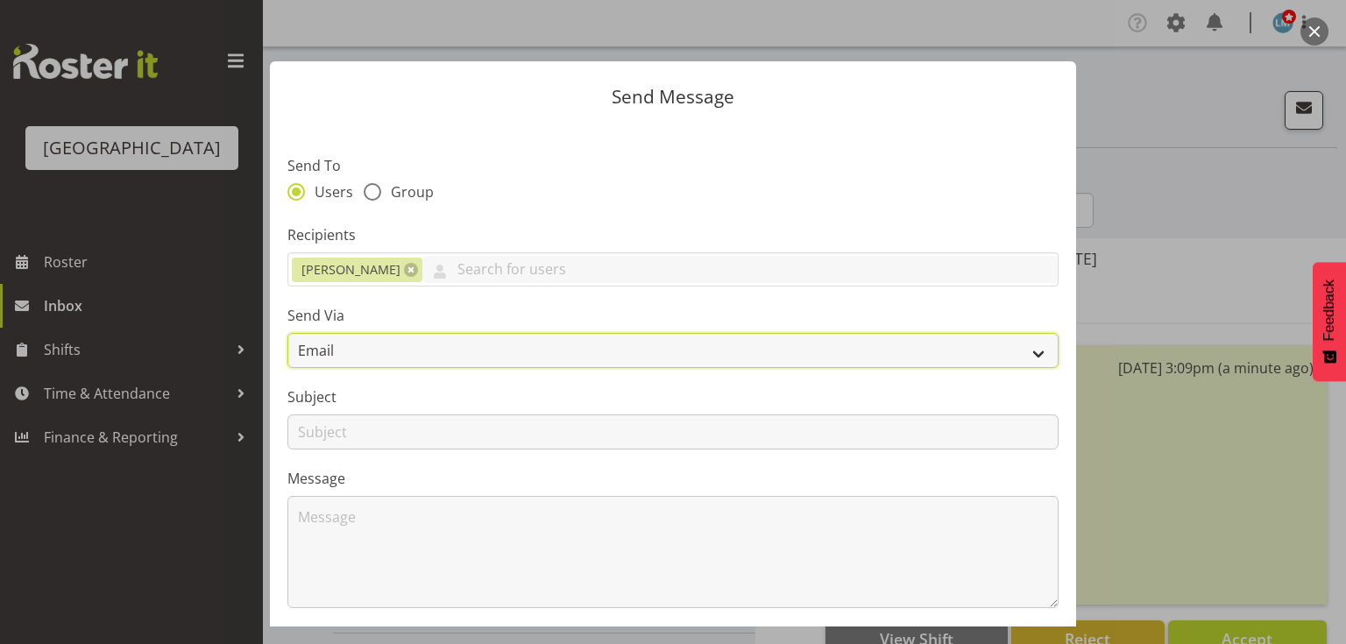
click at [1034, 343] on select "Email SMS" at bounding box center [672, 350] width 771 height 35
select select "sms"
click at [287, 333] on select "Email SMS" at bounding box center [672, 350] width 771 height 35
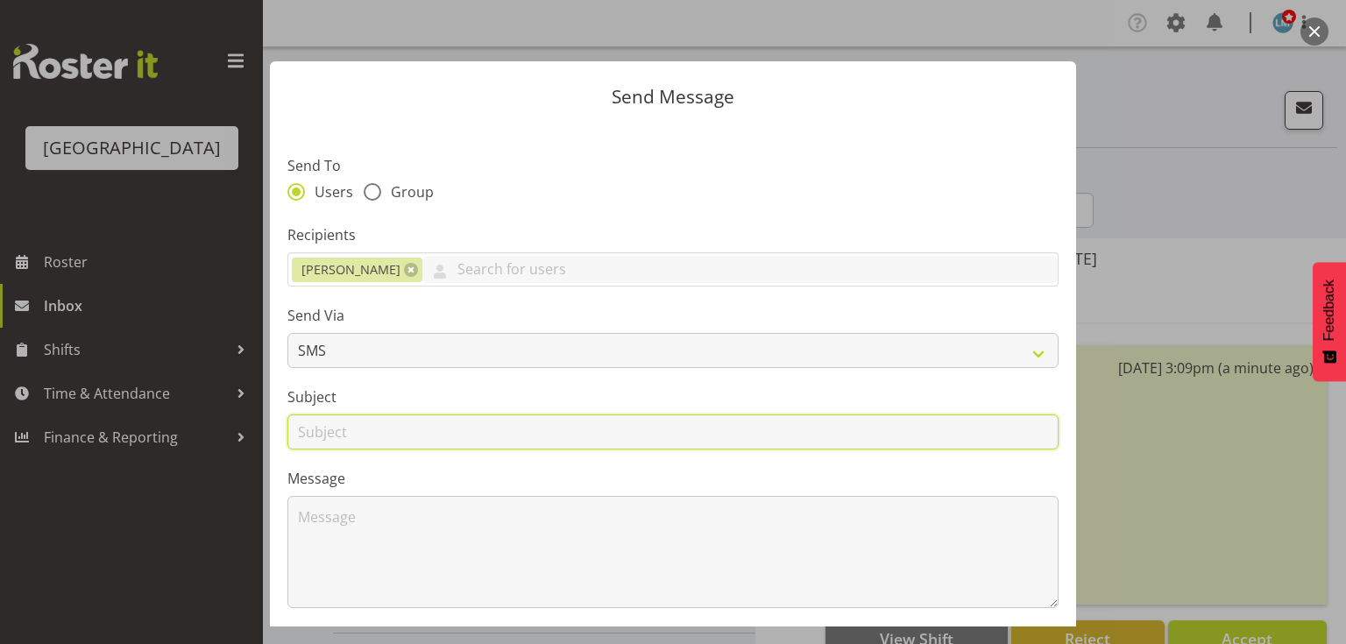
click at [326, 427] on input "text" at bounding box center [672, 431] width 771 height 35
type input "Shifts"
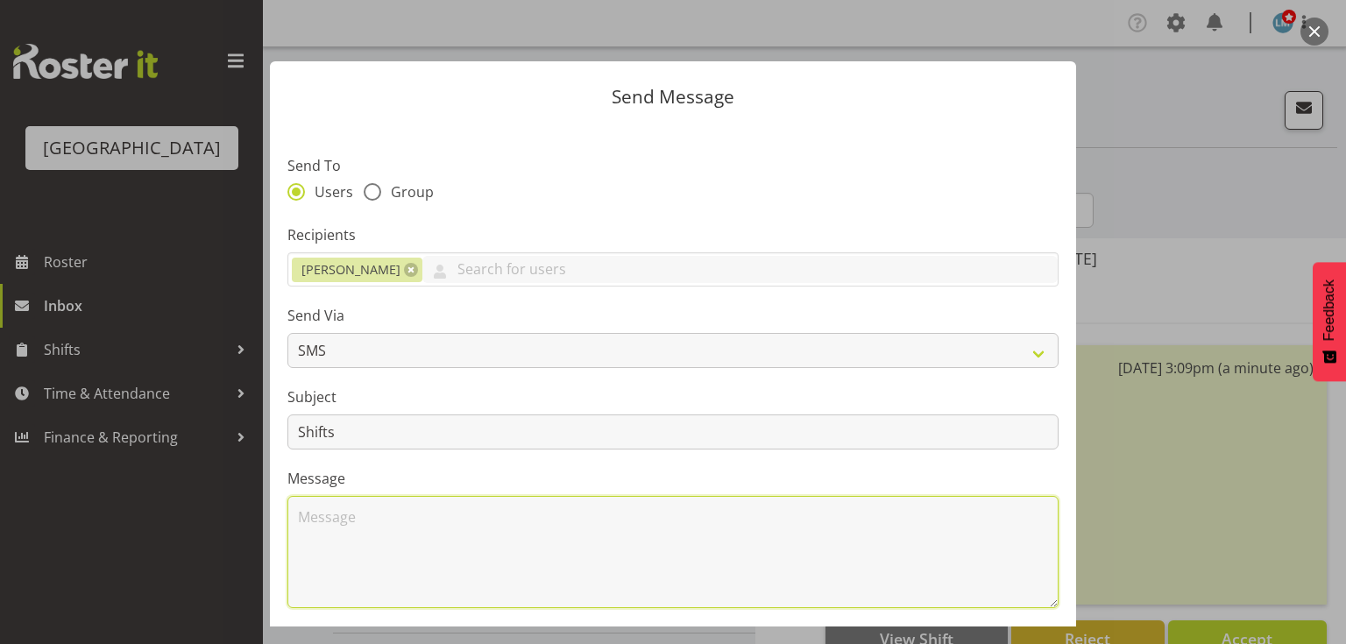
click at [369, 545] on textarea at bounding box center [672, 552] width 771 height 112
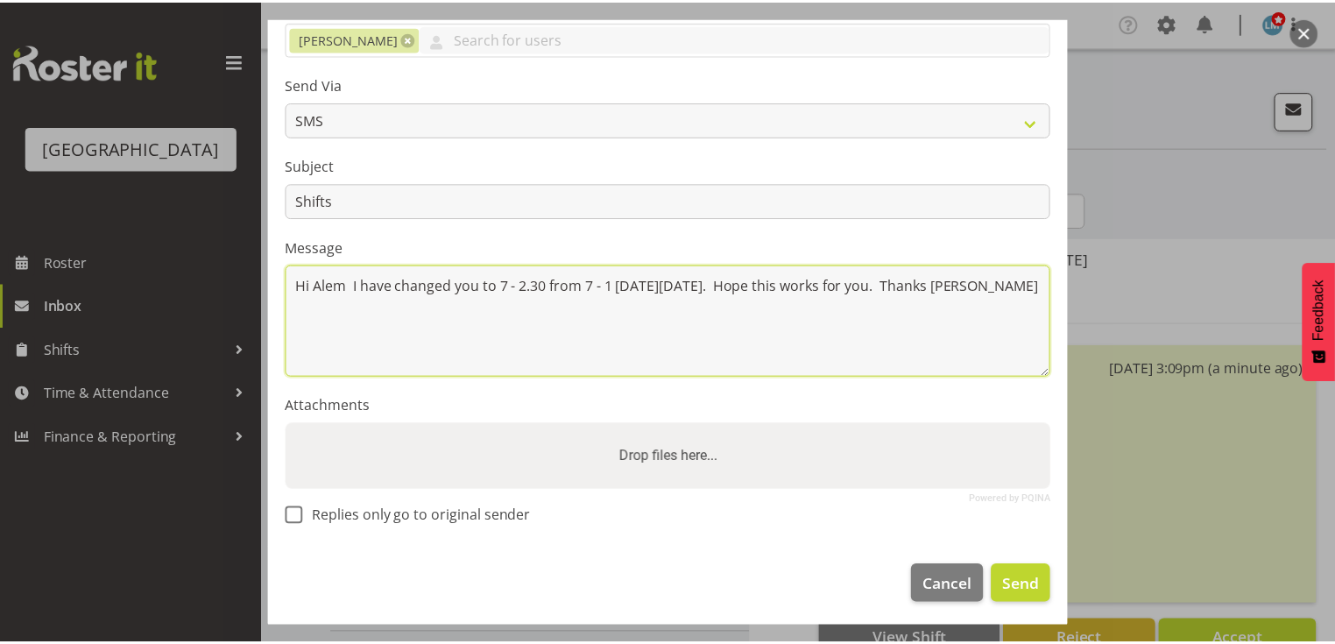
scroll to position [235, 0]
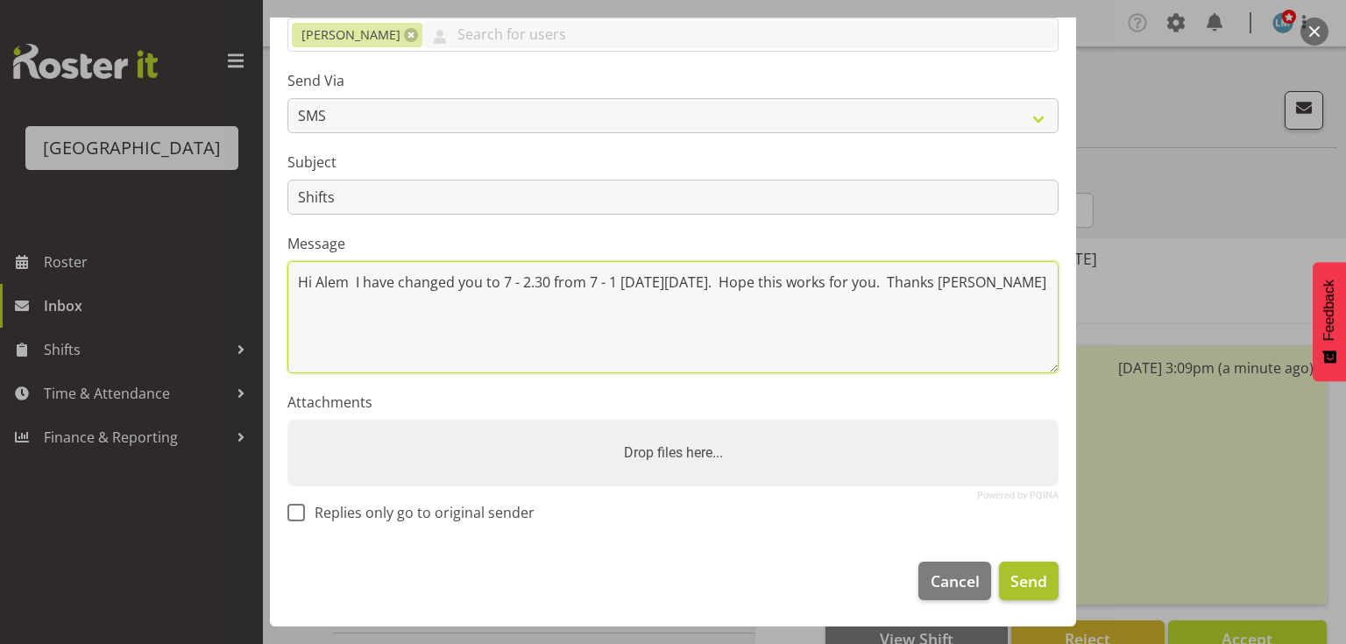
type textarea "Hi Alem I have changed you to 7 - 2.30 from 7 - 1 [DATE][DATE]. Hope this works…"
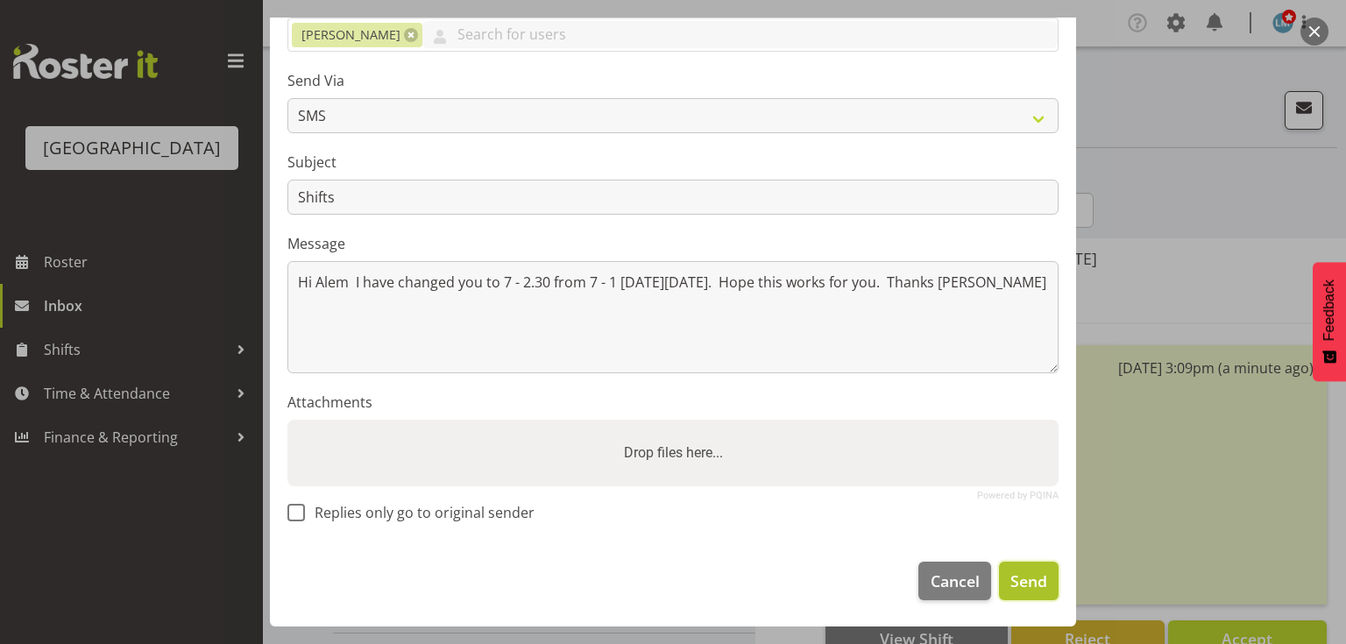
click at [1020, 575] on span "Send" at bounding box center [1028, 581] width 37 height 23
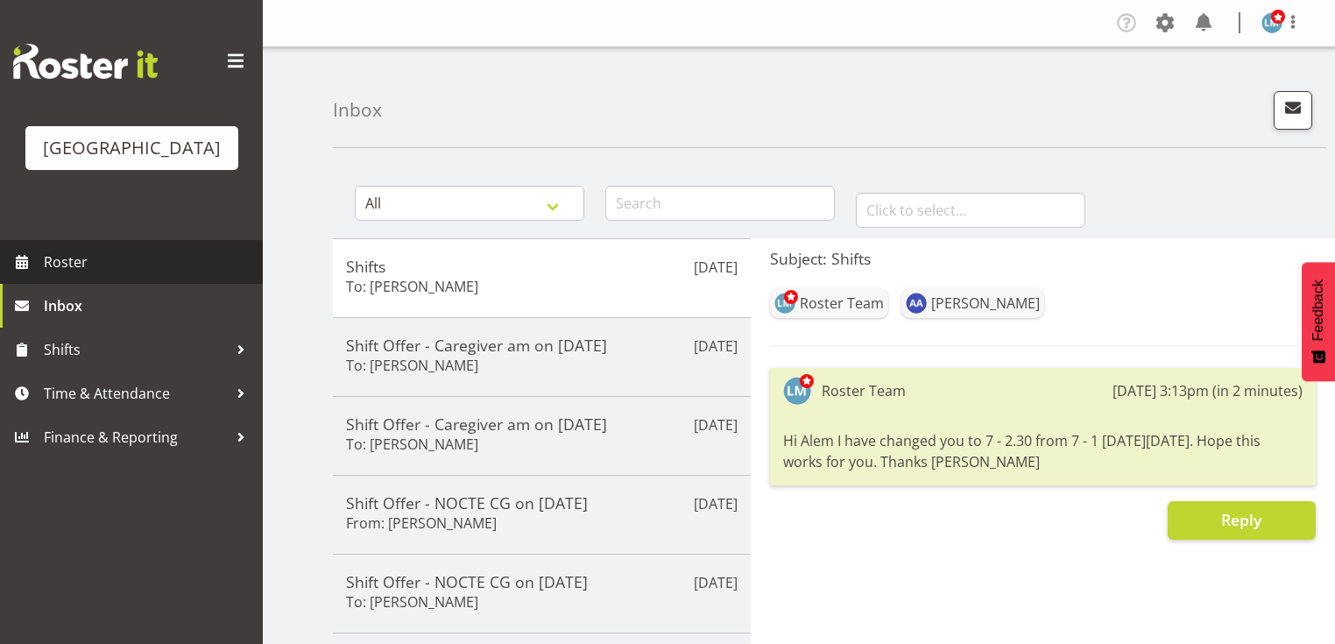
click at [78, 275] on span "Roster" at bounding box center [149, 262] width 210 height 26
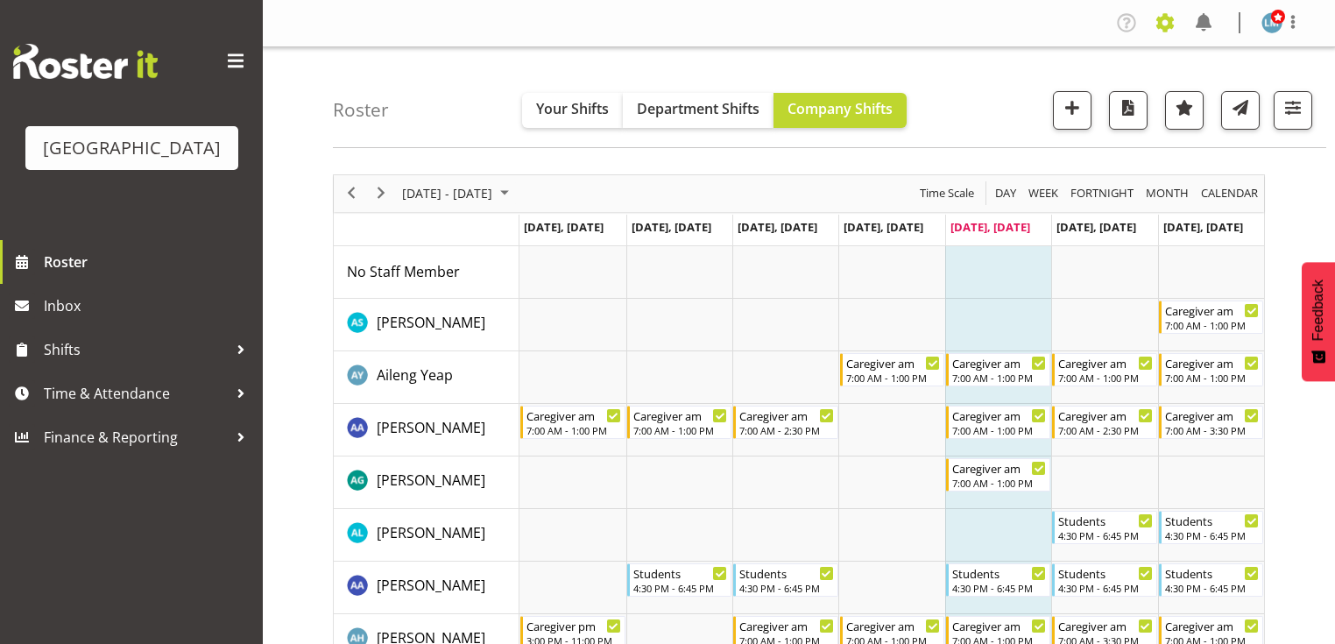
click at [1169, 25] on span at bounding box center [1165, 23] width 28 height 28
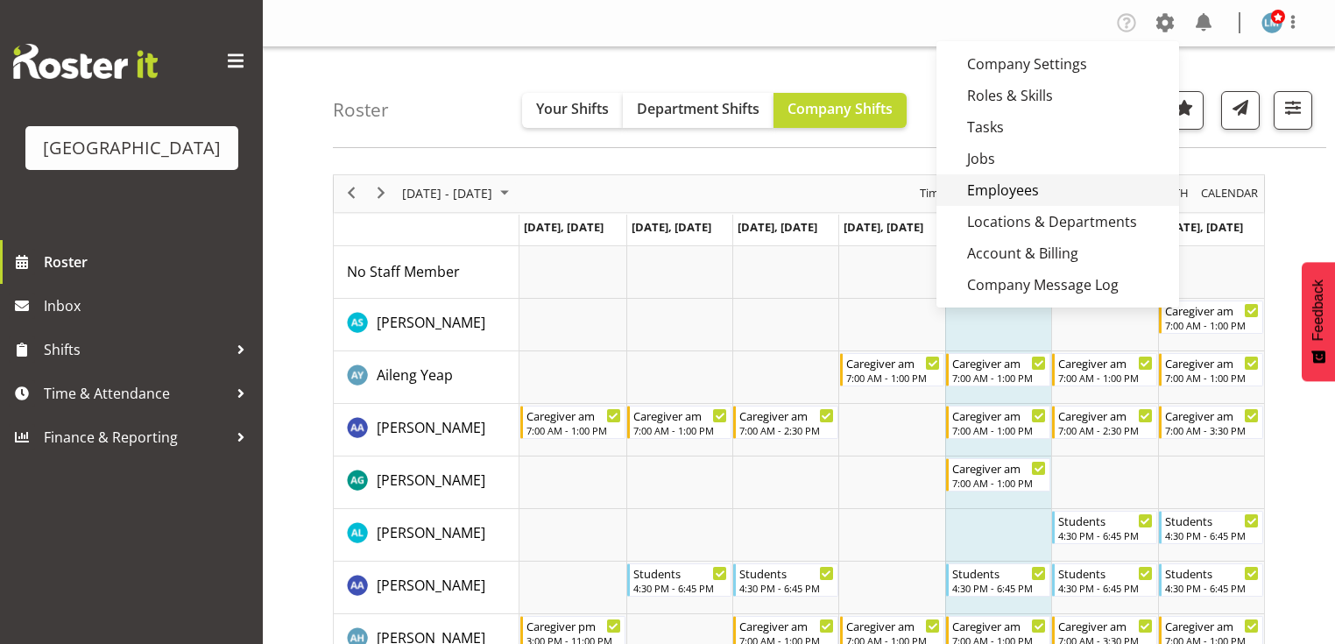
click at [1005, 194] on link "Employees" at bounding box center [1058, 190] width 243 height 32
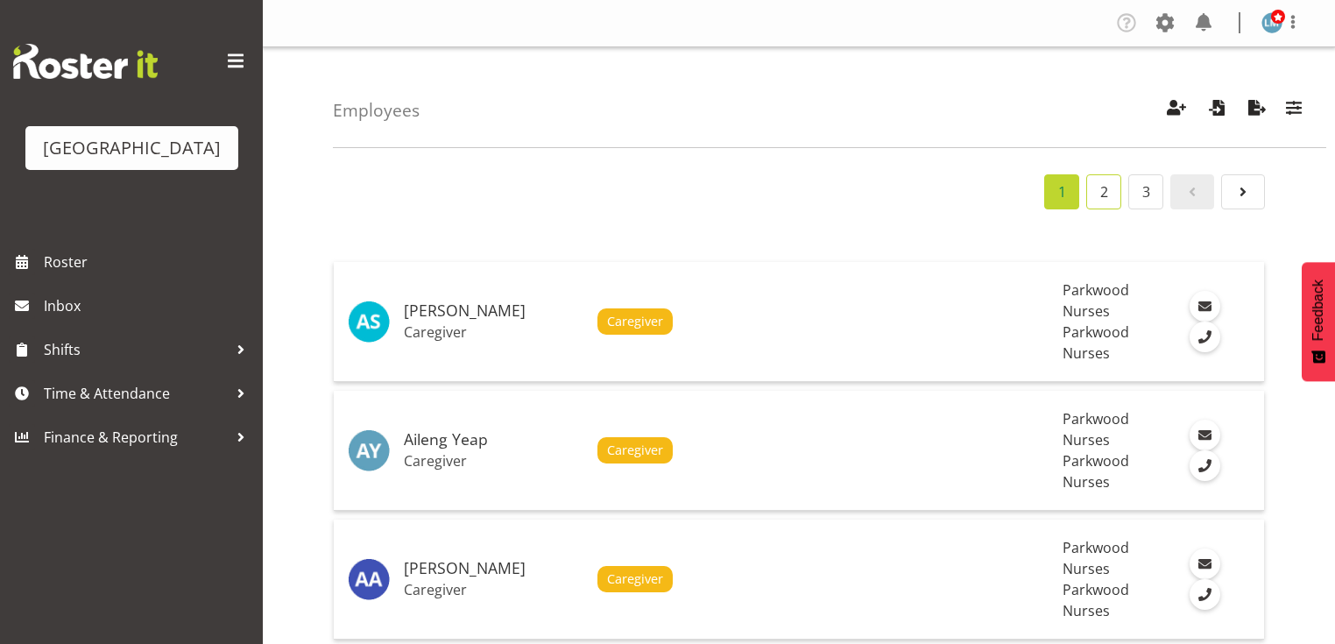
click at [1101, 189] on link "2" at bounding box center [1103, 191] width 35 height 35
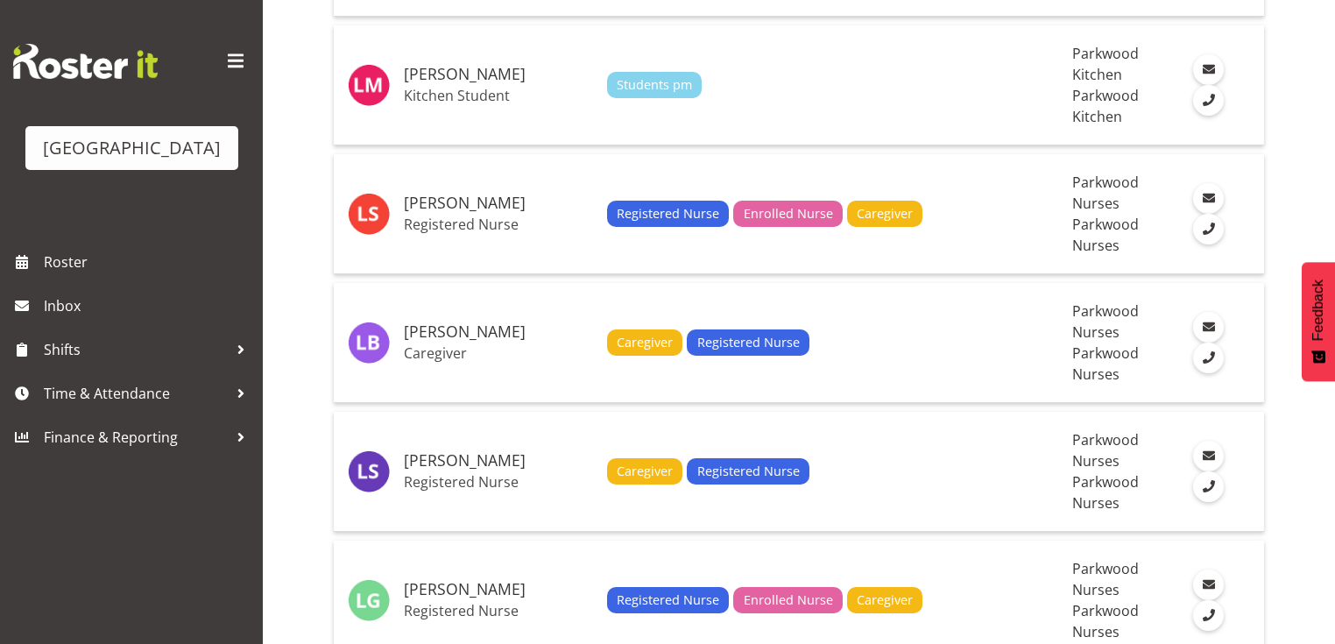
scroll to position [1402, 0]
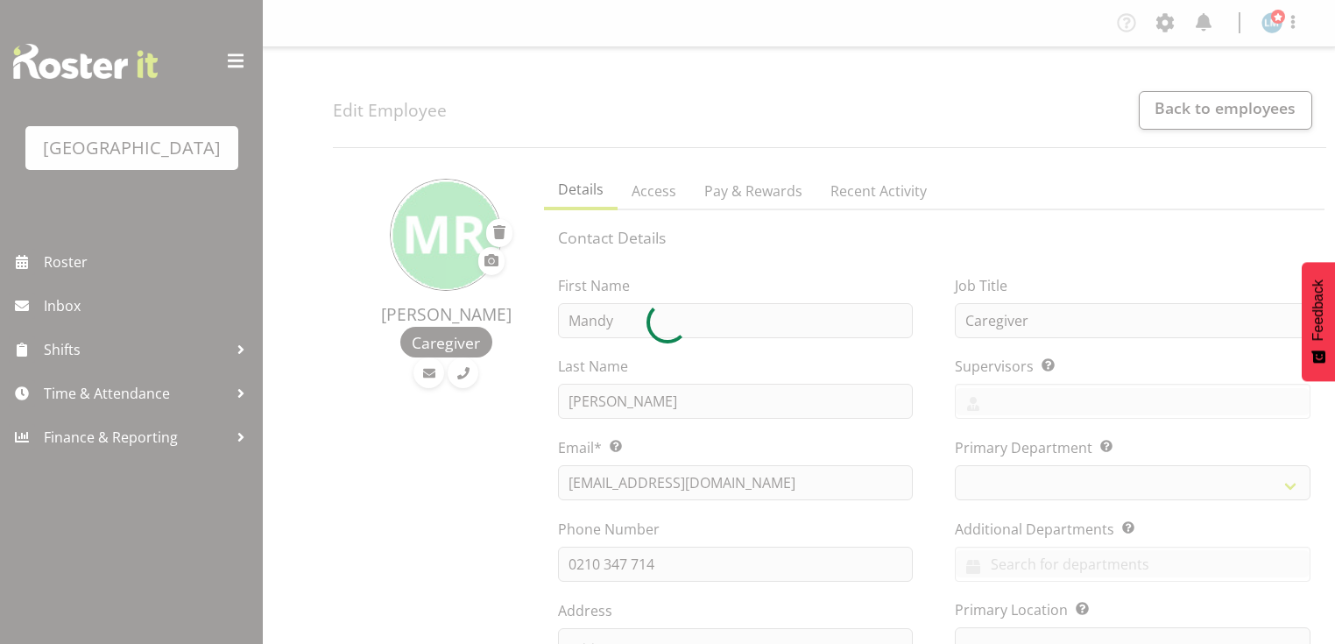
select select "TimelineWeek"
select select
select select "102"
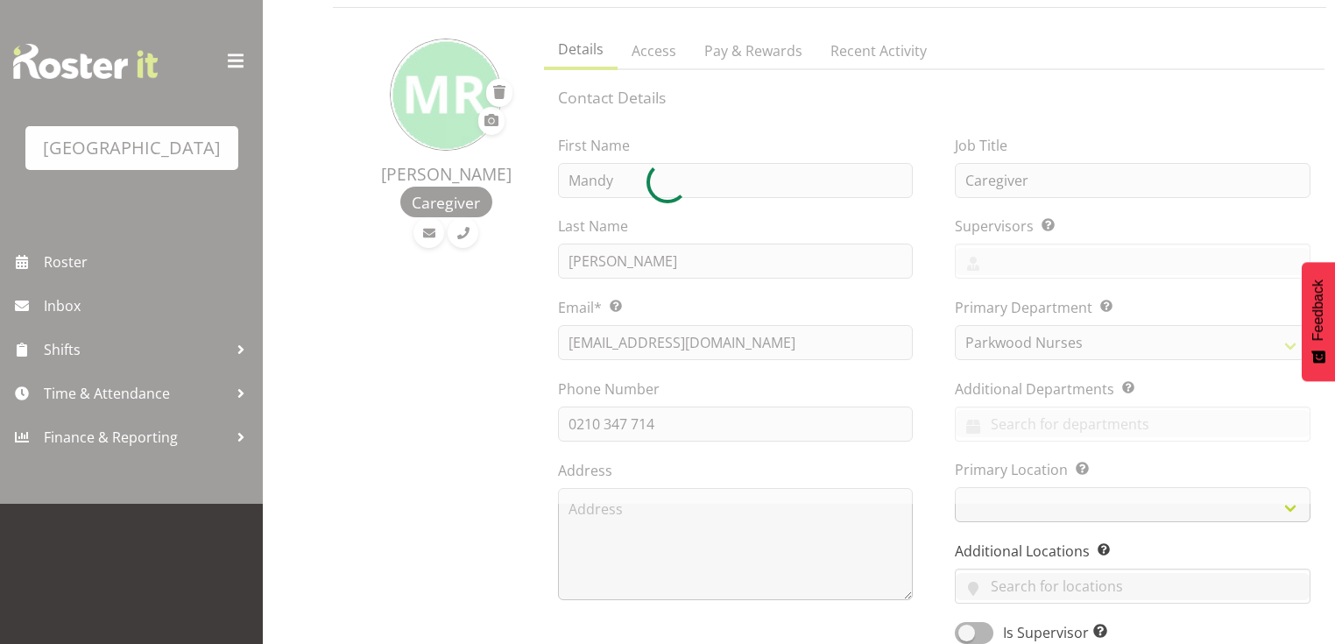
select select "104"
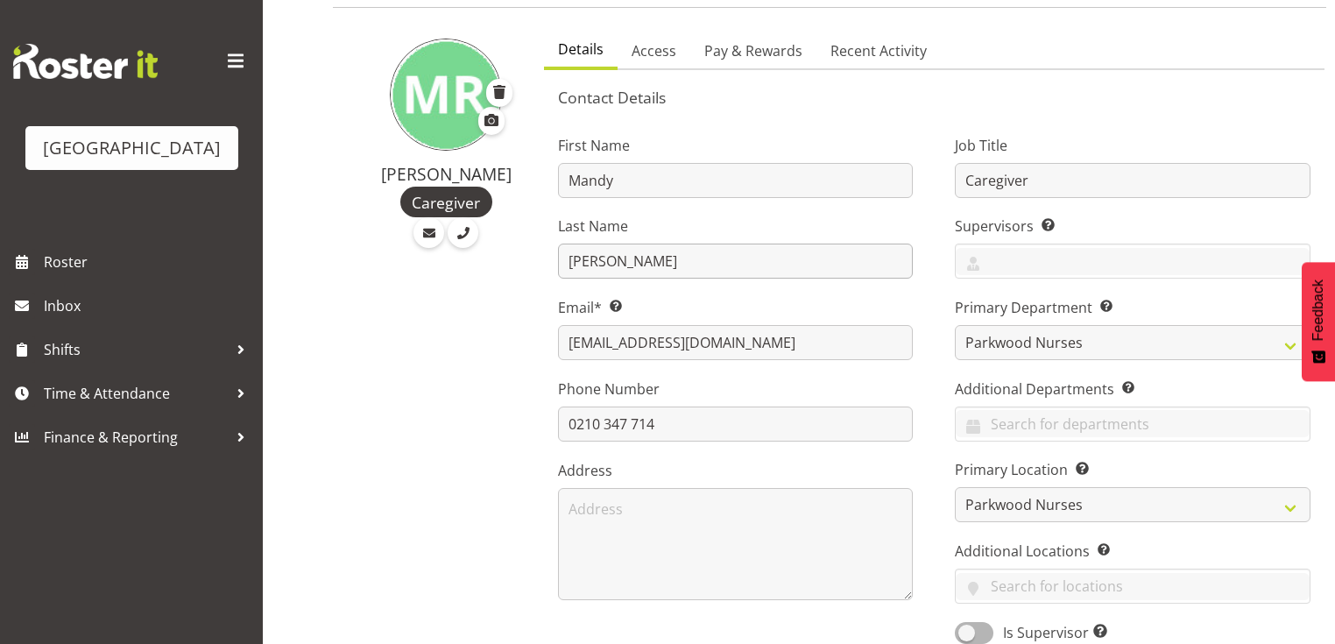
scroll to position [0, 0]
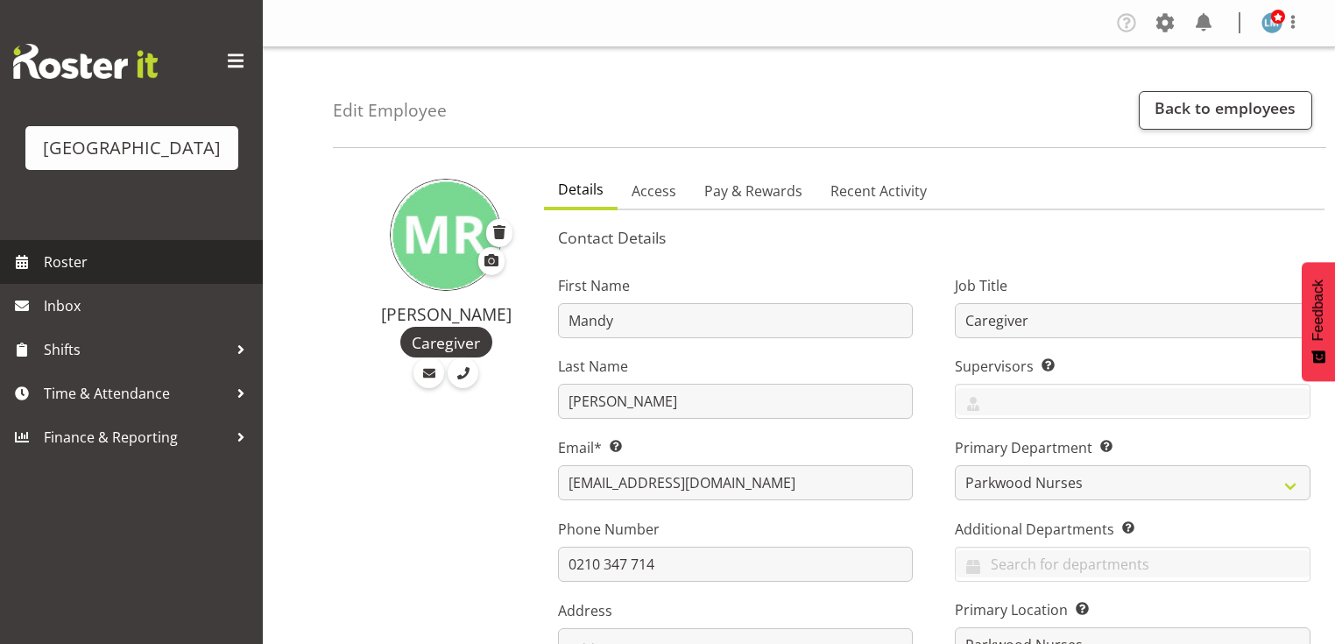
click at [77, 275] on span "Roster" at bounding box center [149, 262] width 210 height 26
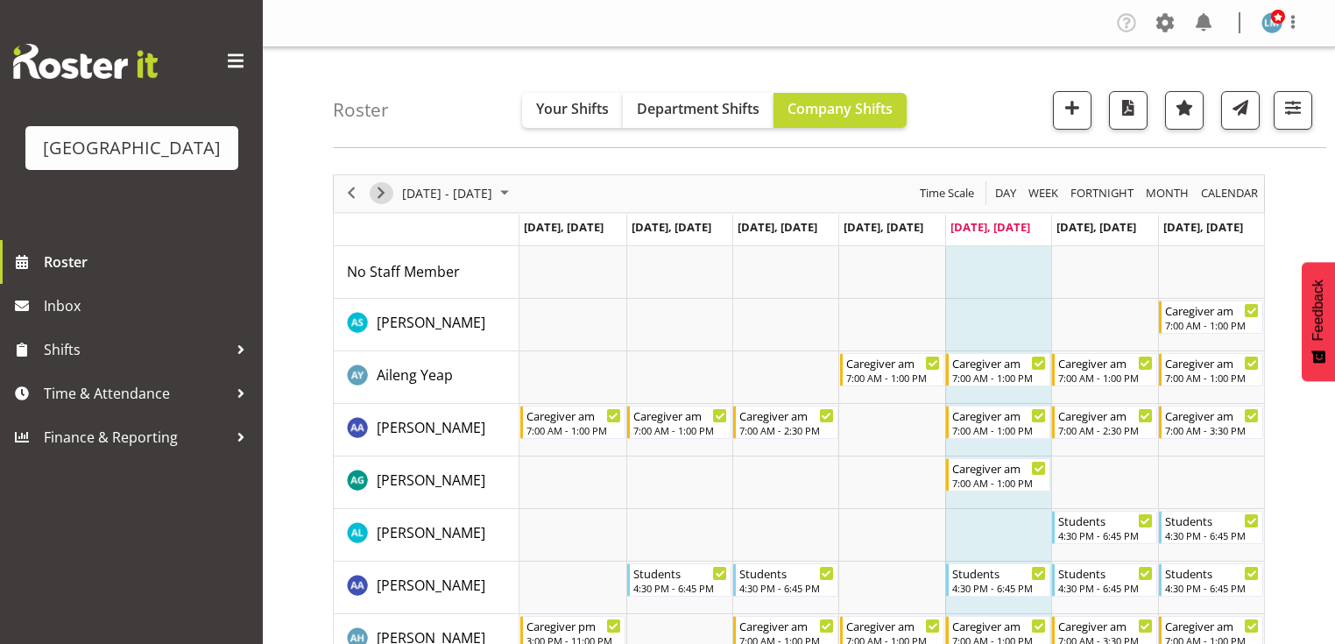
click at [382, 193] on span "Next" at bounding box center [381, 193] width 21 height 22
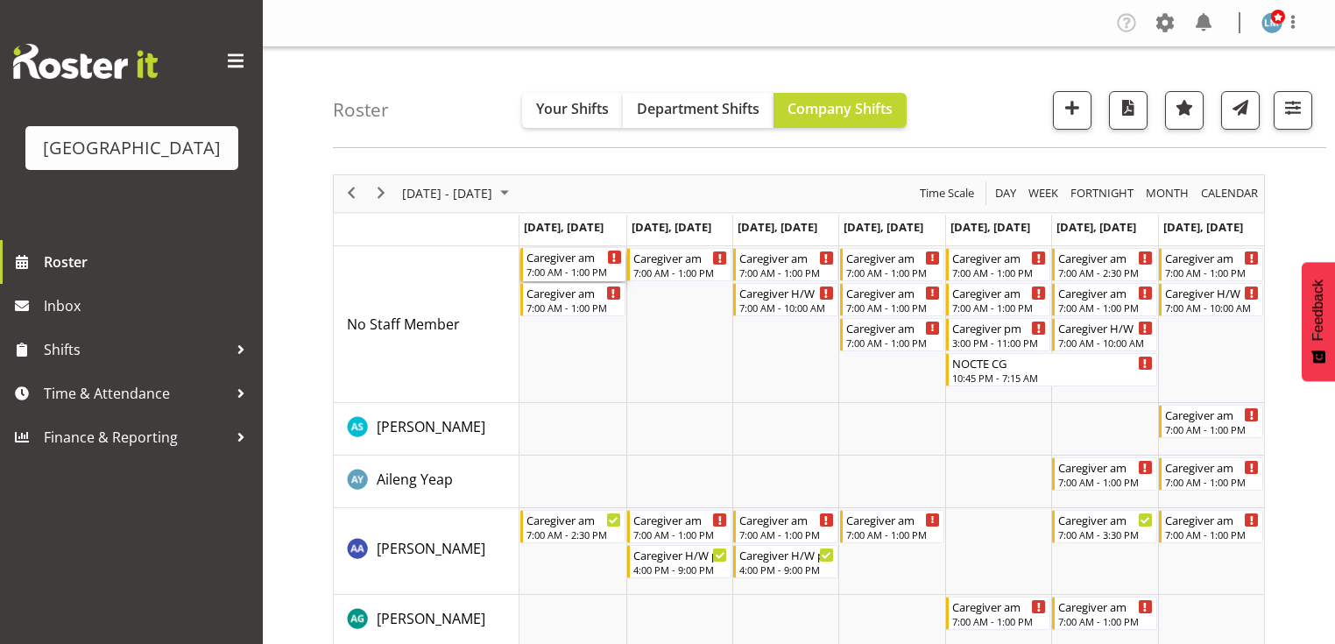
click at [568, 272] on div "7:00 AM - 1:00 PM" at bounding box center [574, 272] width 95 height 14
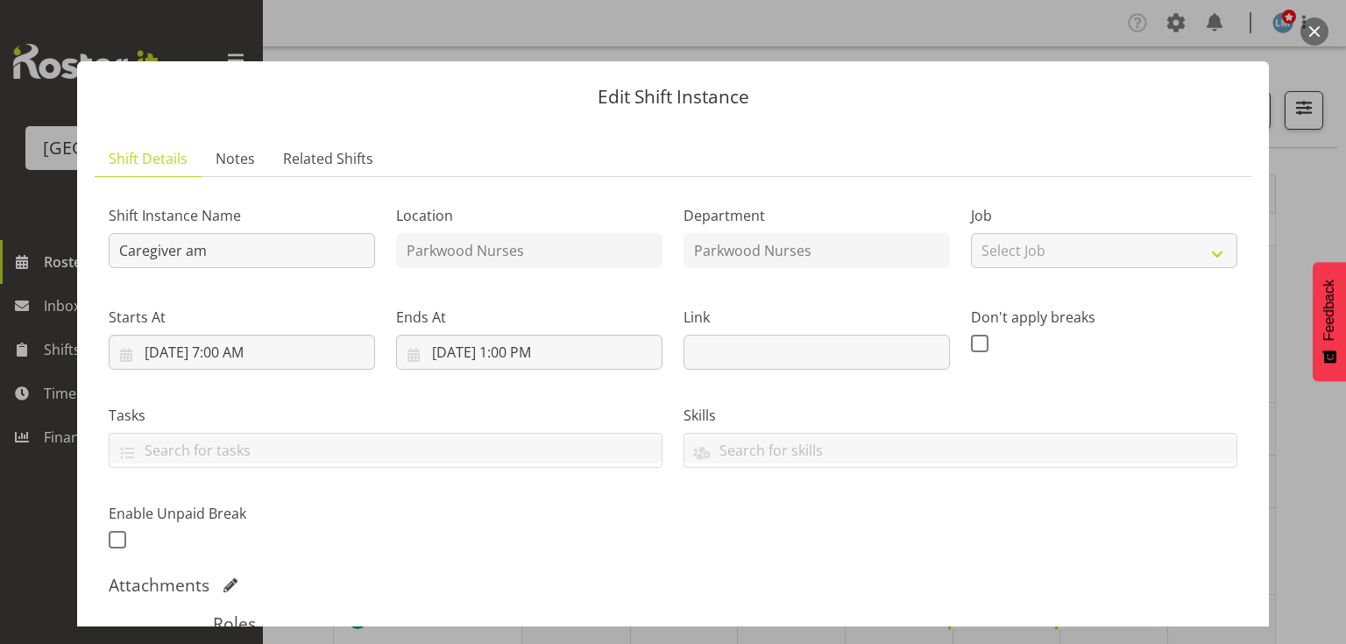
scroll to position [280, 0]
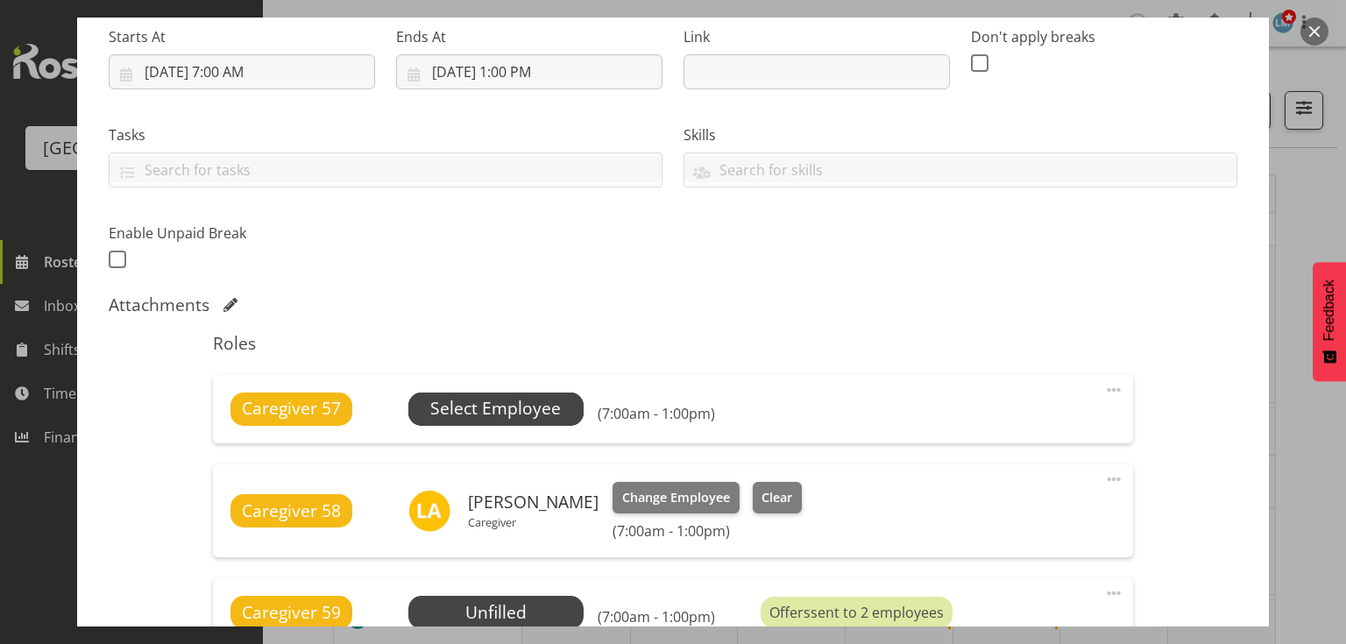
click at [528, 411] on span "Select Employee" at bounding box center [495, 408] width 131 height 25
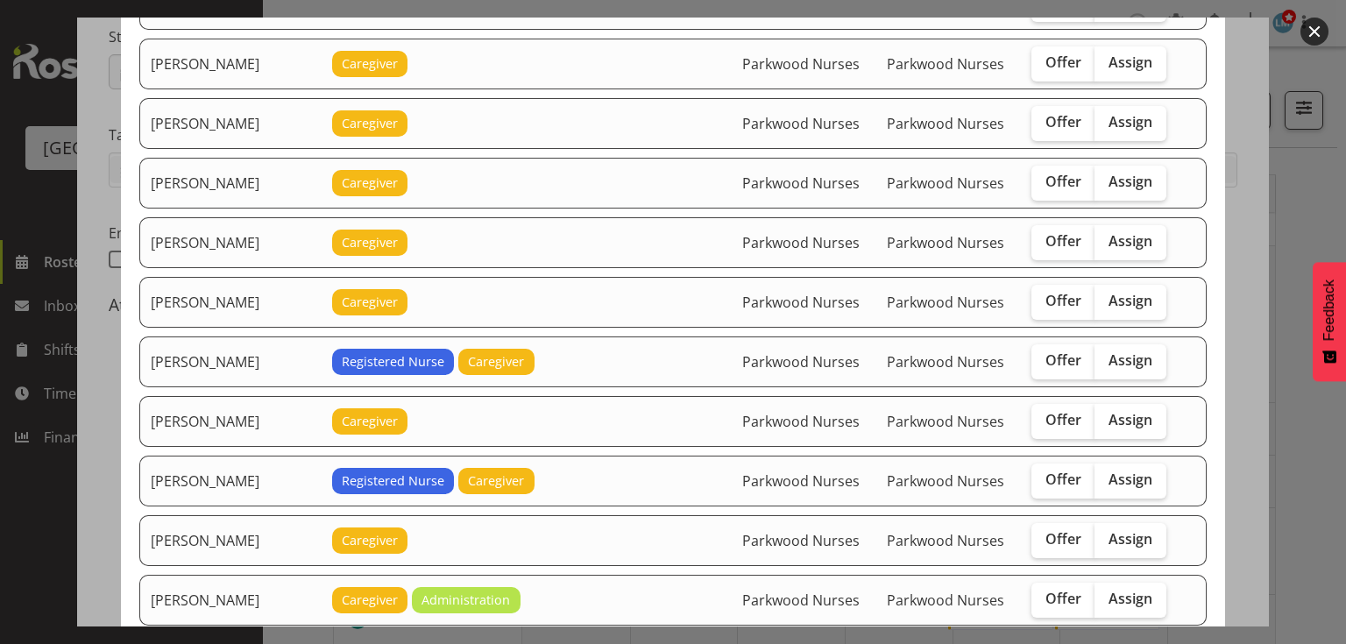
scroll to position [1332, 0]
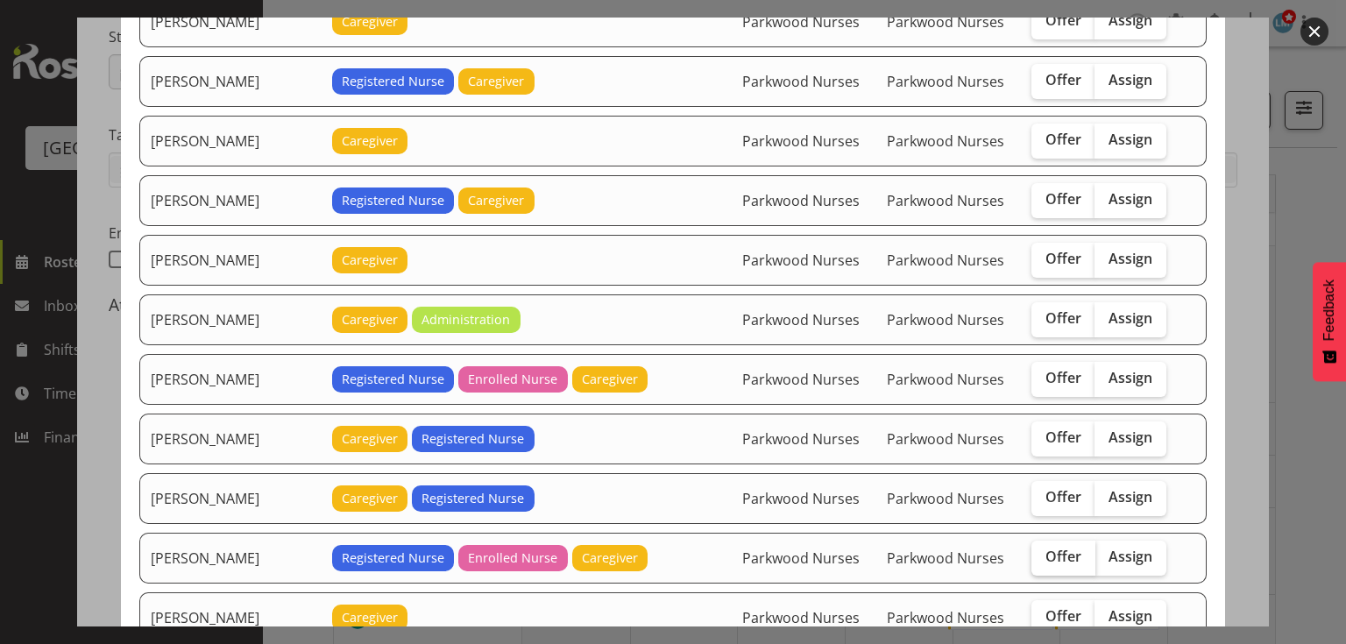
click at [1060, 548] on span "Offer" at bounding box center [1063, 557] width 36 height 18
click at [1043, 551] on input "Offer" at bounding box center [1036, 556] width 11 height 11
checkbox input "true"
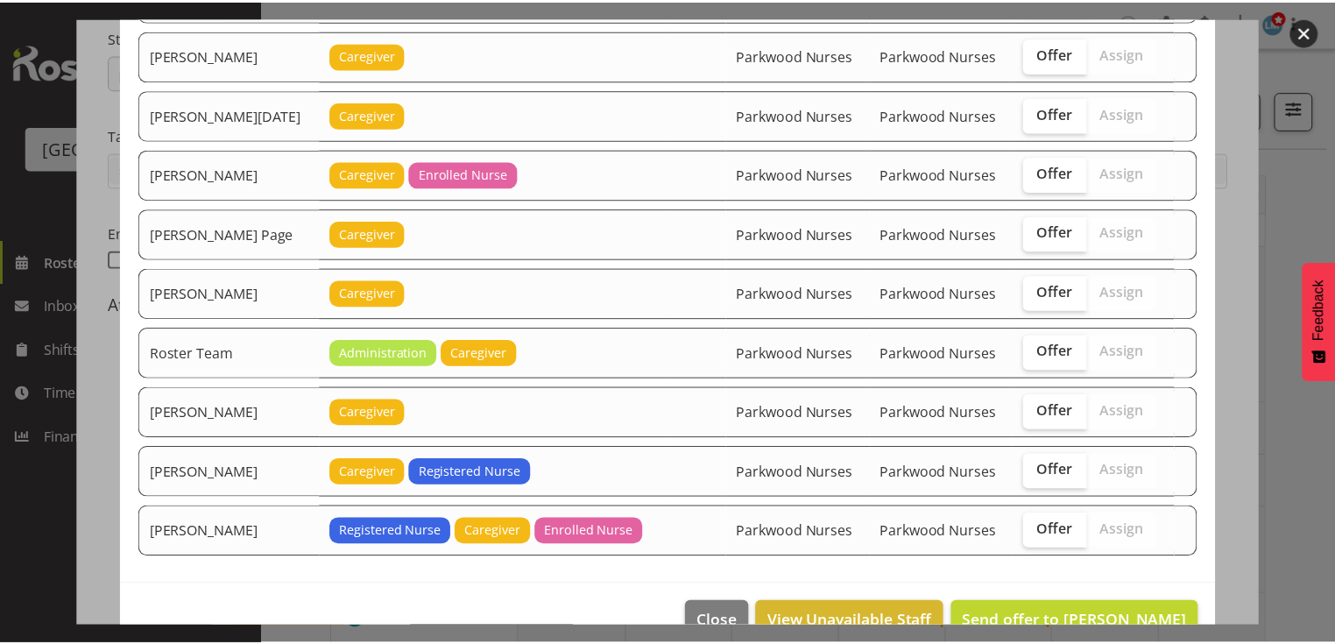
scroll to position [2201, 0]
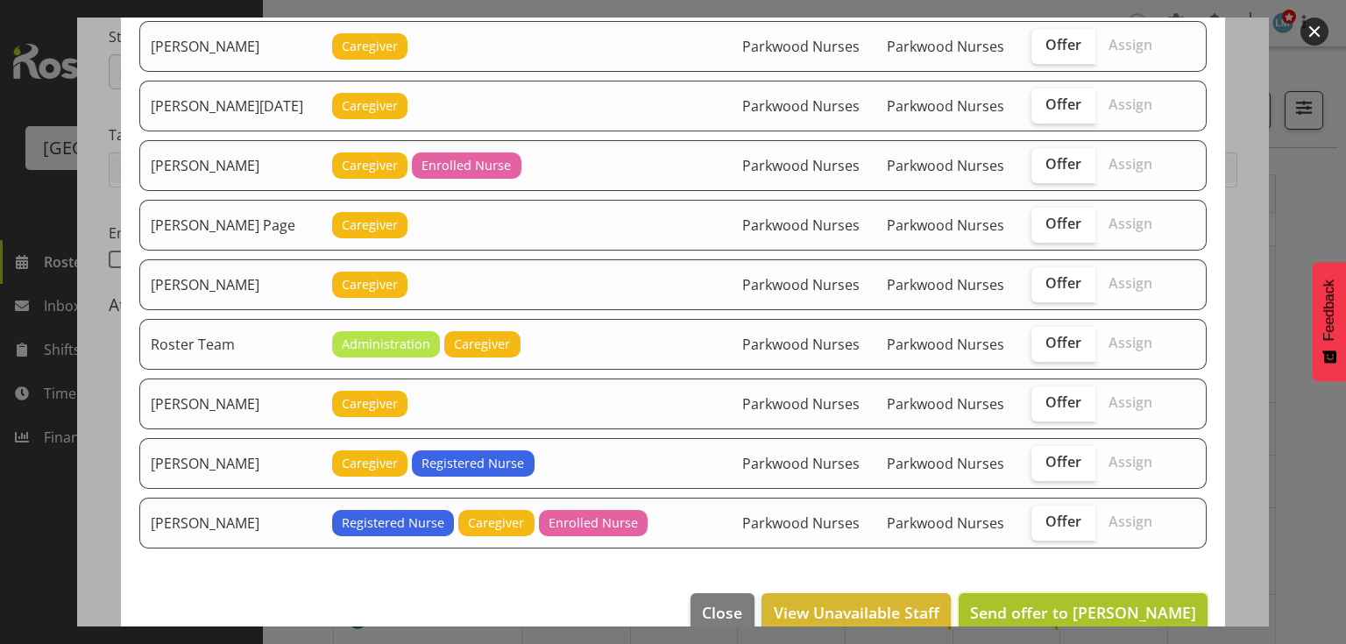
click at [1068, 602] on span "Send offer to Lois Girdwood" at bounding box center [1083, 612] width 226 height 21
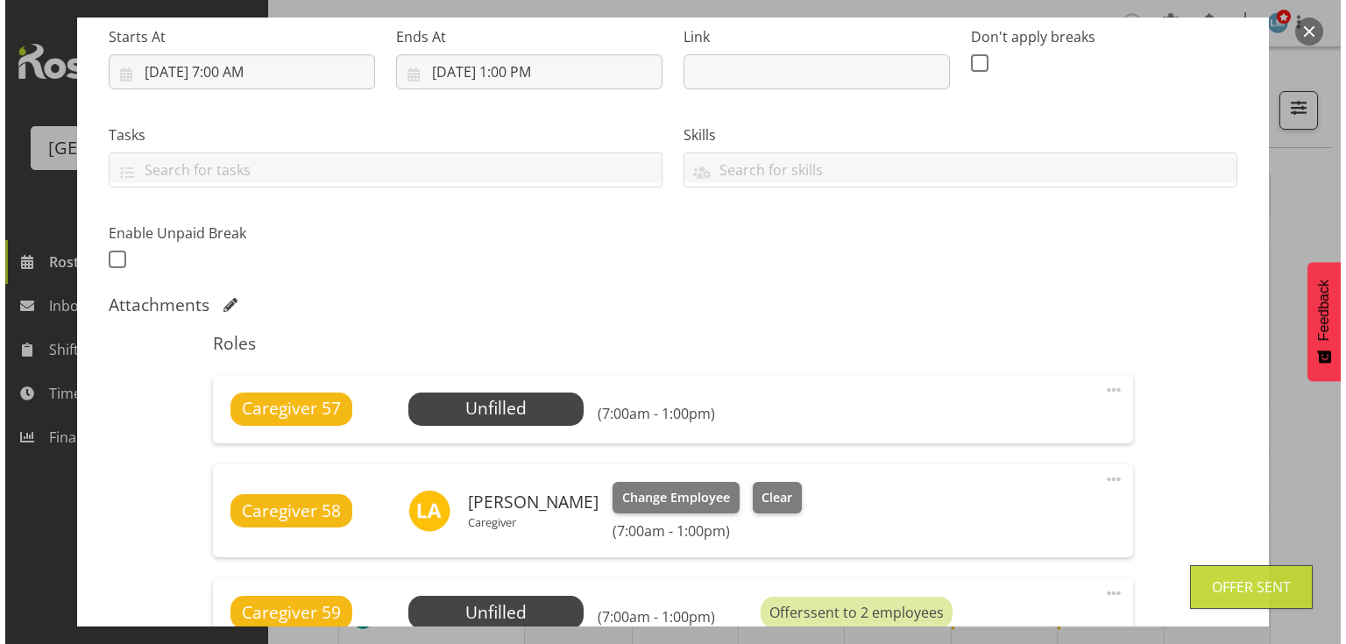
scroll to position [421, 0]
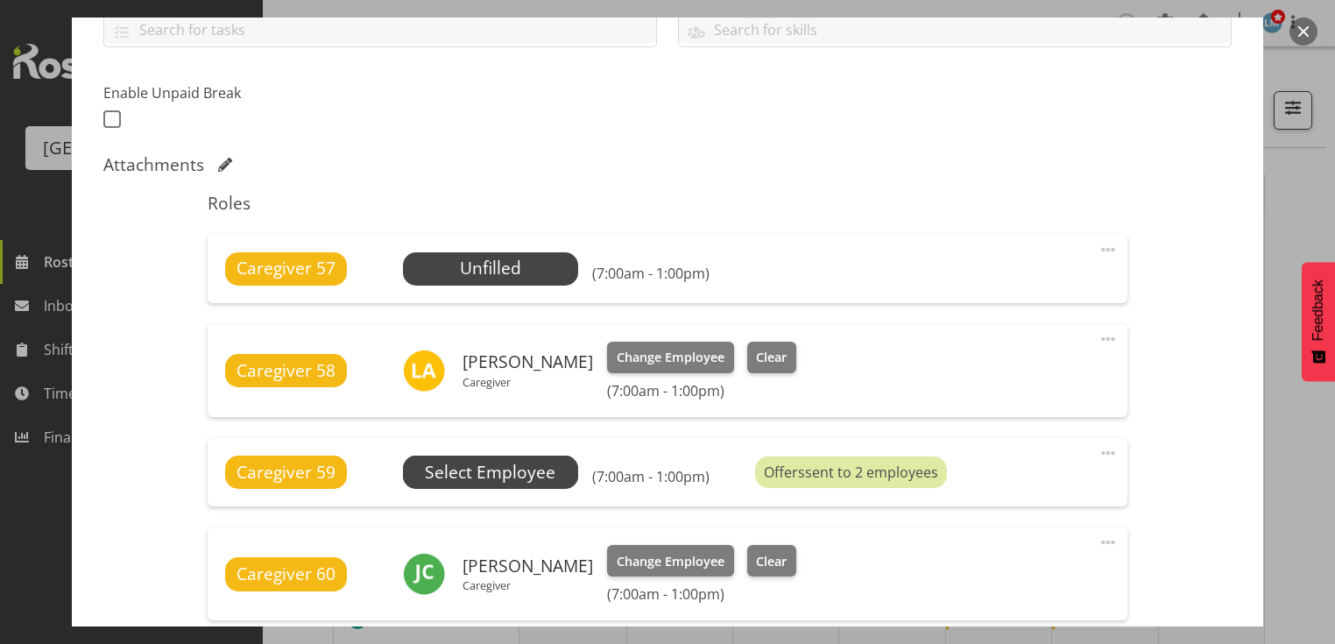
click at [0, 0] on span "Select Employee" at bounding box center [0, 0] width 0 height 0
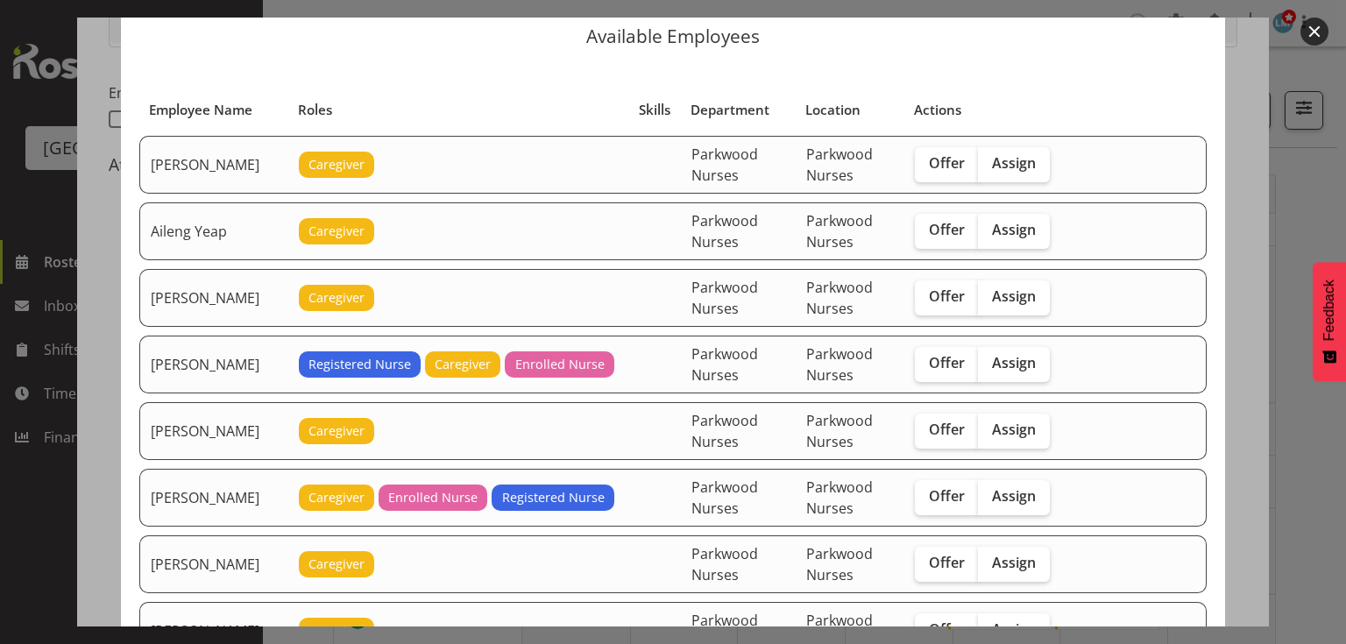
scroll to position [140, 0]
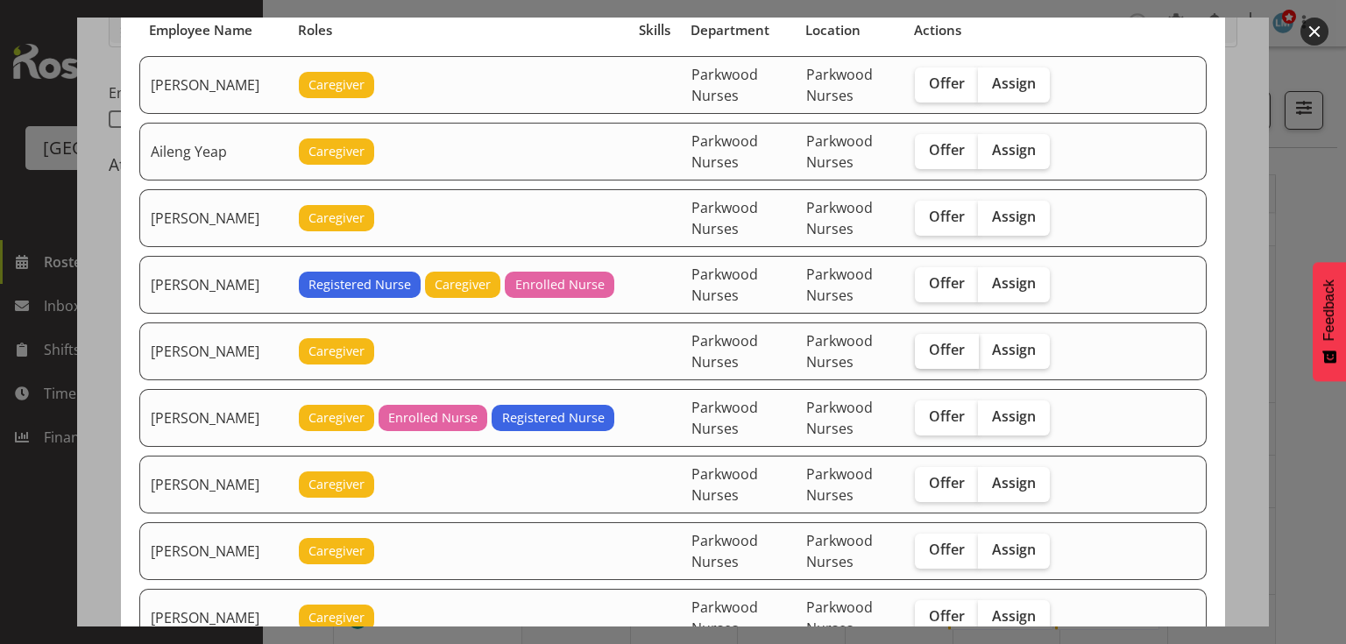
click at [950, 341] on span "Offer" at bounding box center [947, 350] width 36 height 18
click at [926, 344] on input "Offer" at bounding box center [920, 349] width 11 height 11
checkbox input "true"
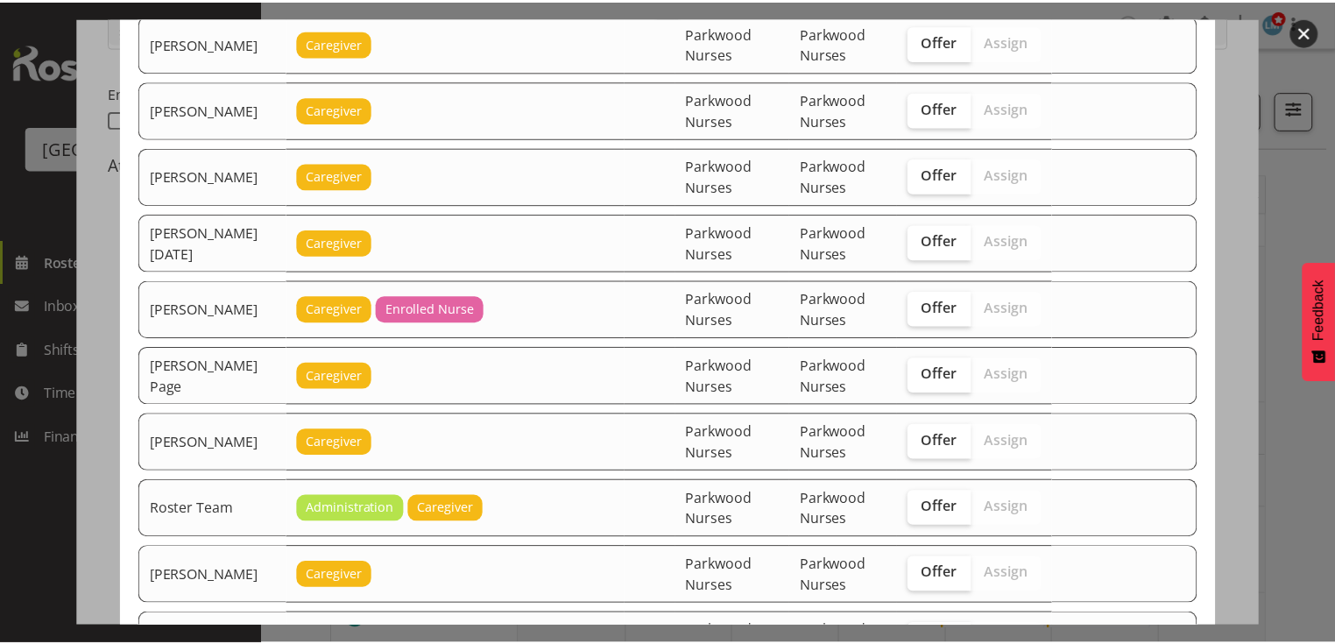
scroll to position [2502, 0]
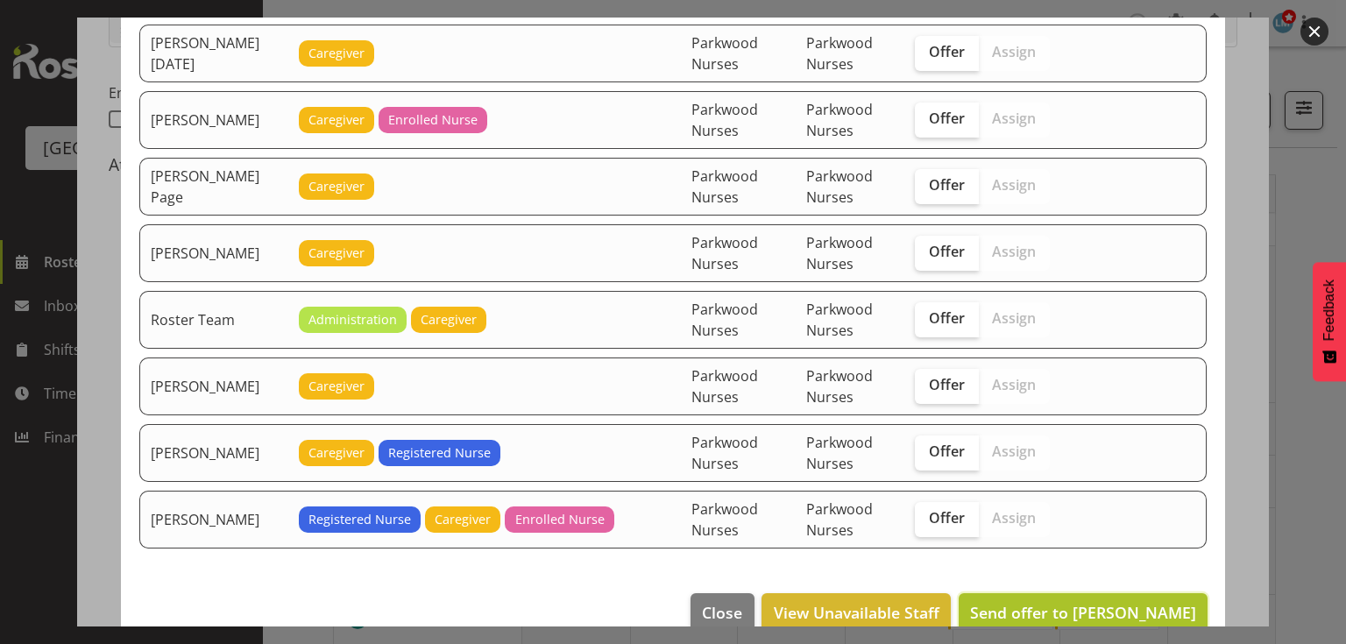
click at [1108, 602] on span "Send offer to Bailey Potter" at bounding box center [1083, 612] width 226 height 21
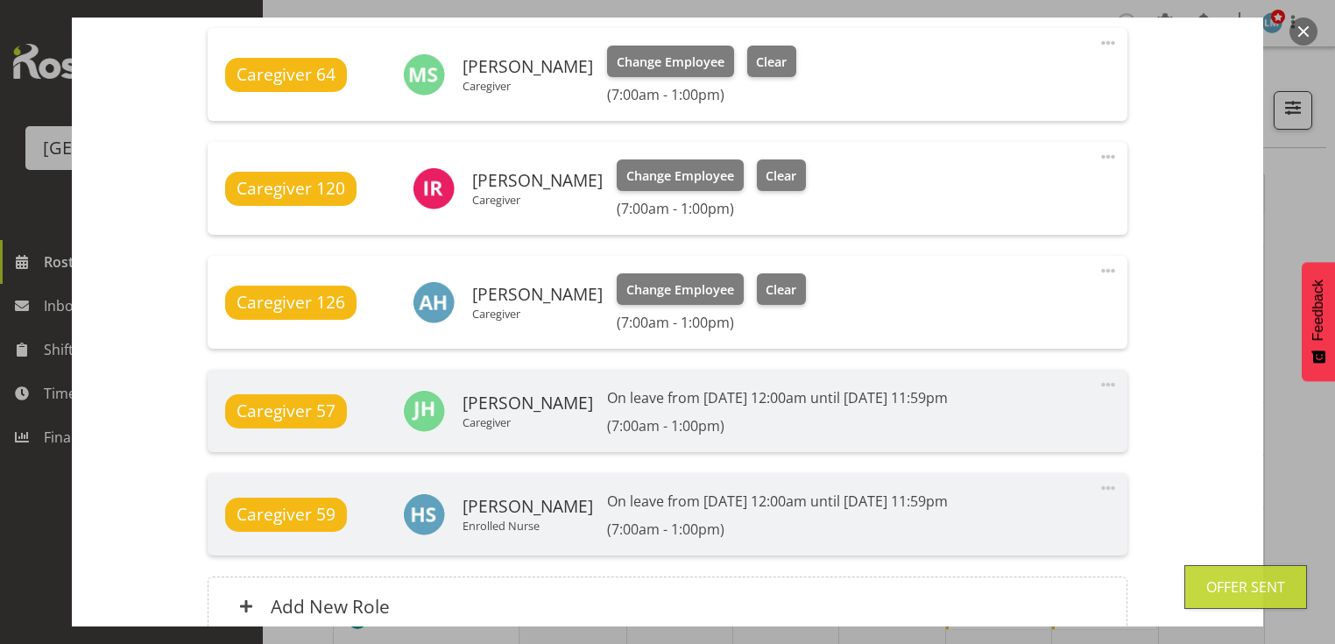
scroll to position [1426, 0]
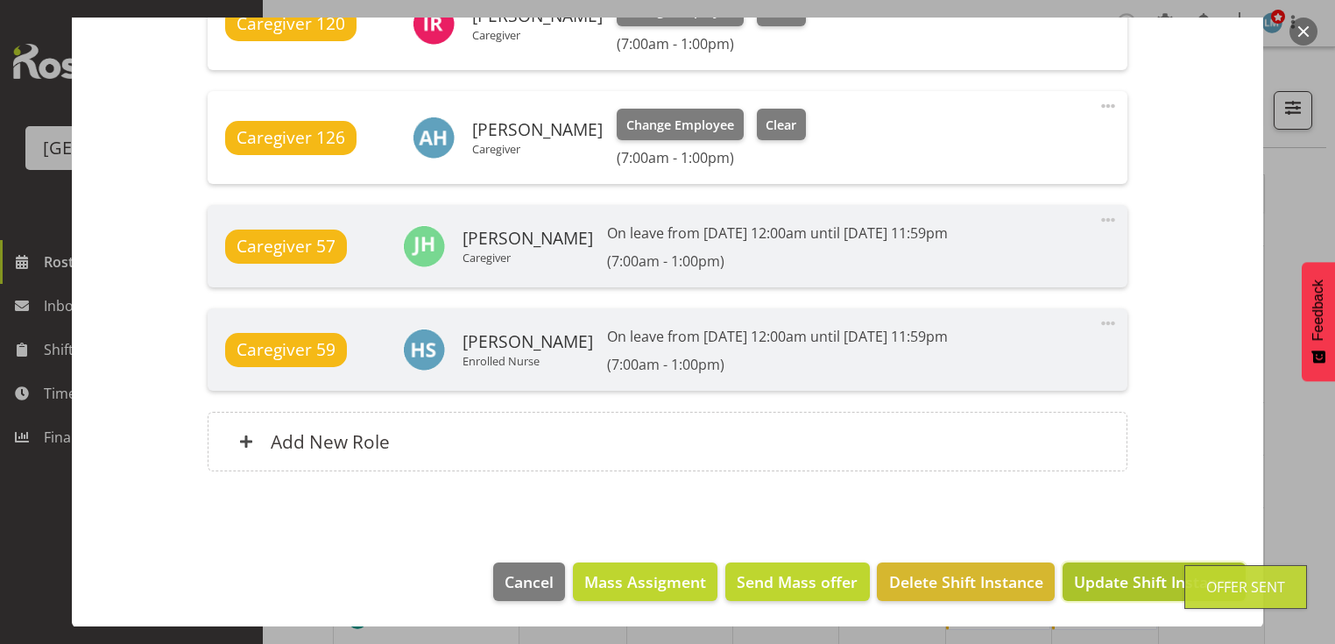
click at [1112, 576] on span "Update Shift Instance" at bounding box center [1154, 581] width 160 height 23
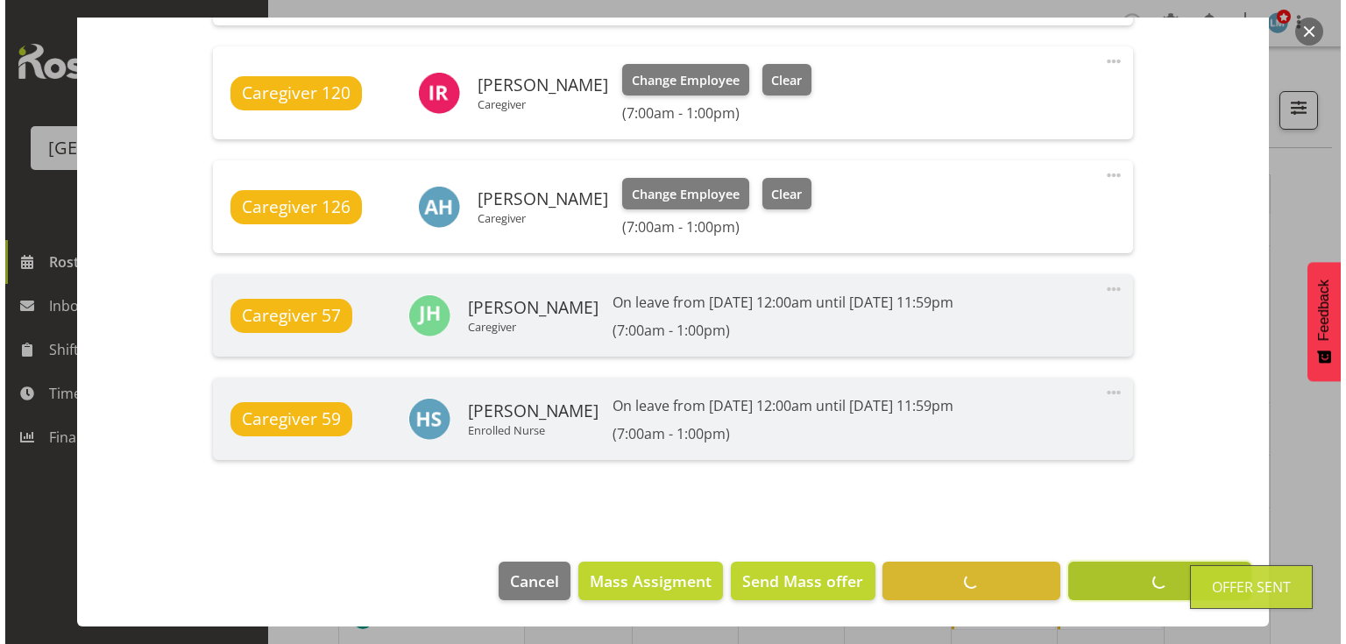
scroll to position [1356, 0]
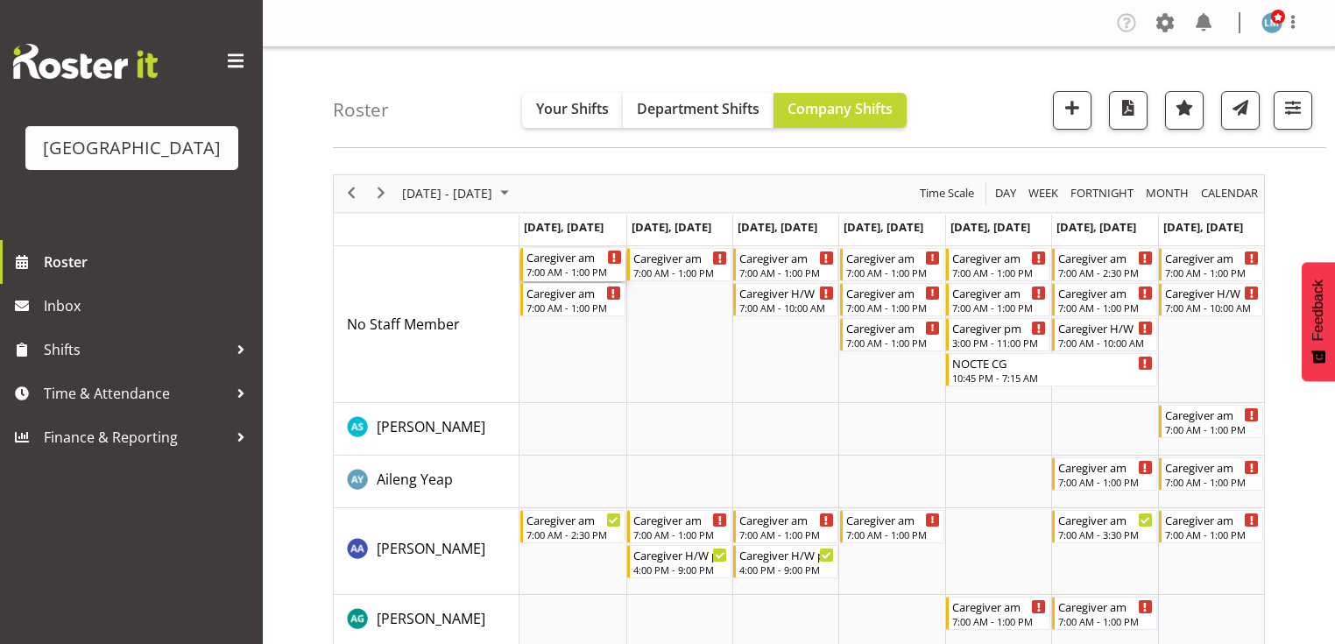
click at [578, 263] on div "Caregiver am" at bounding box center [574, 257] width 95 height 18
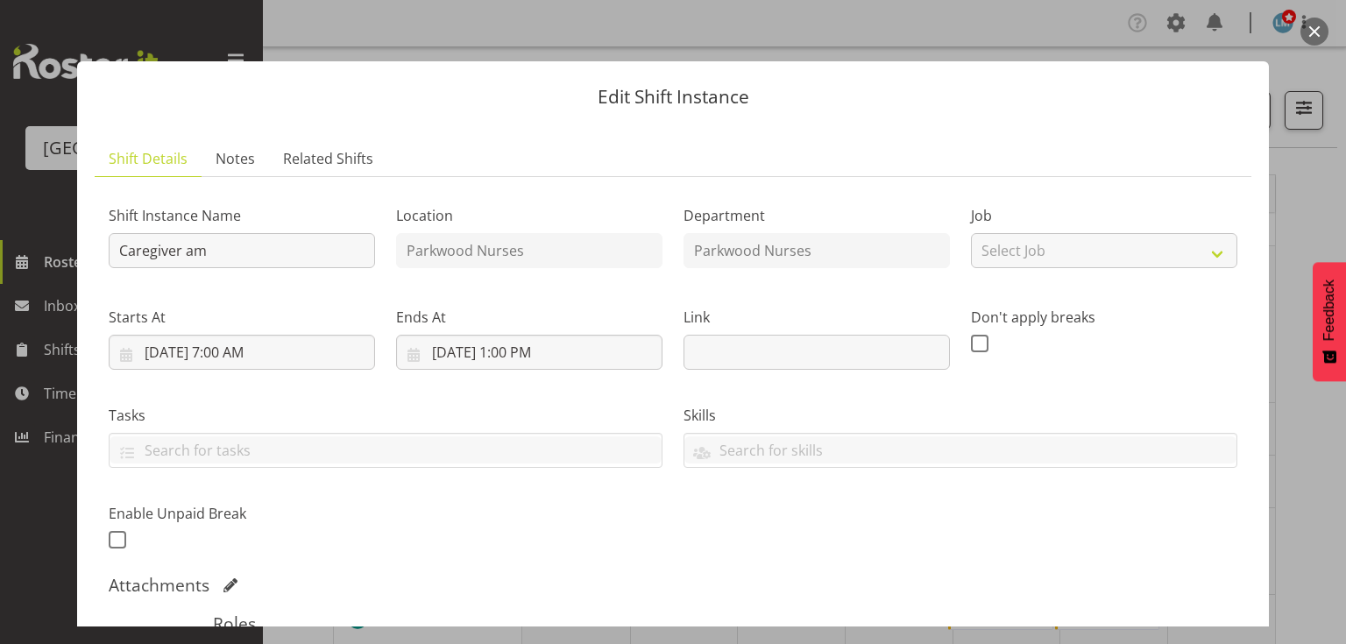
click at [1311, 23] on button "button" at bounding box center [1314, 32] width 28 height 28
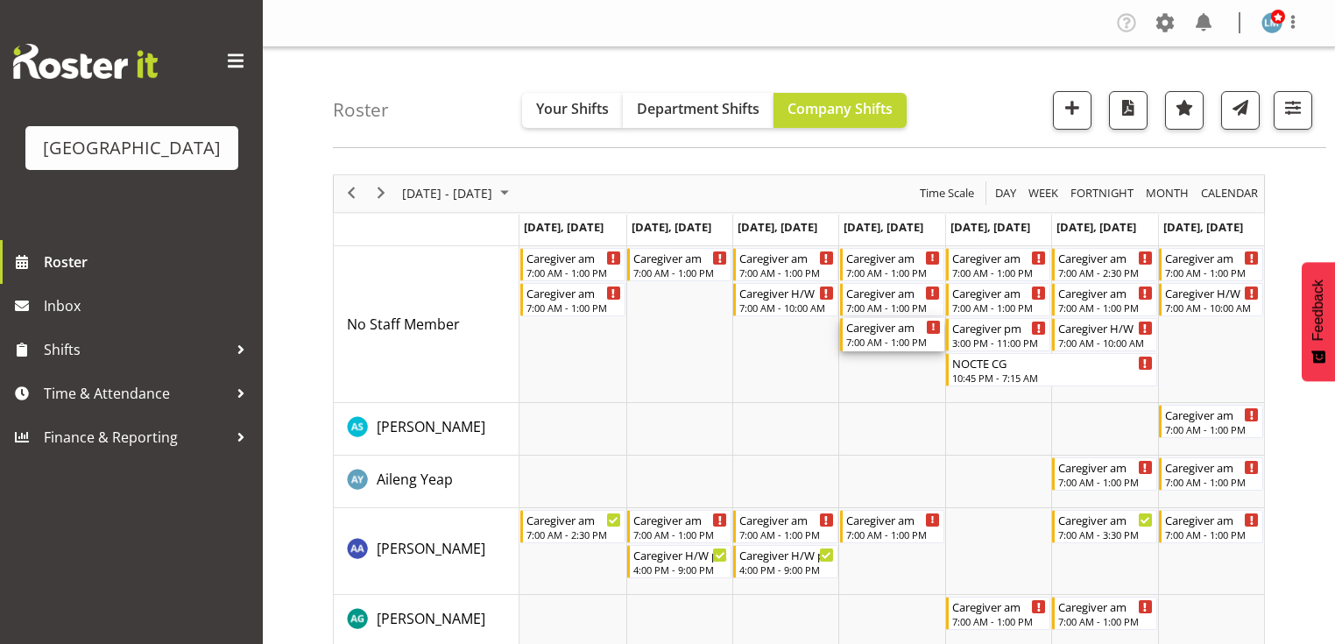
click at [896, 333] on div "Caregiver am" at bounding box center [893, 327] width 95 height 18
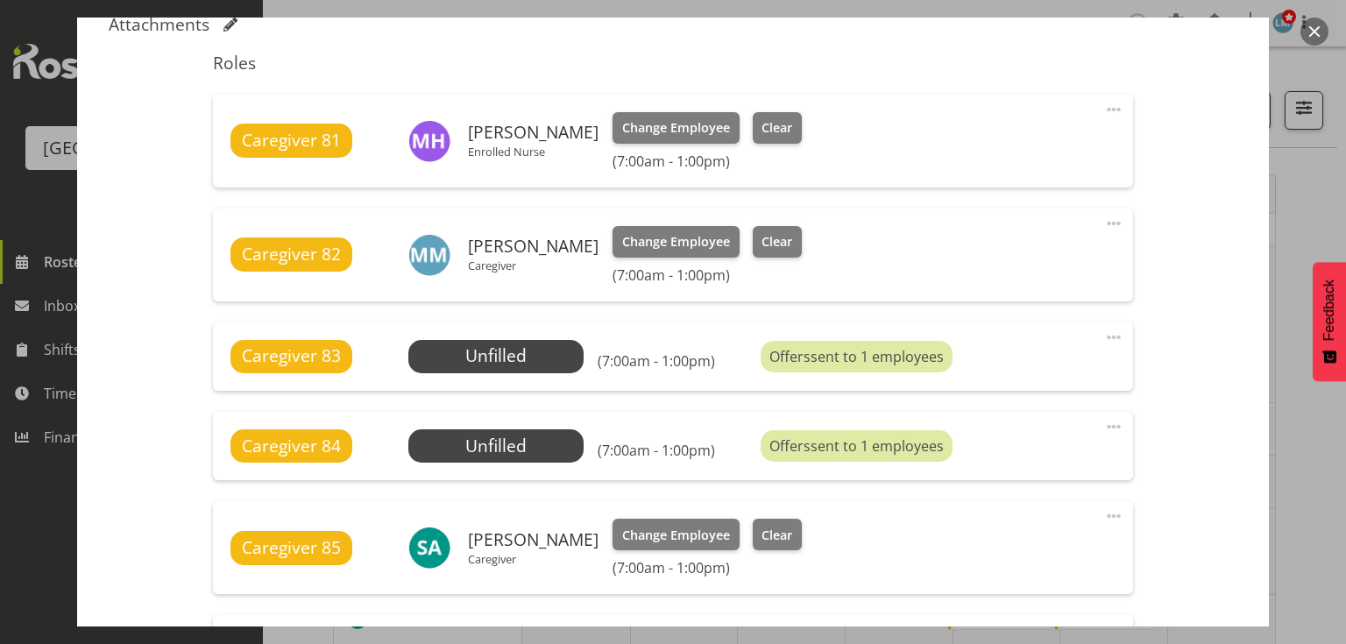
scroll to position [631, 0]
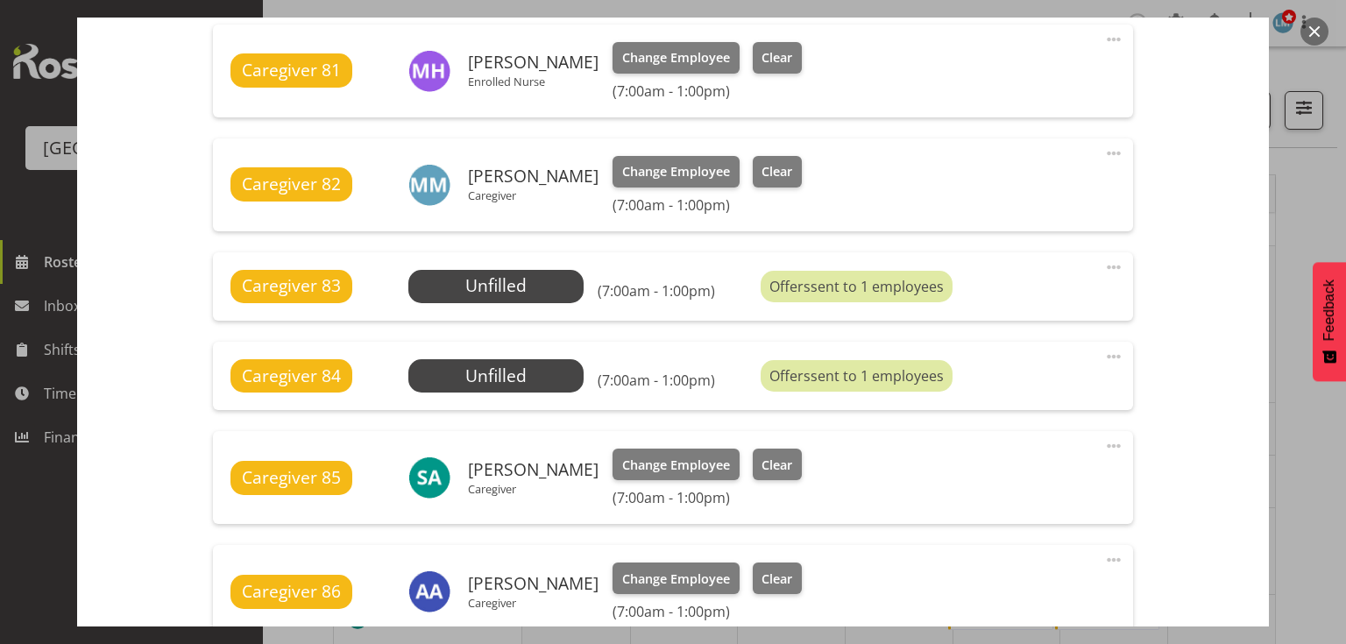
click at [1310, 25] on button "button" at bounding box center [1314, 32] width 28 height 28
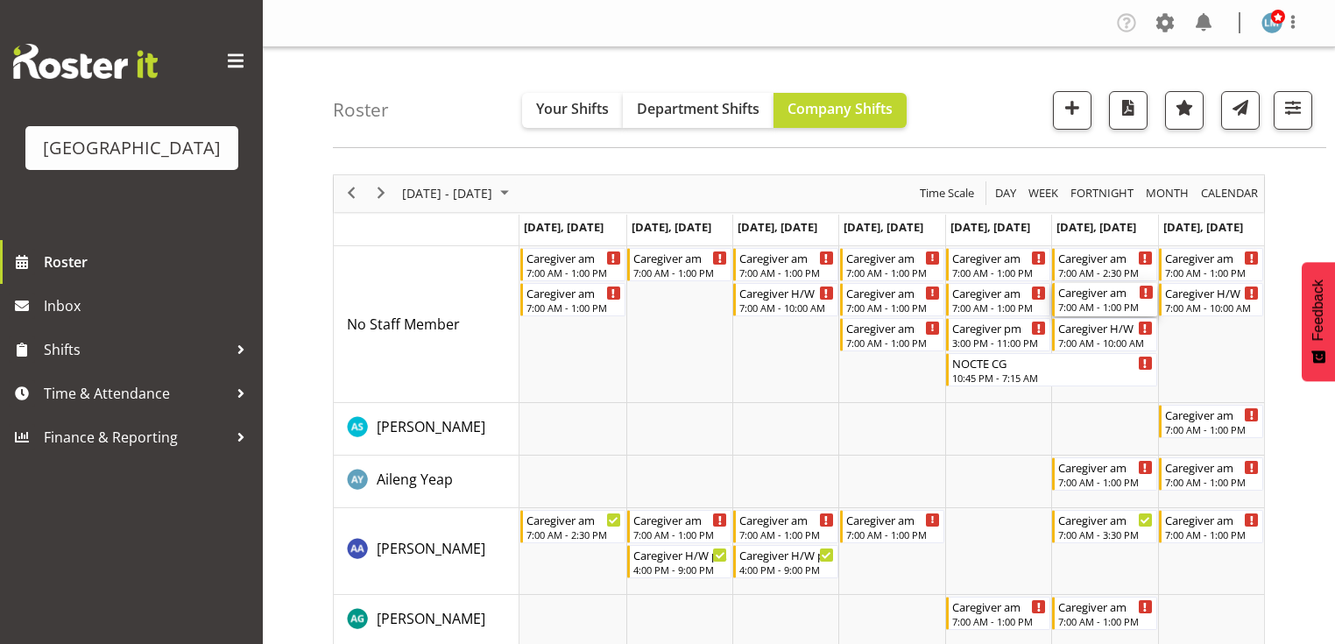
click at [1096, 305] on div "7:00 AM - 1:00 PM" at bounding box center [1105, 307] width 95 height 14
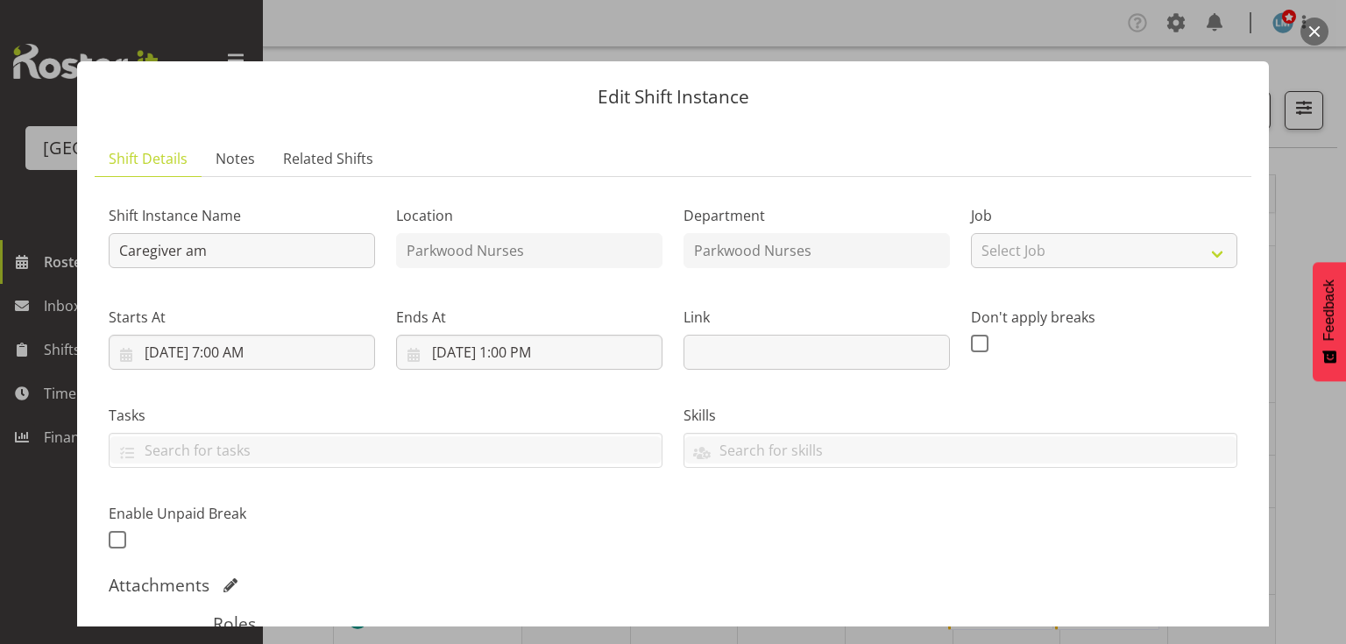
click at [1311, 28] on button "button" at bounding box center [1314, 32] width 28 height 28
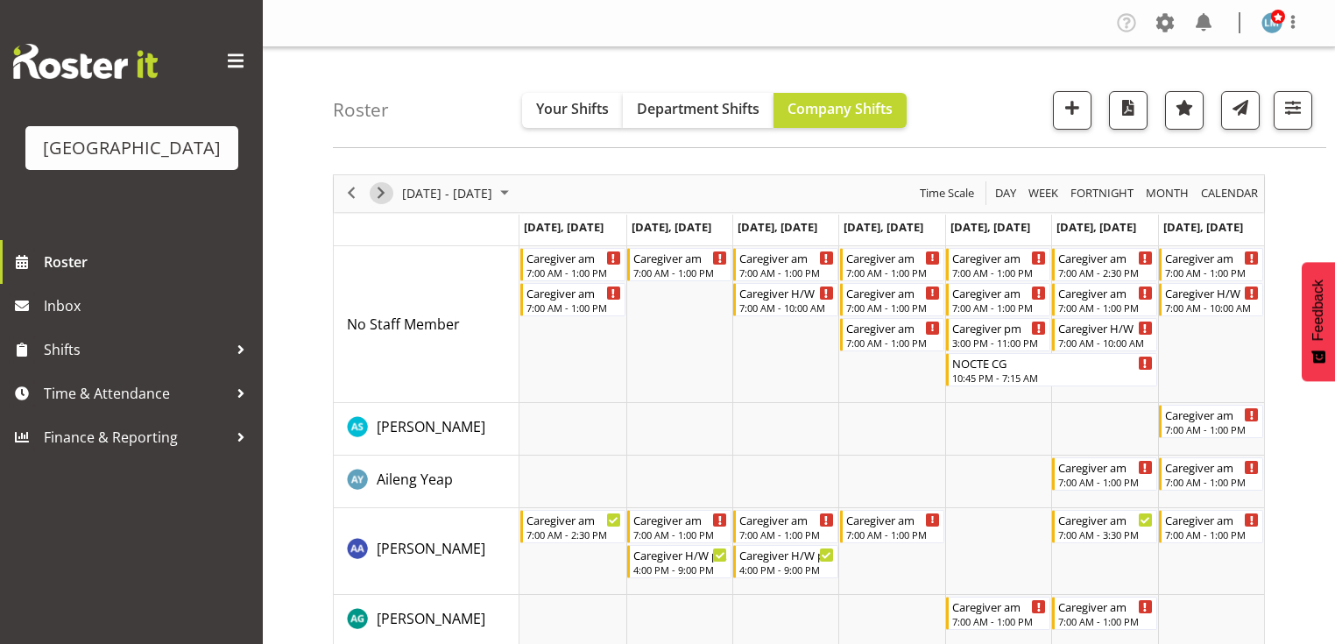
click at [386, 193] on span "Next" at bounding box center [381, 193] width 21 height 22
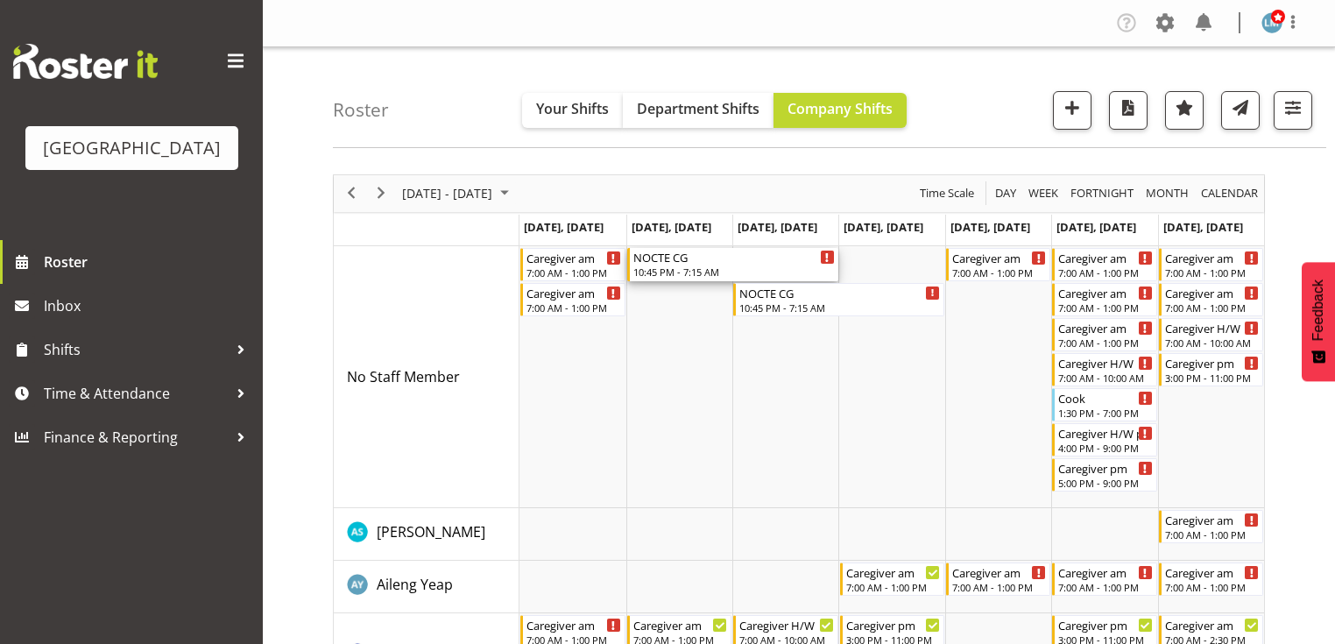
click at [668, 265] on div "NOCTE CG 10:45 PM - 7:15 AM" at bounding box center [734, 264] width 202 height 33
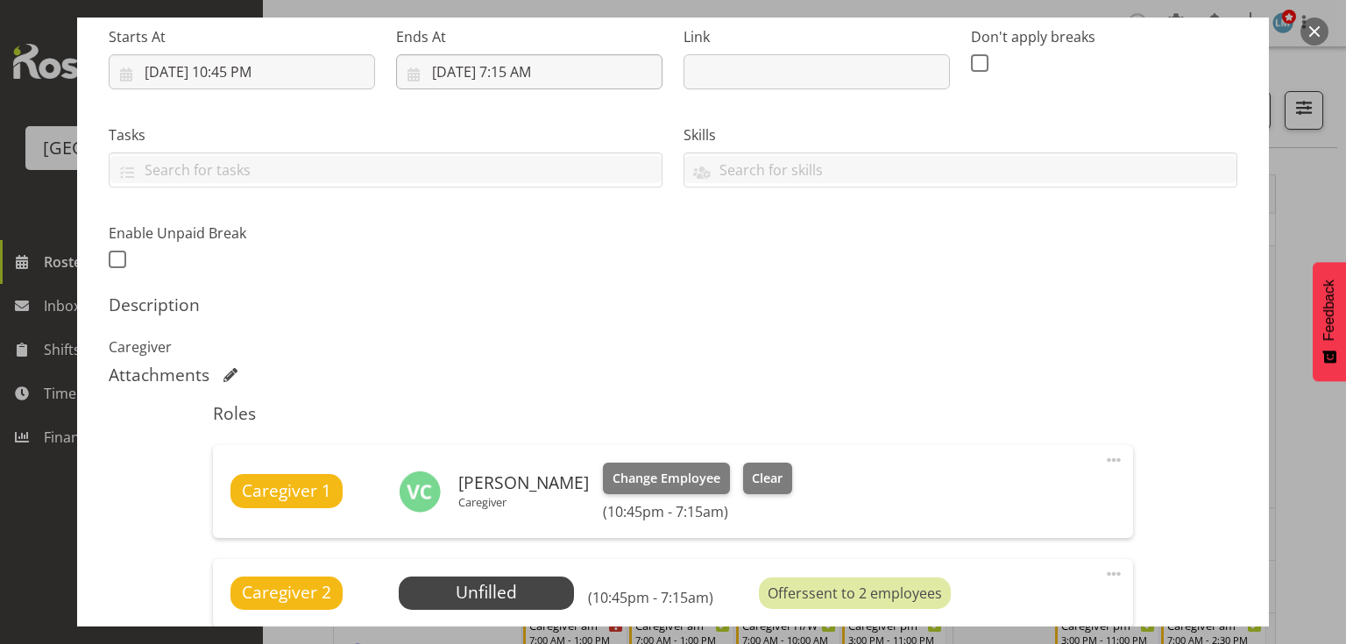
scroll to position [561, 0]
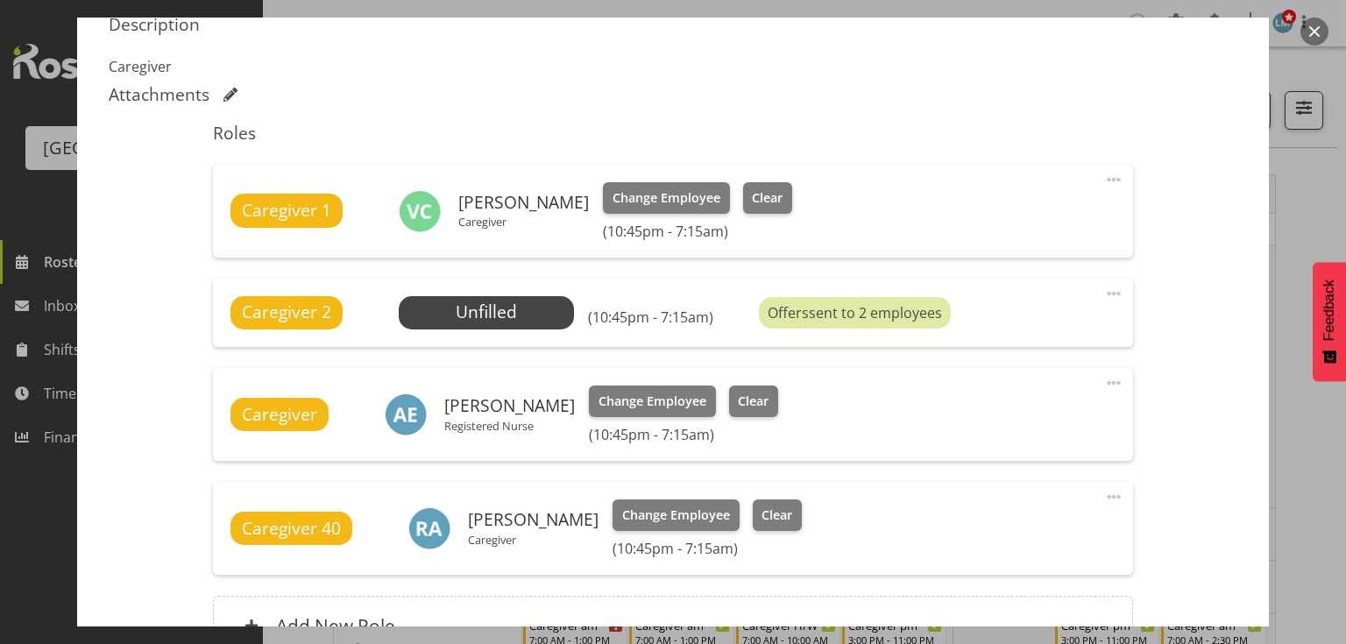
click at [1315, 31] on button "button" at bounding box center [1314, 32] width 28 height 28
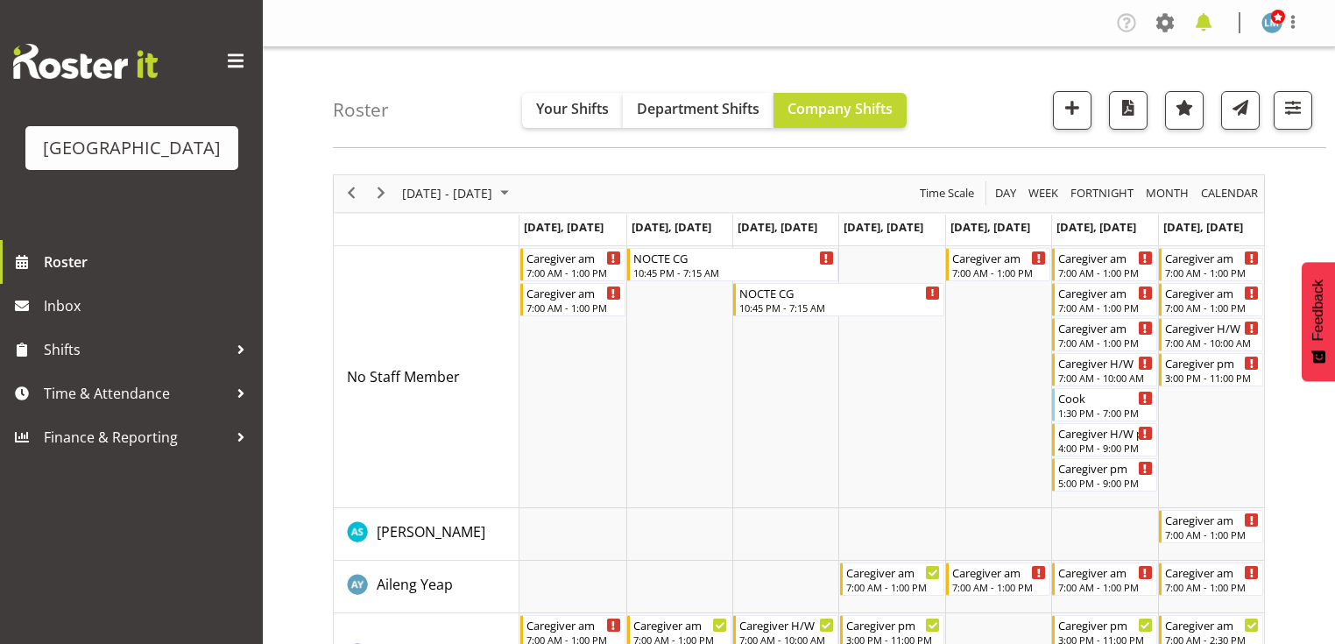
click at [1204, 25] on span at bounding box center [1204, 23] width 28 height 28
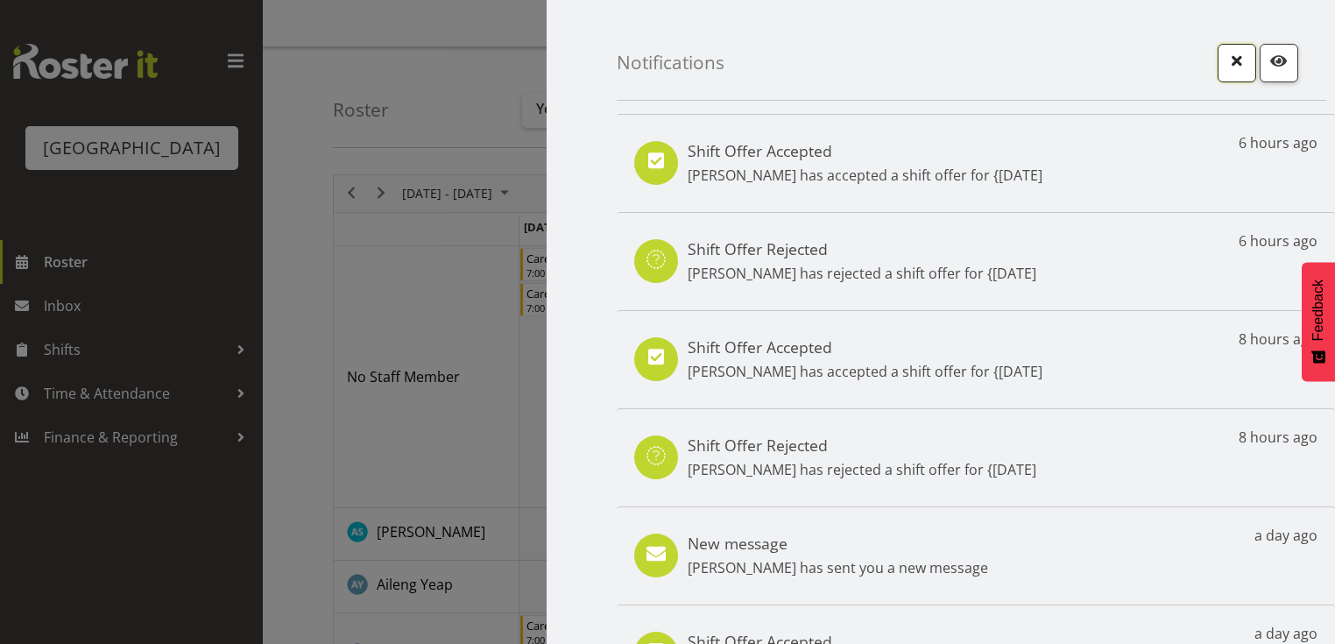
click at [1233, 60] on span "button" at bounding box center [1237, 60] width 23 height 23
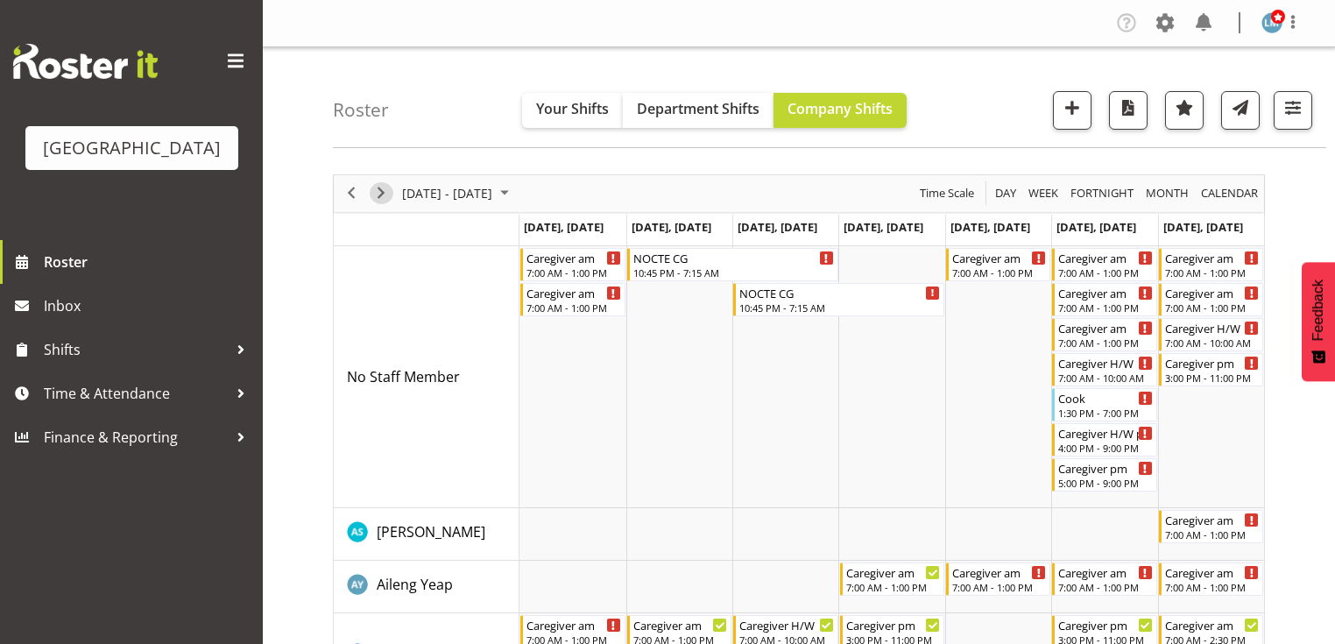
click at [379, 193] on span "Next" at bounding box center [381, 193] width 21 height 22
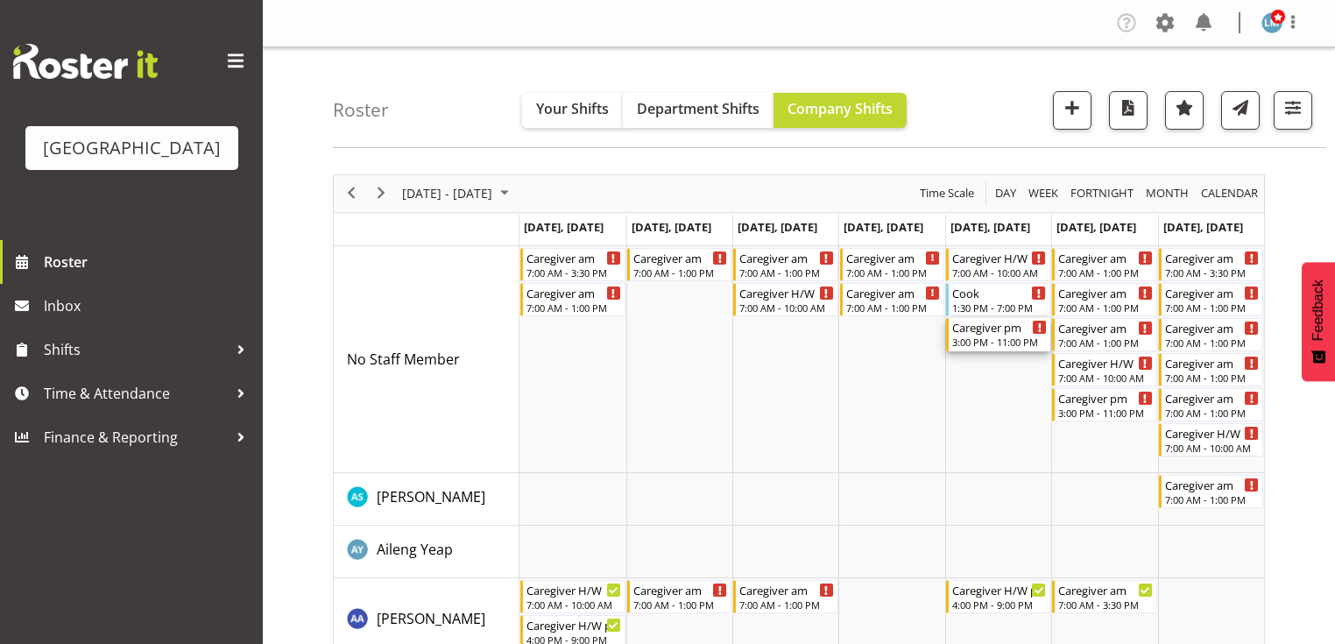
click at [987, 339] on div "3:00 PM - 11:00 PM" at bounding box center [999, 342] width 95 height 14
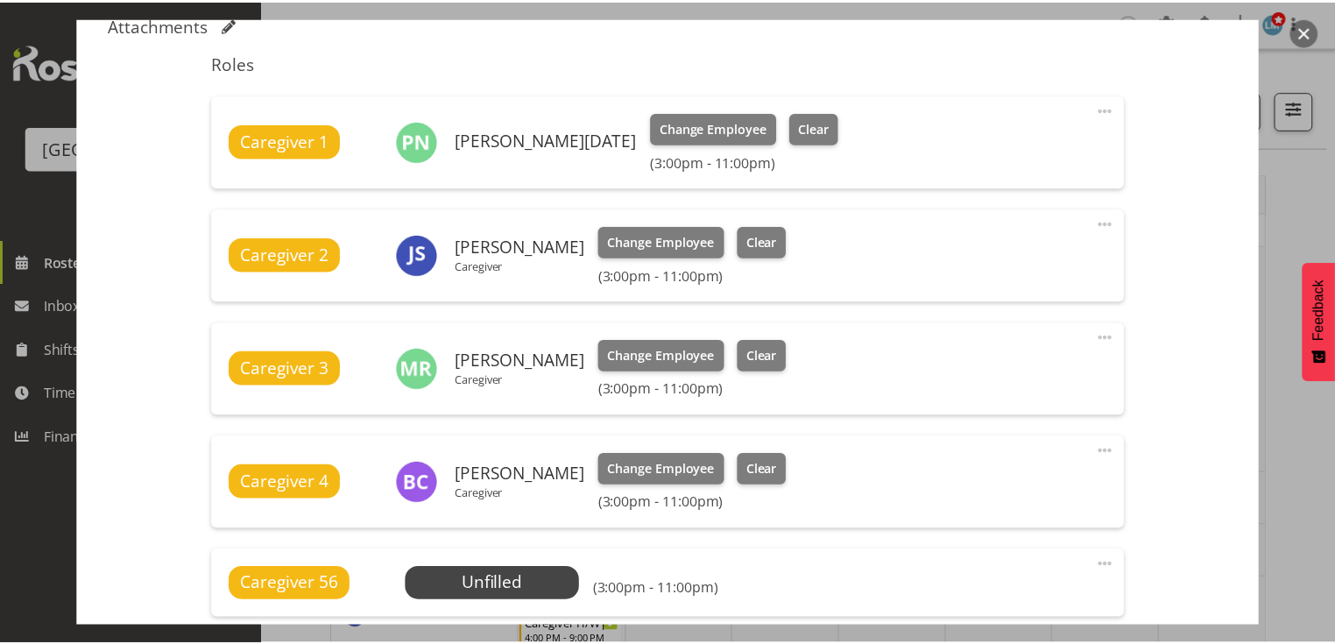
scroll to position [771, 0]
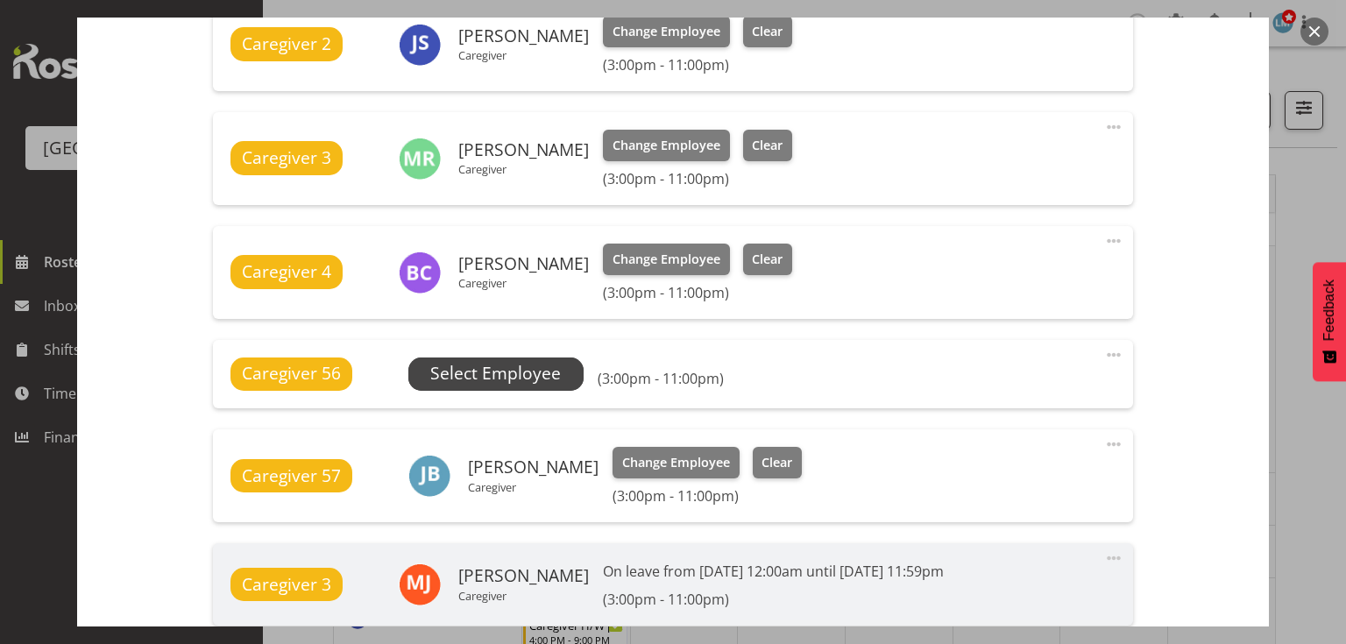
click at [513, 379] on span "Select Employee" at bounding box center [495, 373] width 131 height 25
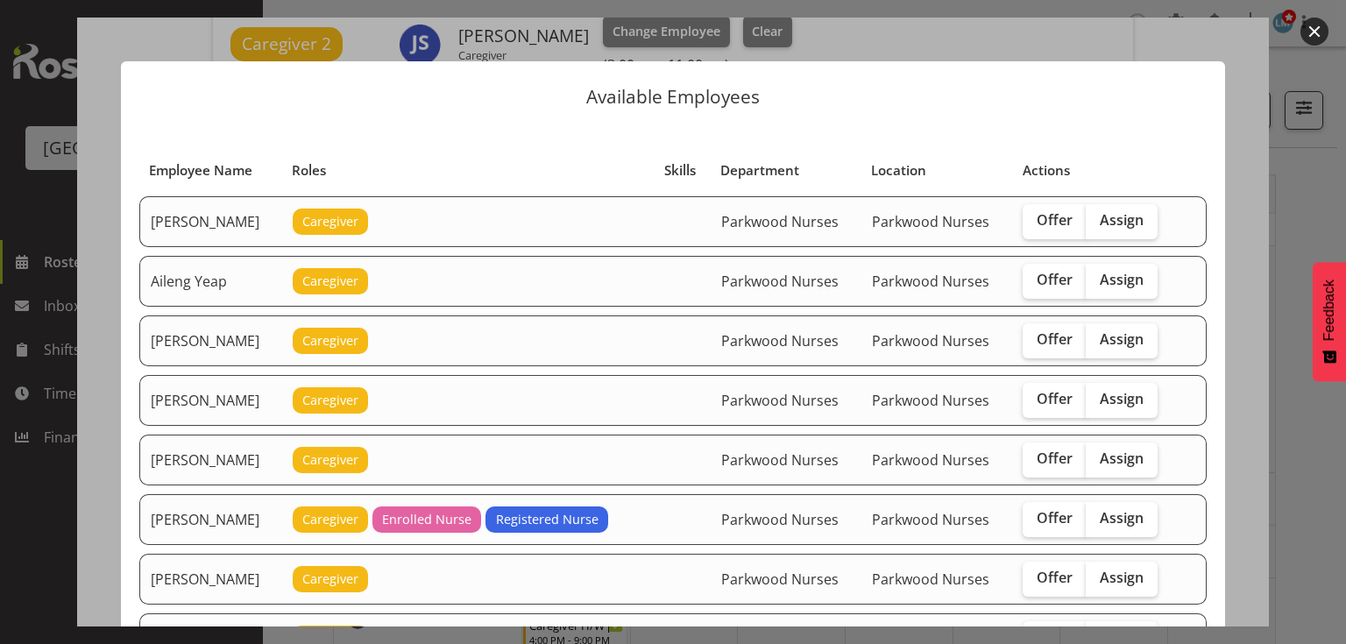
click at [1320, 19] on button "button" at bounding box center [1314, 32] width 28 height 28
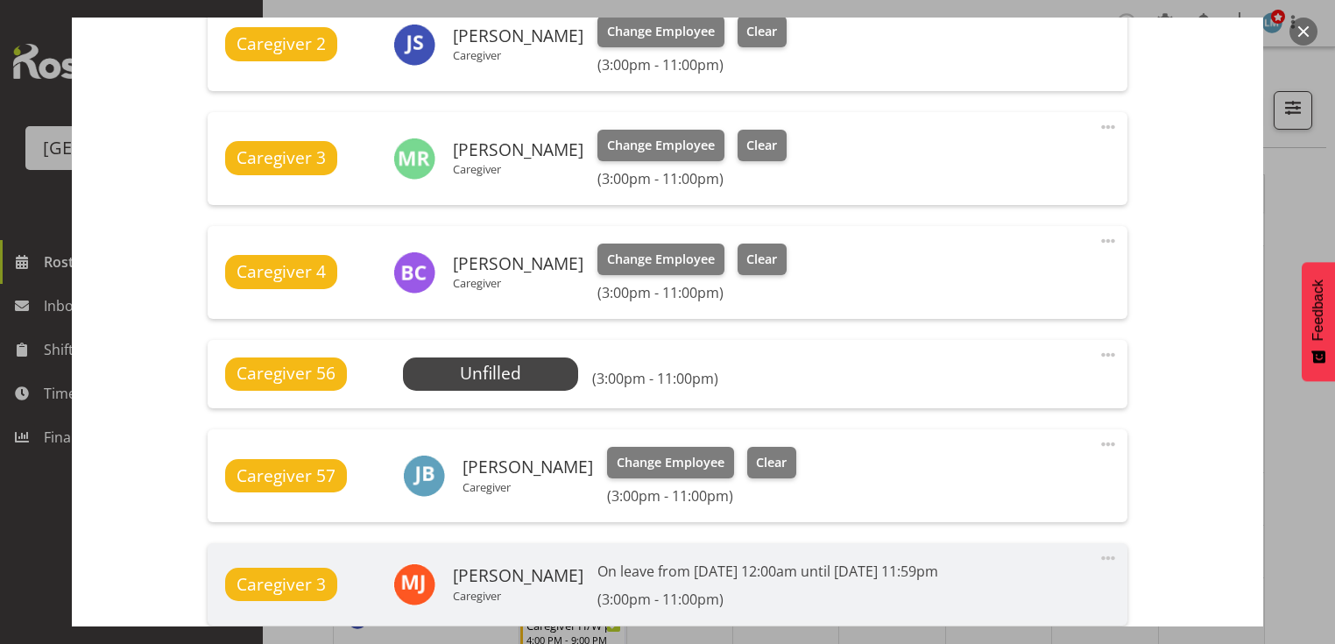
click at [1315, 22] on div at bounding box center [667, 322] width 1335 height 644
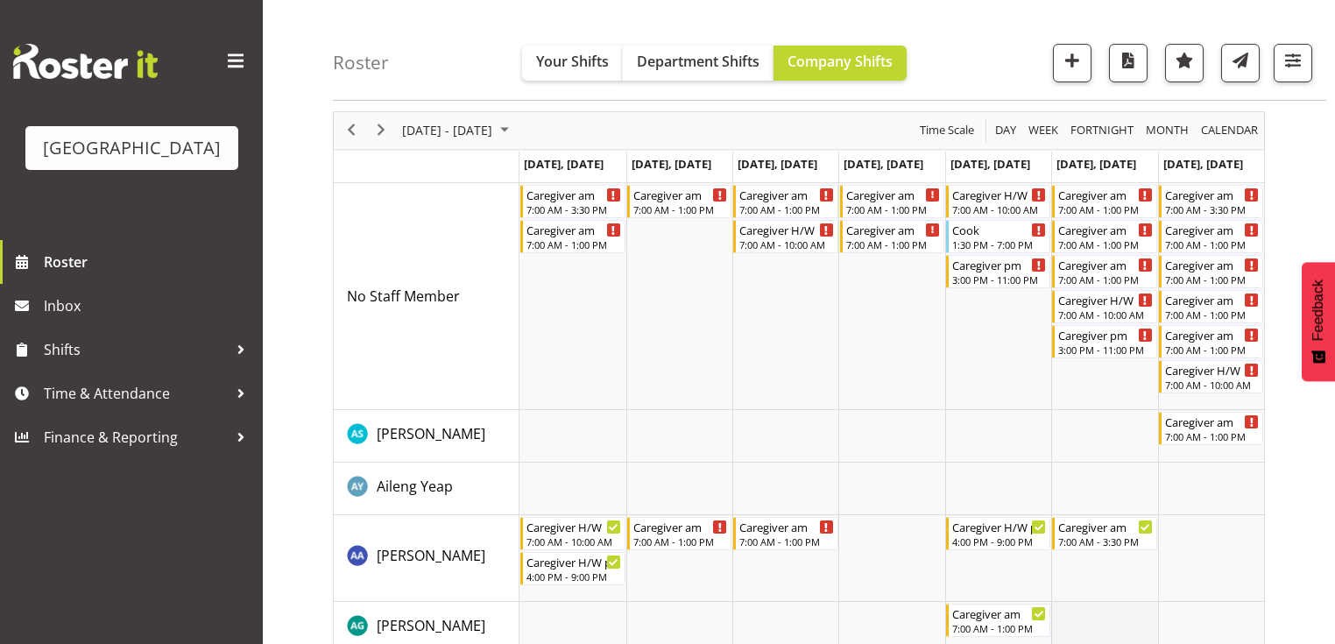
scroll to position [0, 0]
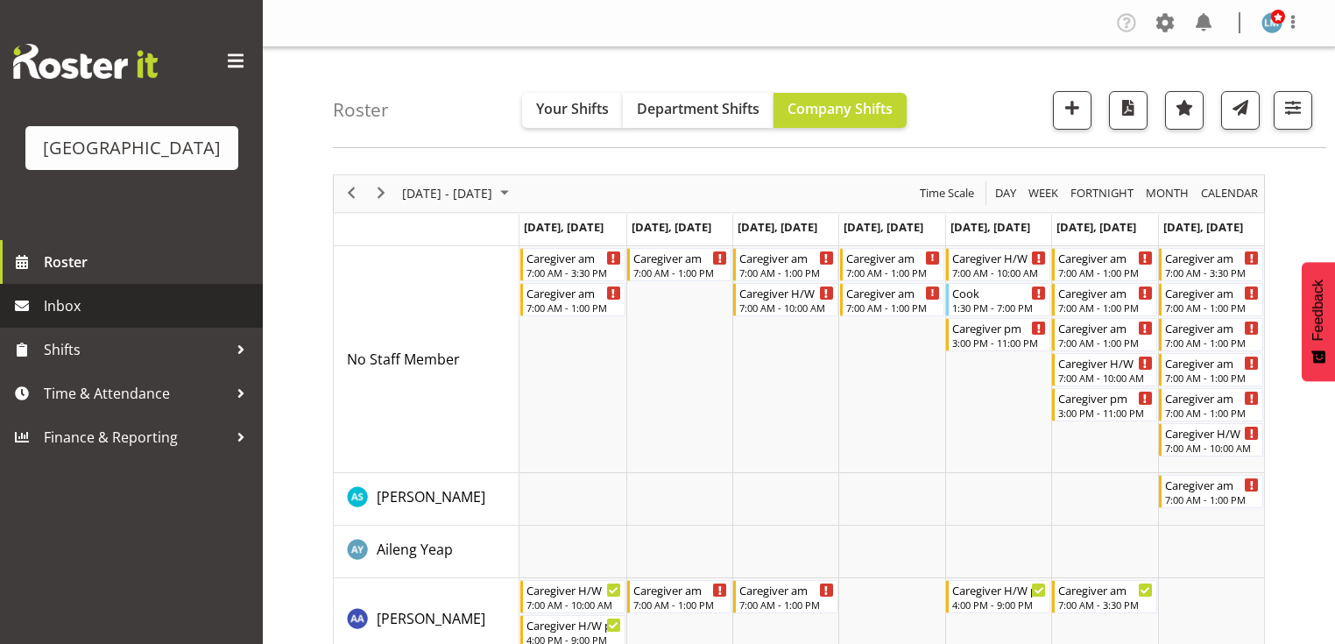
click at [76, 319] on span "Inbox" at bounding box center [149, 306] width 210 height 26
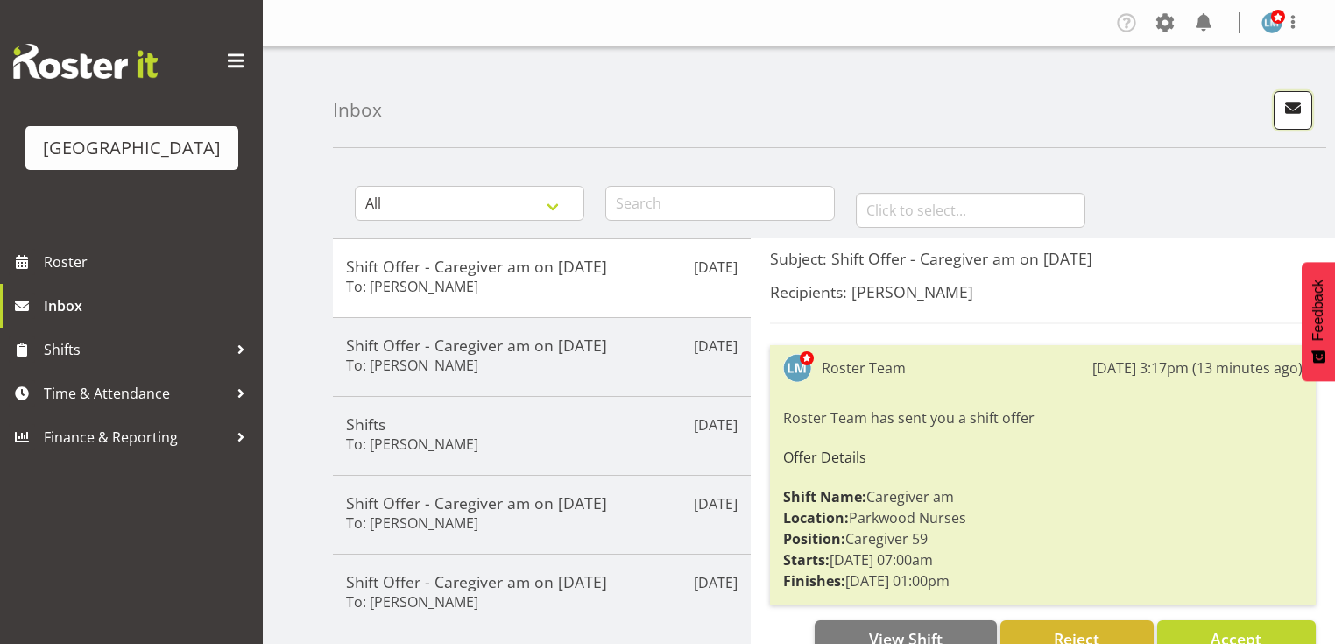
click at [1299, 105] on span "button" at bounding box center [1293, 107] width 23 height 23
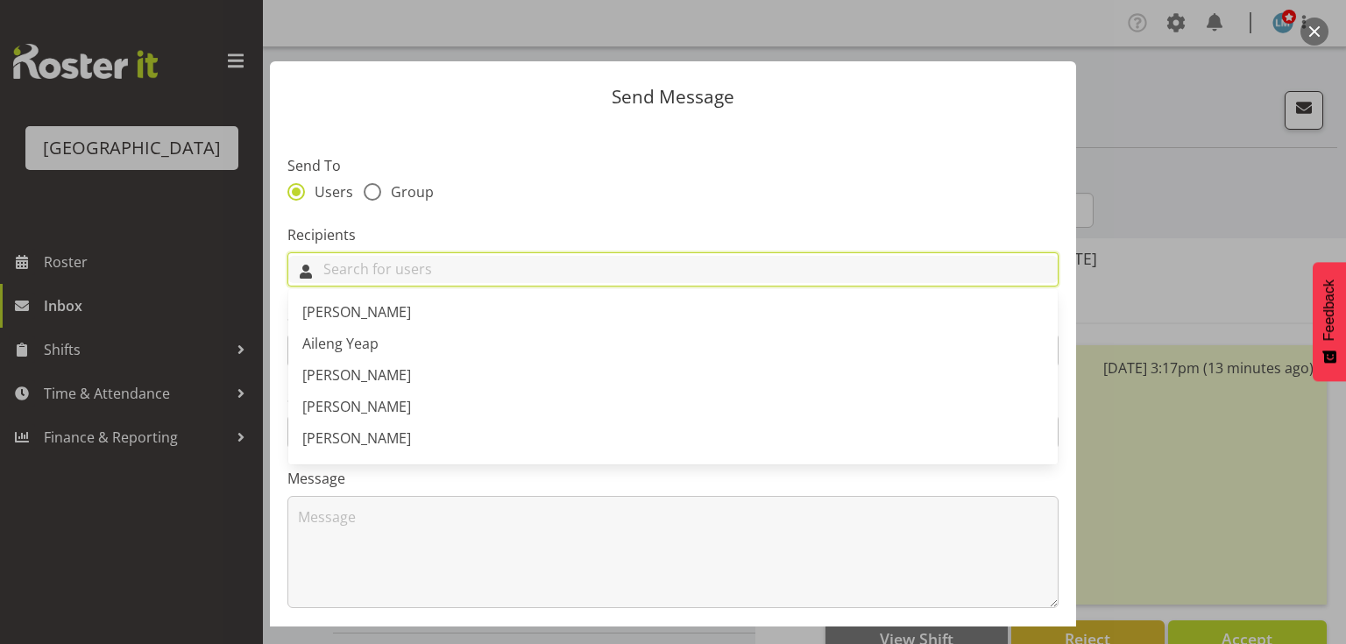
click at [501, 263] on input "text" at bounding box center [672, 269] width 769 height 27
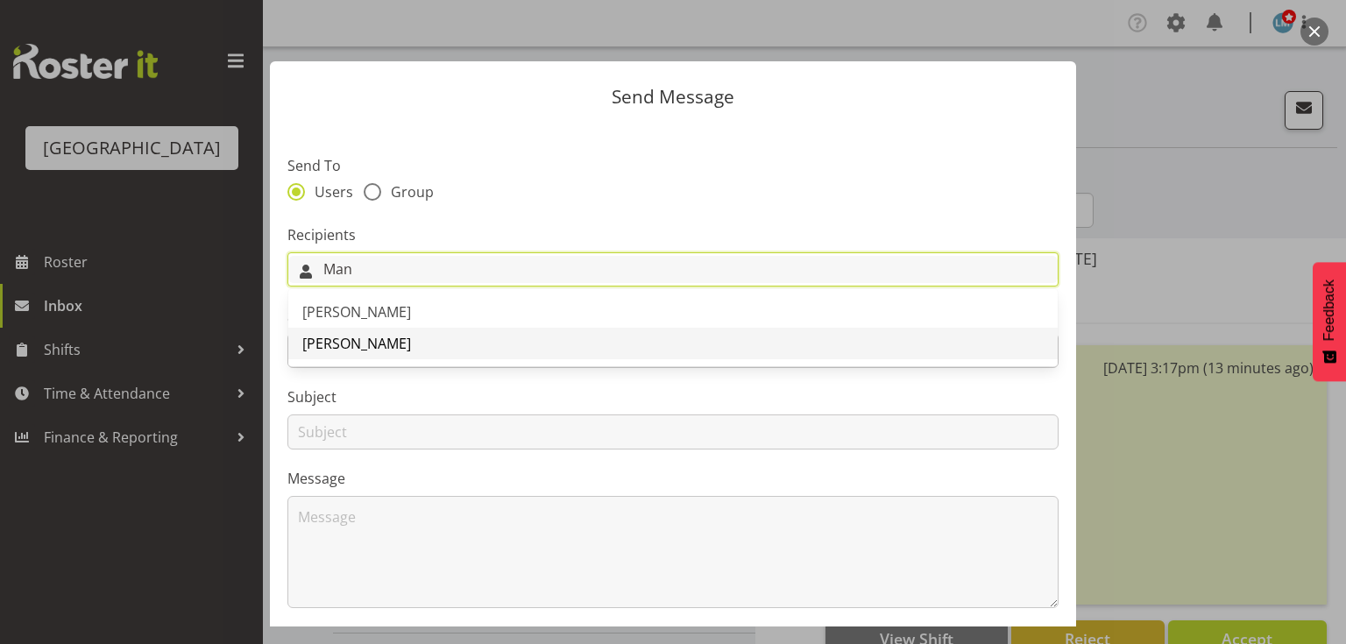
type input "Man"
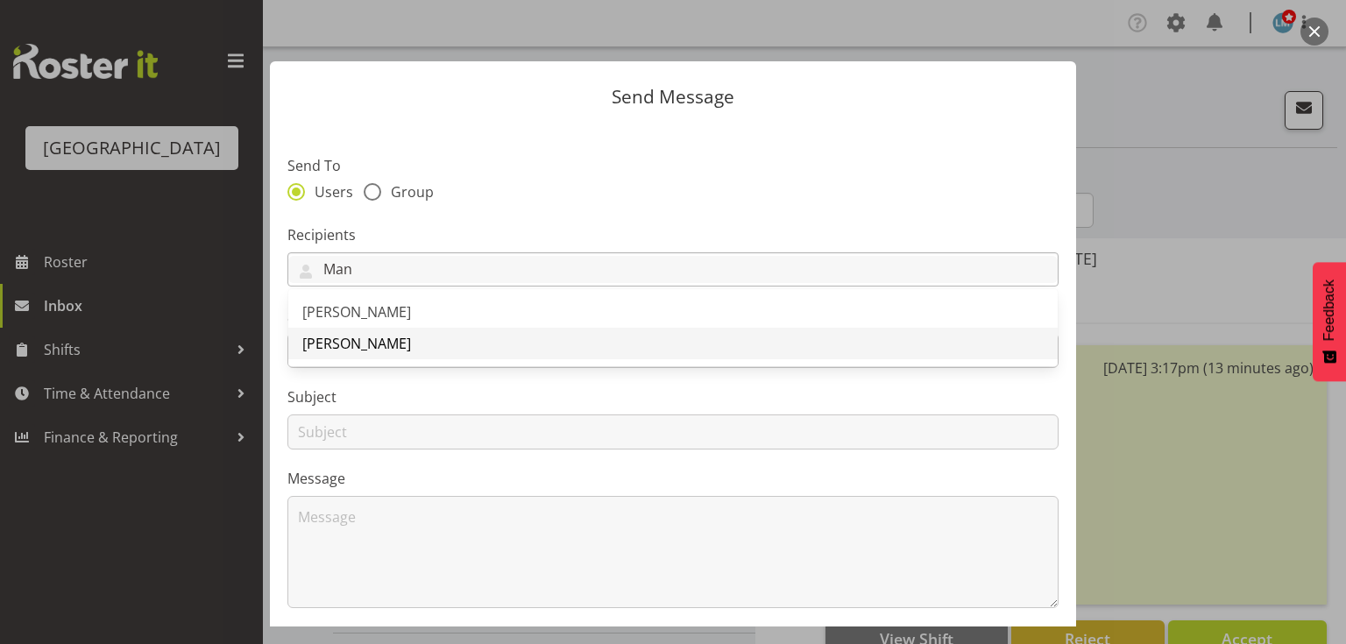
click at [392, 340] on span "[PERSON_NAME]" at bounding box center [356, 343] width 109 height 19
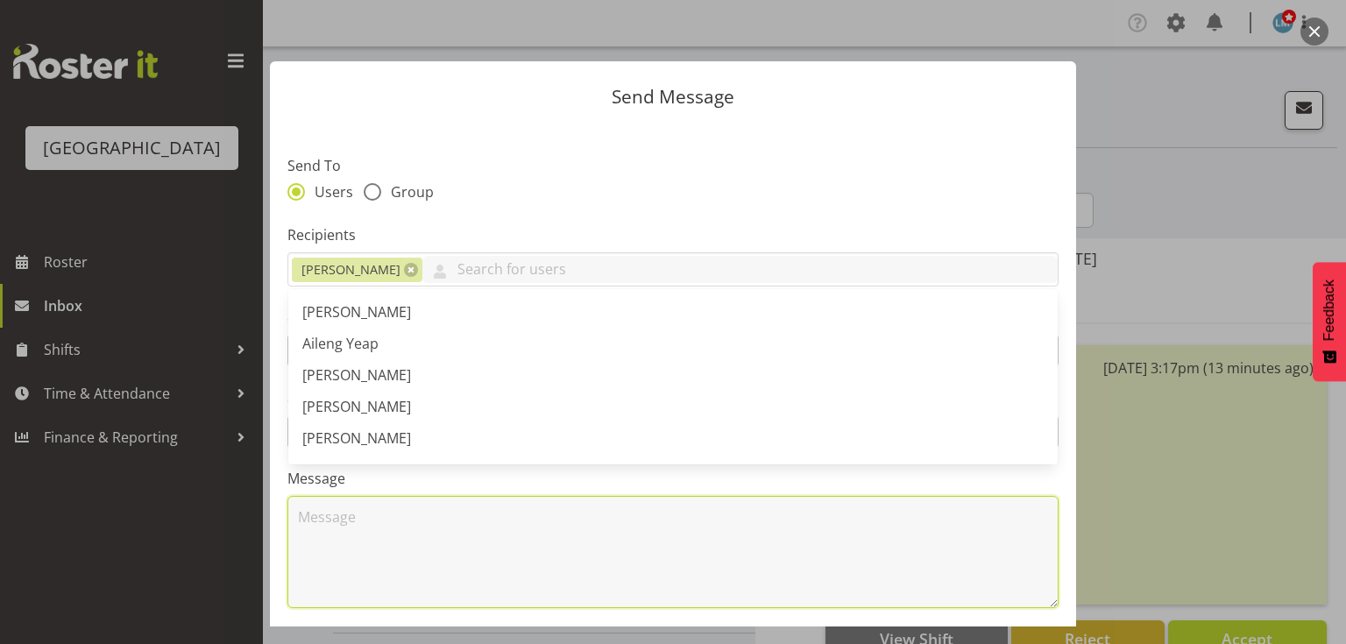
click at [422, 551] on textarea at bounding box center [672, 552] width 771 height 112
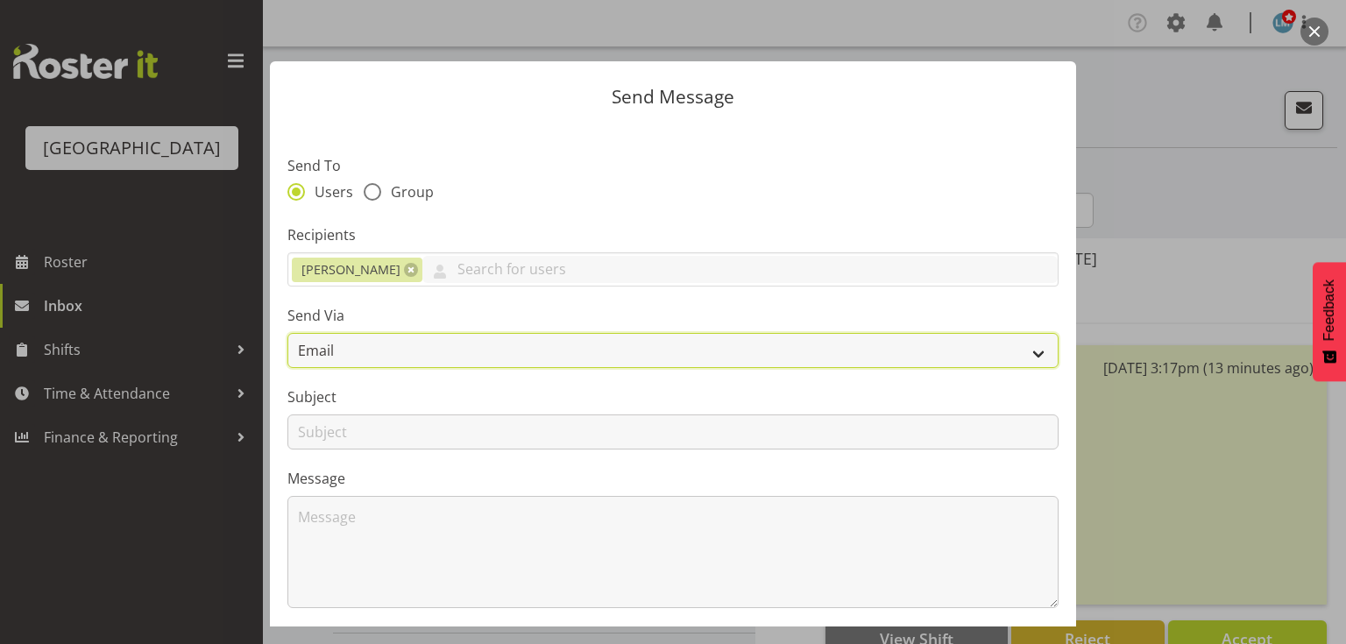
click at [1026, 361] on select "Email SMS" at bounding box center [672, 350] width 771 height 35
select select "sms"
click at [287, 333] on select "Email SMS" at bounding box center [672, 350] width 771 height 35
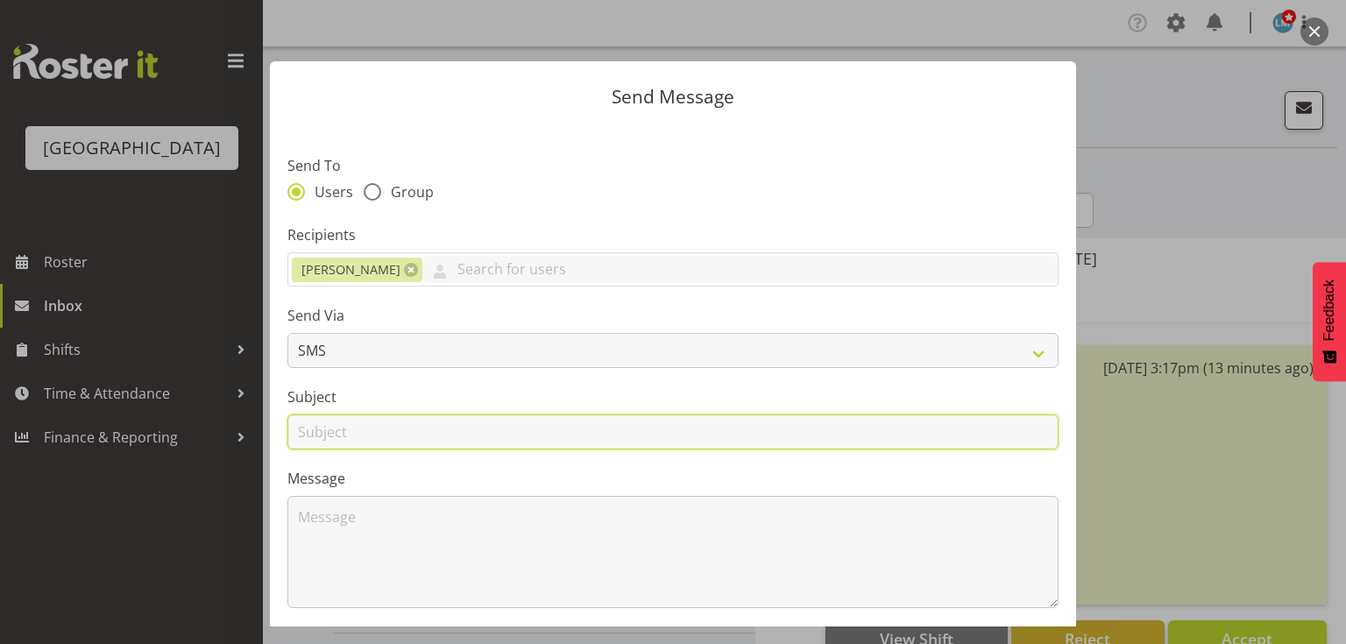
click at [310, 435] on input "text" at bounding box center [672, 431] width 771 height 35
type input "Shifts"
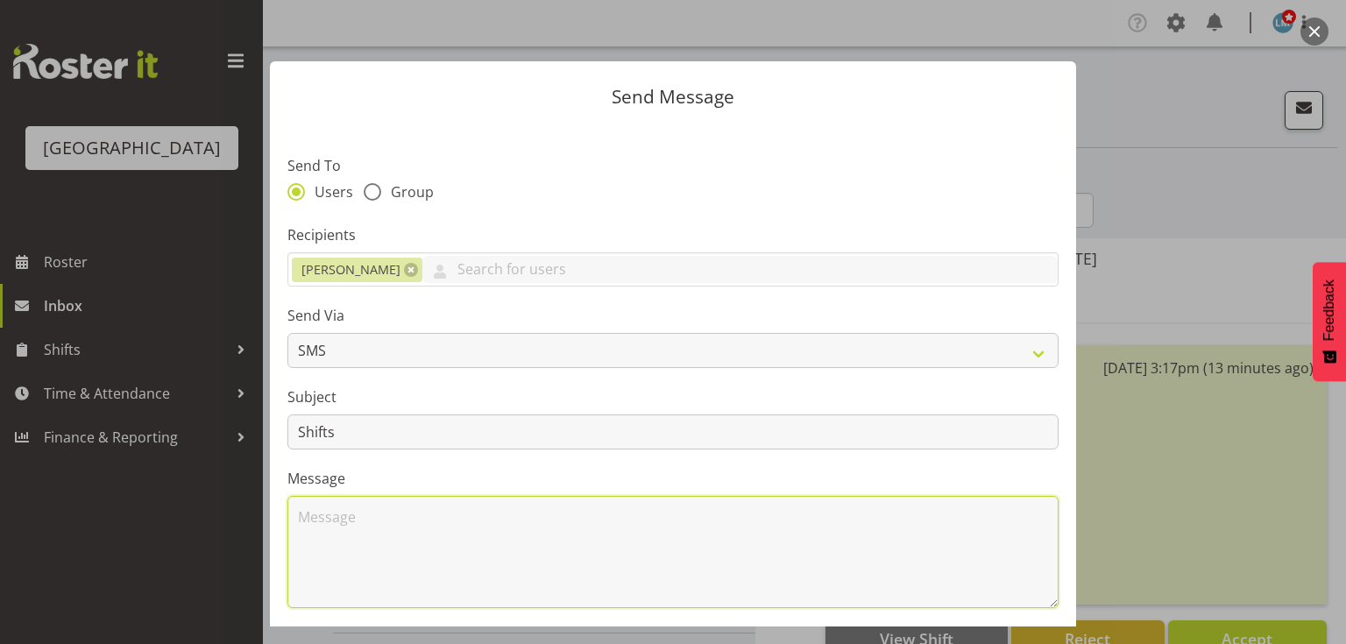
click at [370, 543] on textarea at bounding box center [672, 552] width 771 height 112
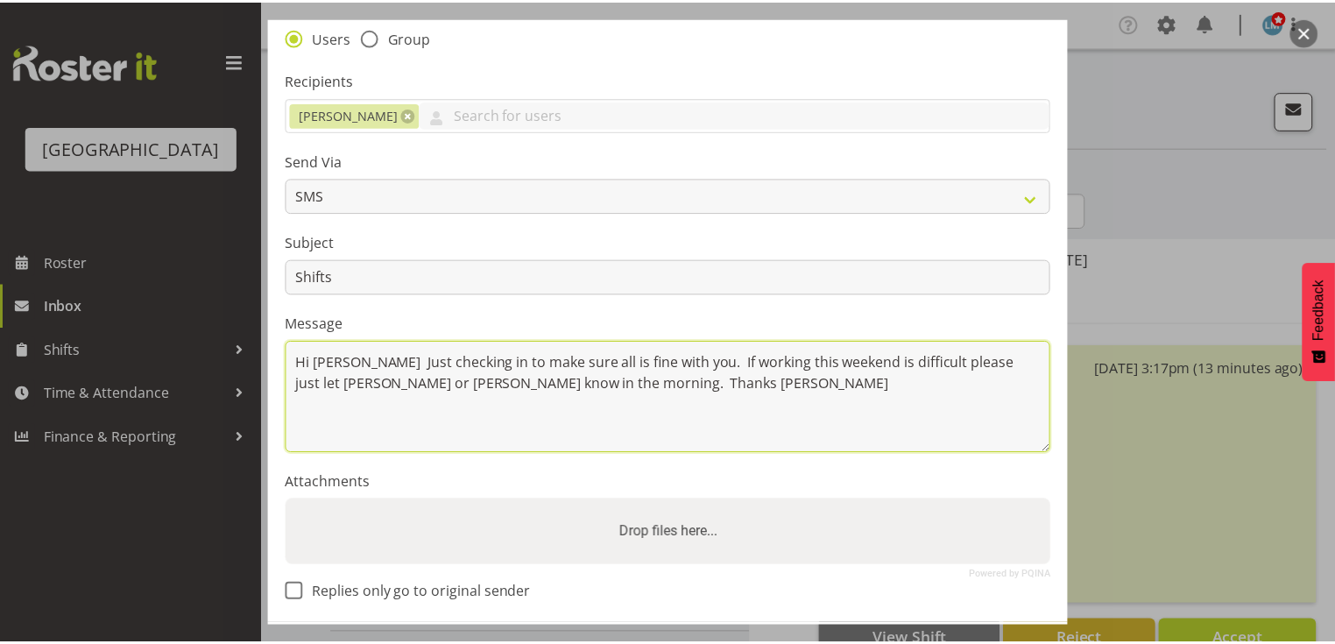
scroll to position [235, 0]
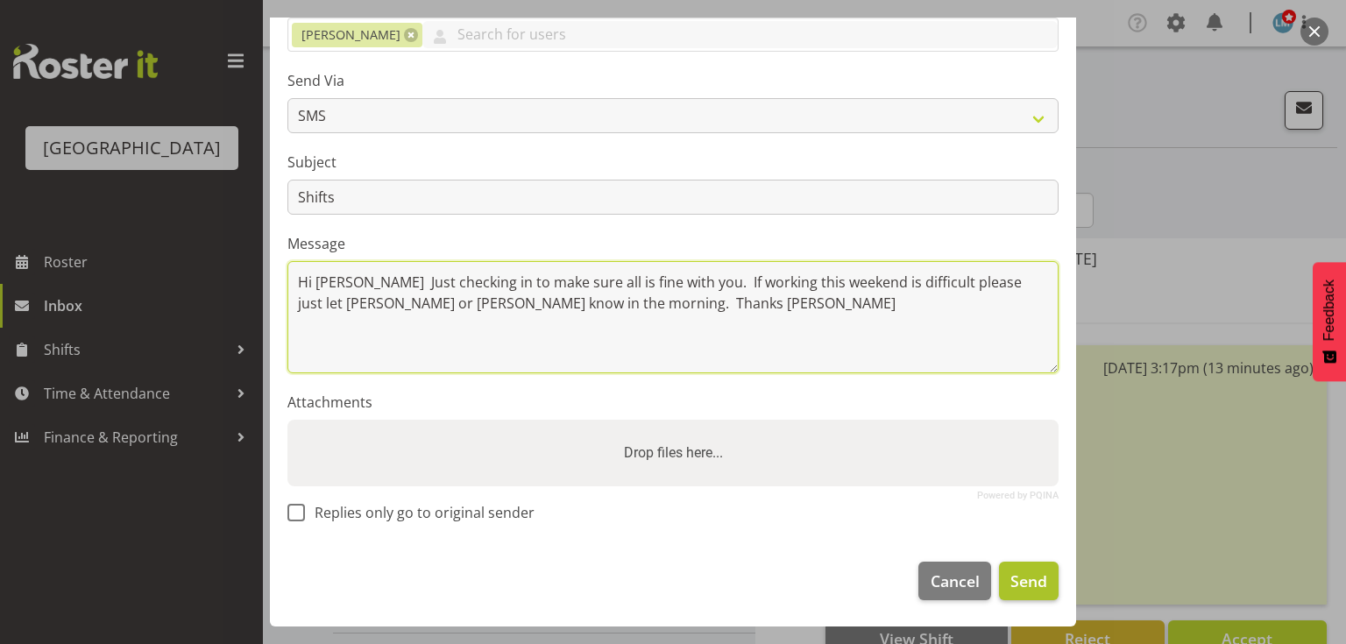
type textarea "Hi [PERSON_NAME] Just checking in to make sure all is fine with you. If working…"
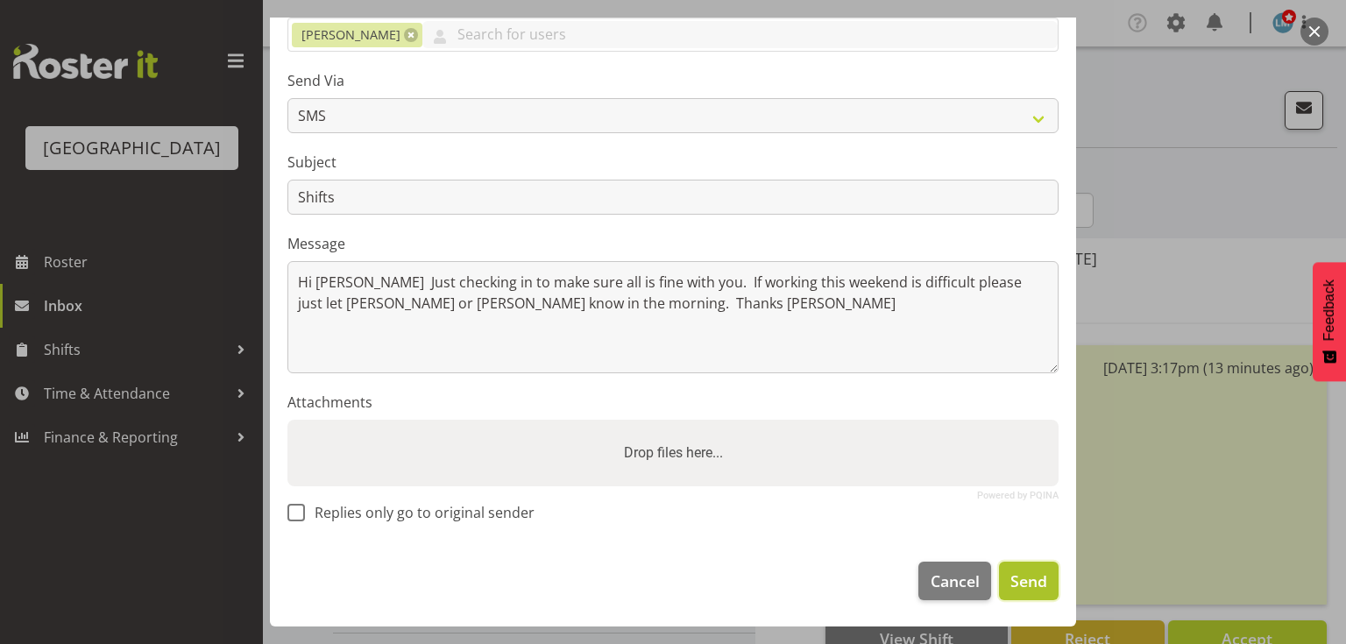
click at [1023, 572] on span "Send" at bounding box center [1028, 581] width 37 height 23
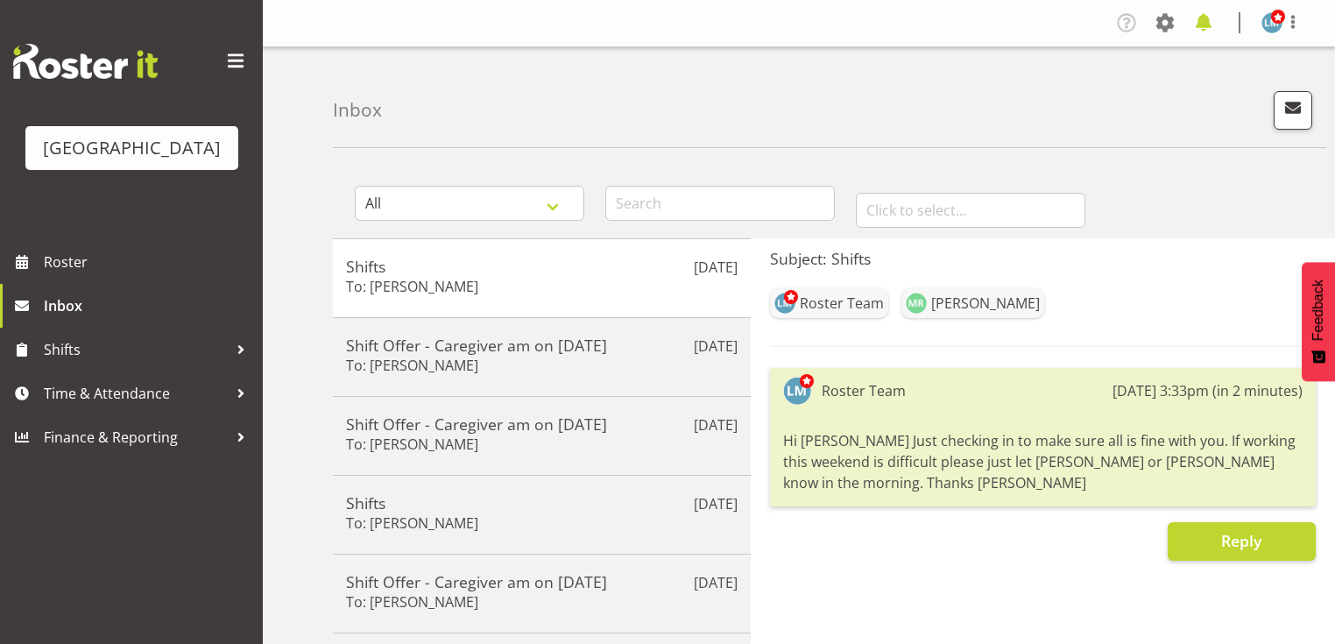
click at [1206, 23] on span at bounding box center [1204, 23] width 28 height 28
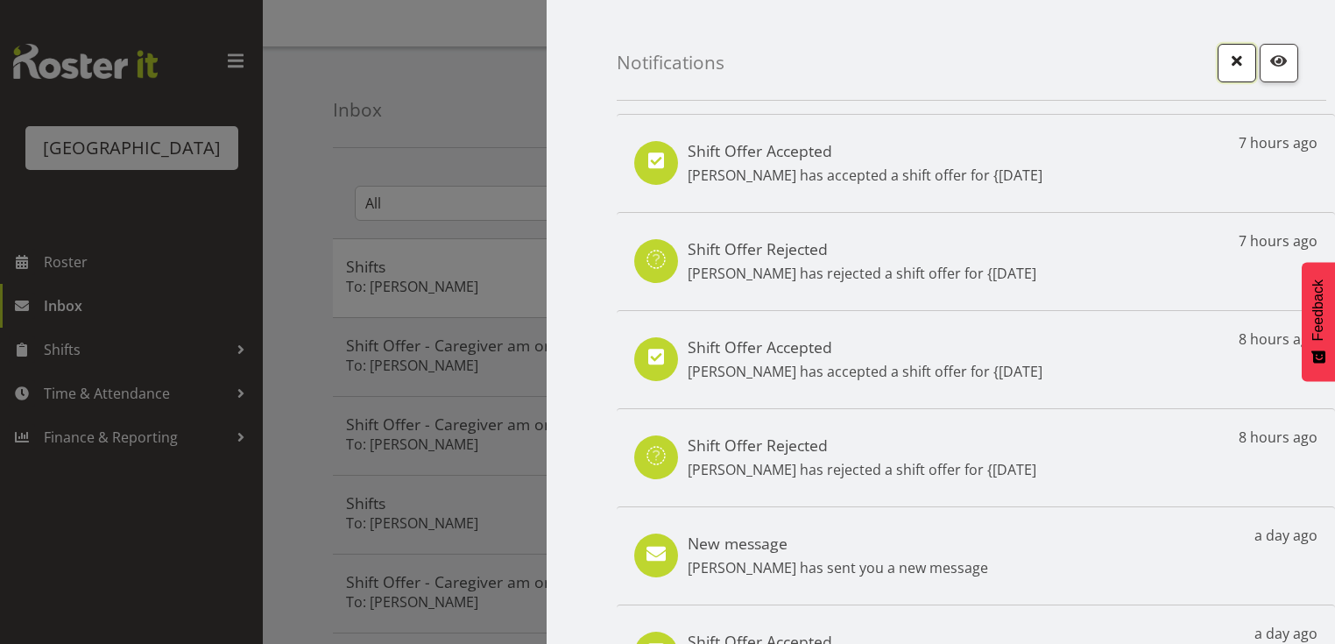
click at [1226, 60] on span "button" at bounding box center [1237, 60] width 23 height 23
